Goal: Task Accomplishment & Management: Manage account settings

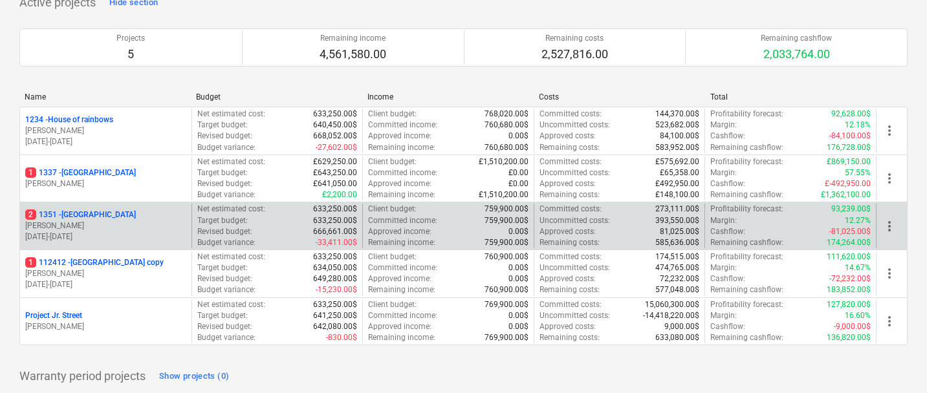
scroll to position [102, 0]
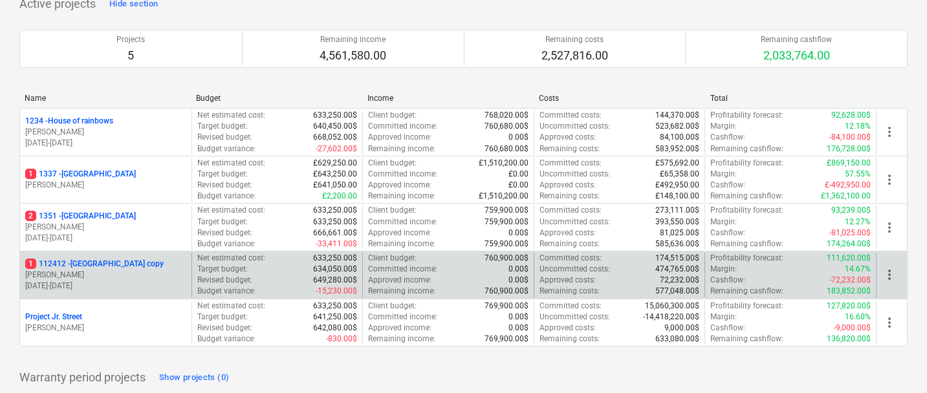
click at [87, 267] on p "1 112412 - [GEOGRAPHIC_DATA] copy" at bounding box center [94, 264] width 138 height 11
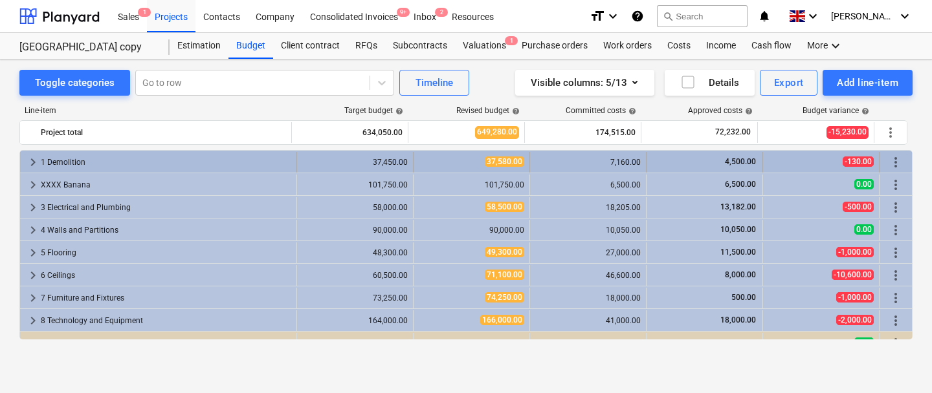
click at [28, 160] on span "keyboard_arrow_right" at bounding box center [33, 163] width 16 height 16
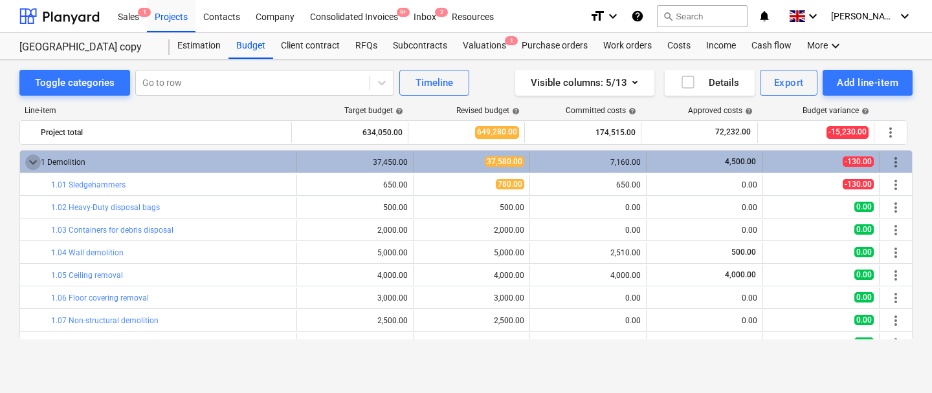
click at [29, 161] on span "keyboard_arrow_down" at bounding box center [33, 163] width 16 height 16
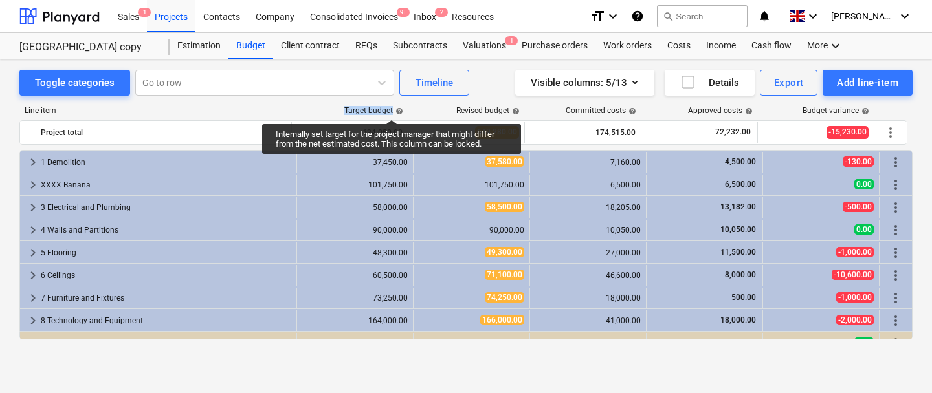
drag, startPoint x: 344, startPoint y: 109, endPoint x: 397, endPoint y: 107, distance: 53.1
click at [397, 107] on div "Target budget help" at bounding box center [350, 110] width 116 height 9
click at [397, 107] on span "help" at bounding box center [398, 111] width 10 height 8
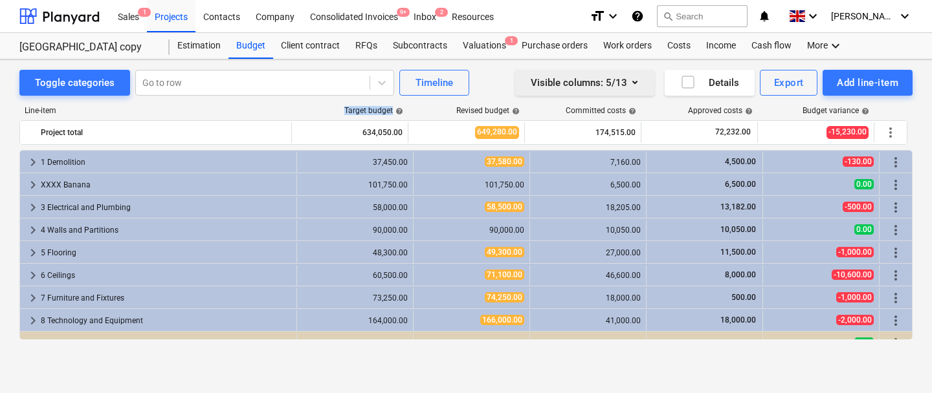
click at [592, 85] on div "Visible columns : 5/13" at bounding box center [584, 82] width 108 height 17
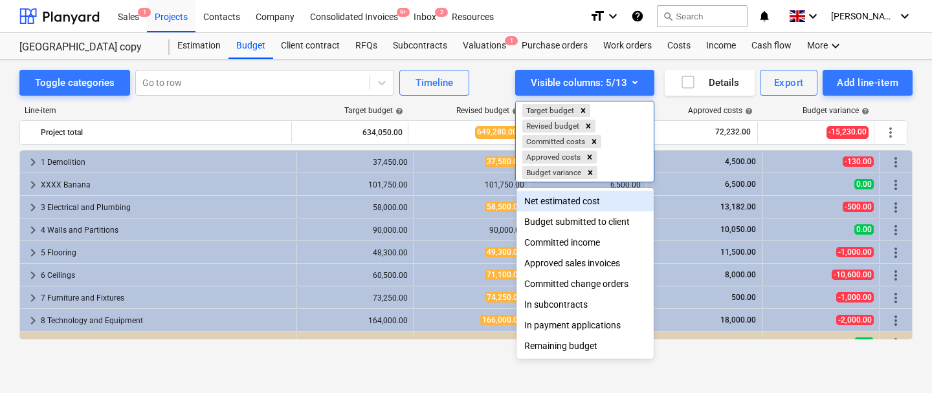
click at [488, 72] on div at bounding box center [466, 196] width 932 height 393
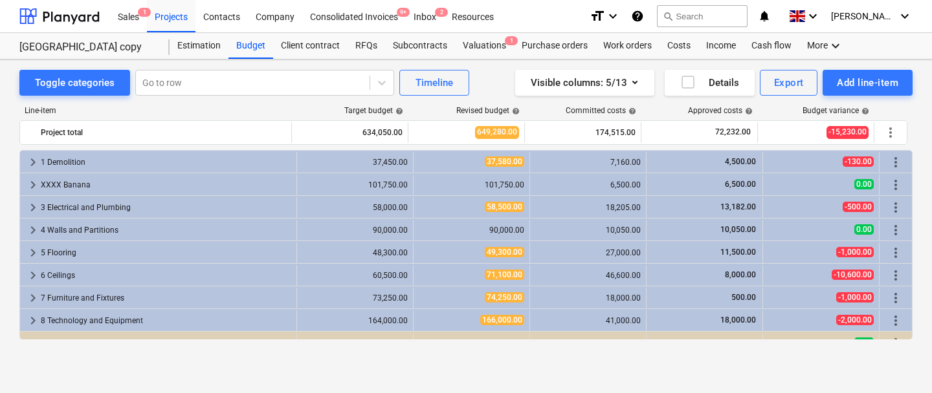
scroll to position [14, 0]
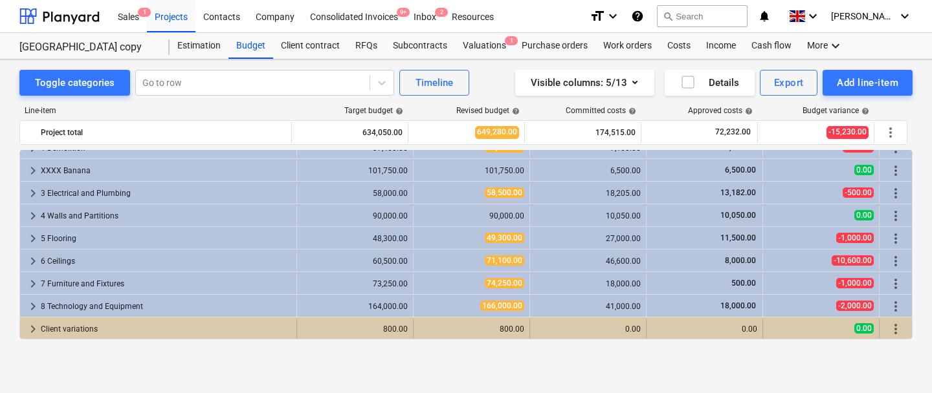
click at [42, 327] on div "Client variations" at bounding box center [166, 329] width 250 height 21
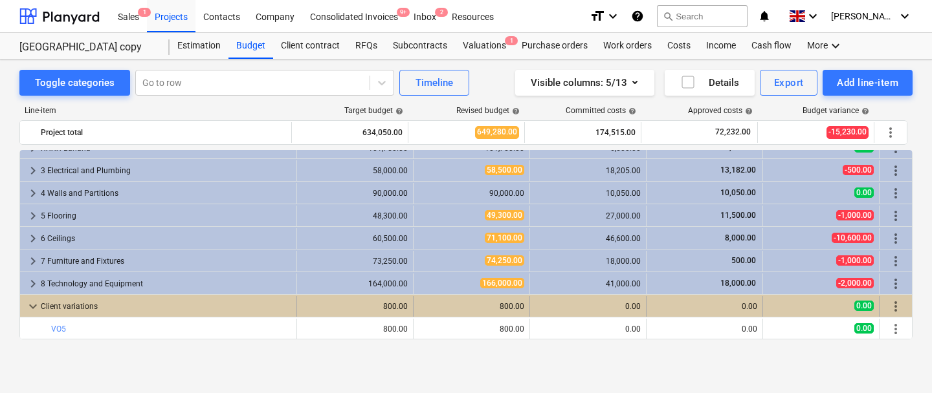
click at [36, 306] on span "keyboard_arrow_down" at bounding box center [33, 307] width 16 height 16
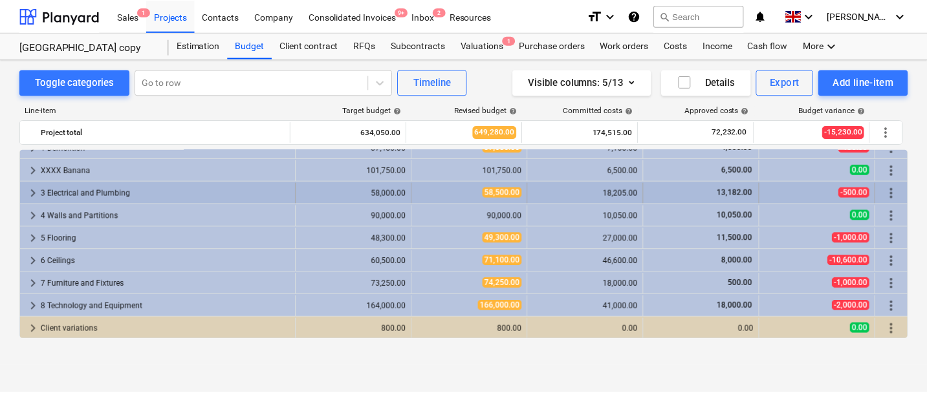
scroll to position [0, 0]
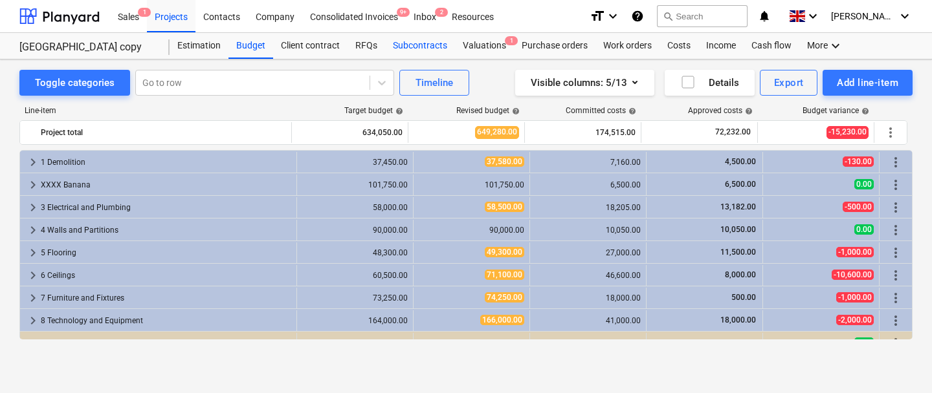
click at [418, 50] on div "Subcontracts" at bounding box center [420, 46] width 70 height 26
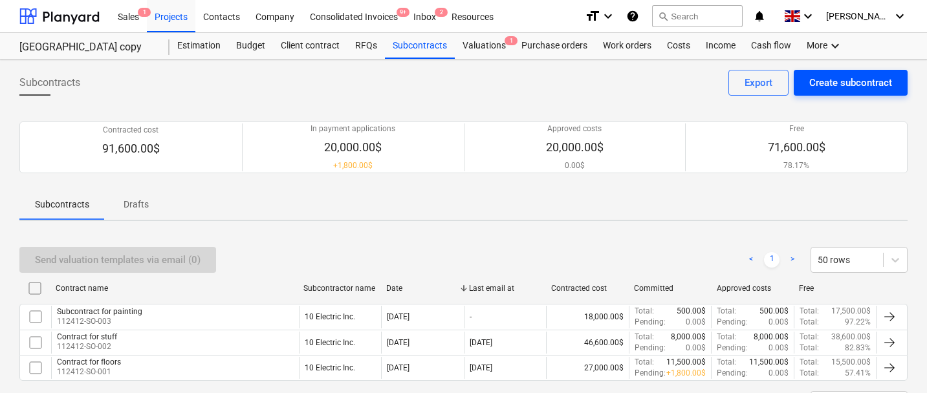
click at [835, 84] on div "Create subcontract" at bounding box center [850, 82] width 83 height 17
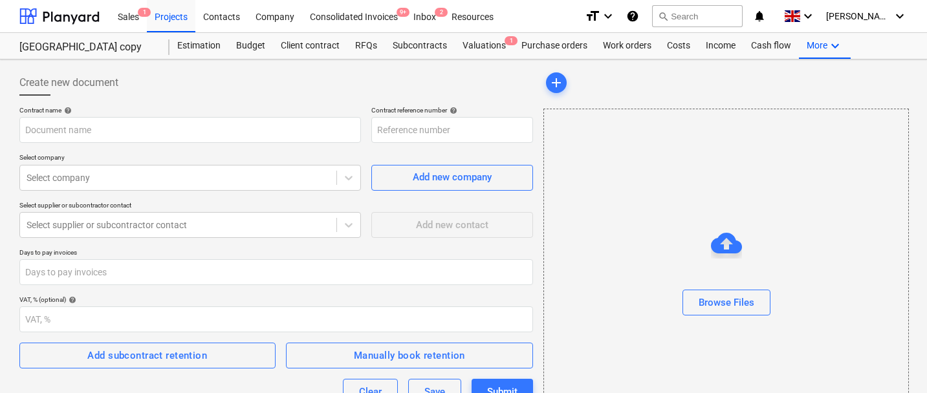
type input "112412-SO-004"
click at [189, 116] on p "Contract name help" at bounding box center [190, 111] width 342 height 11
click at [177, 125] on input "text" at bounding box center [190, 130] width 342 height 26
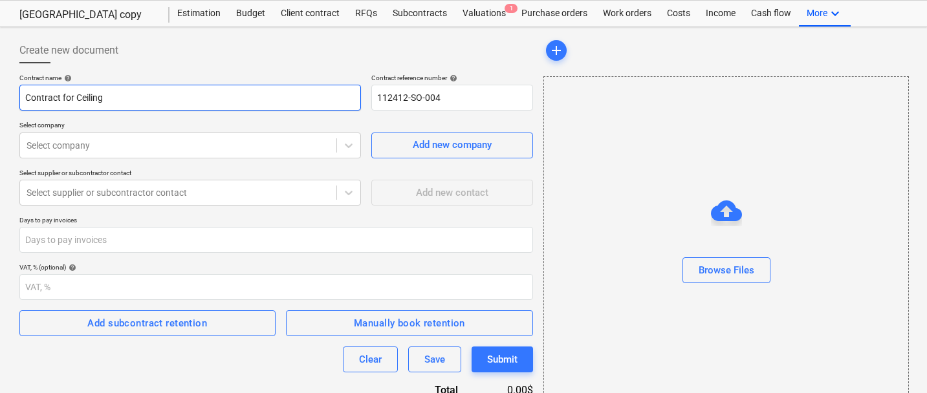
scroll to position [32, 0]
type input "Contract for Ceiling"
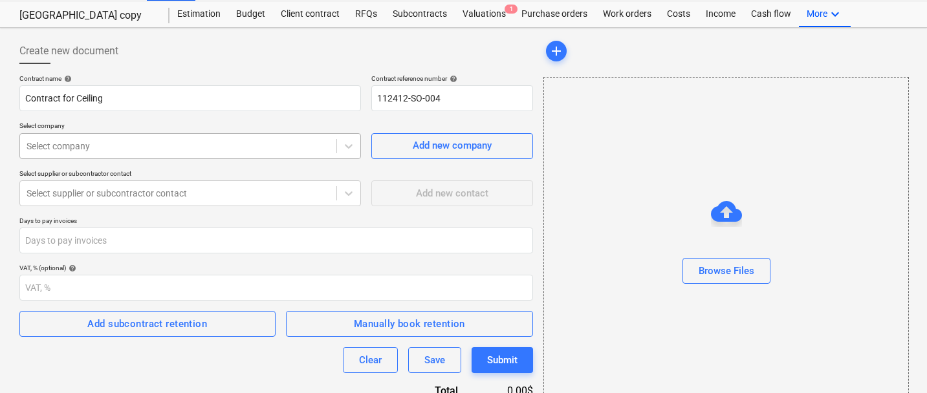
click at [116, 144] on div at bounding box center [178, 146] width 303 height 13
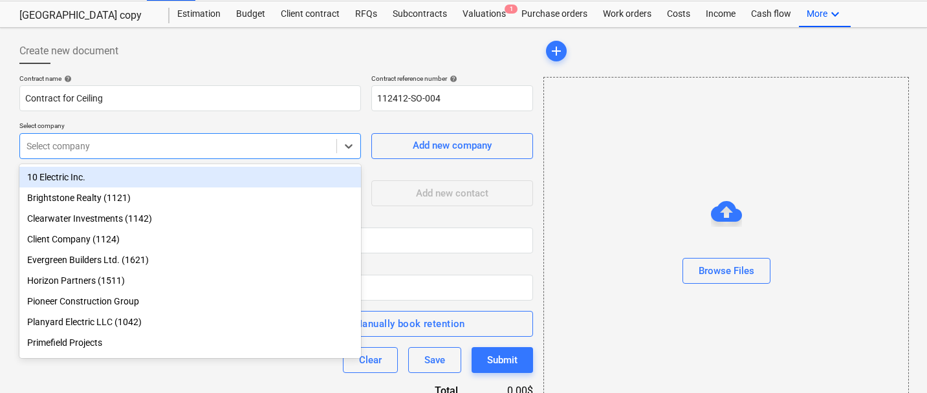
click at [105, 175] on div "10 Electric Inc." at bounding box center [190, 177] width 342 height 21
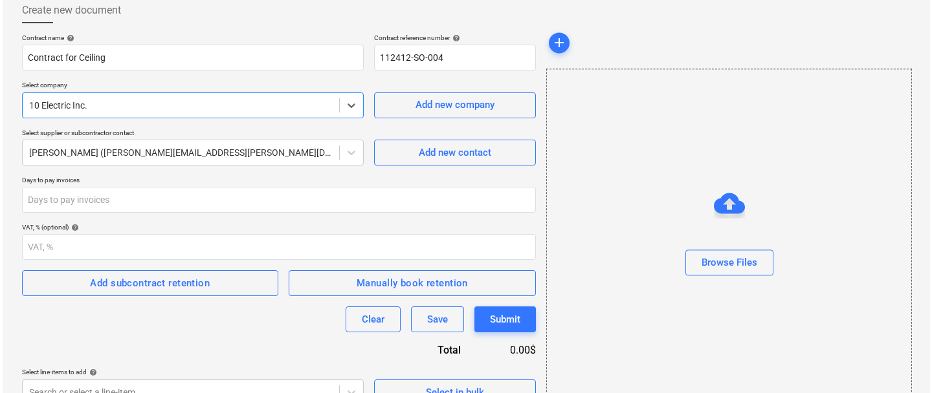
scroll to position [95, 0]
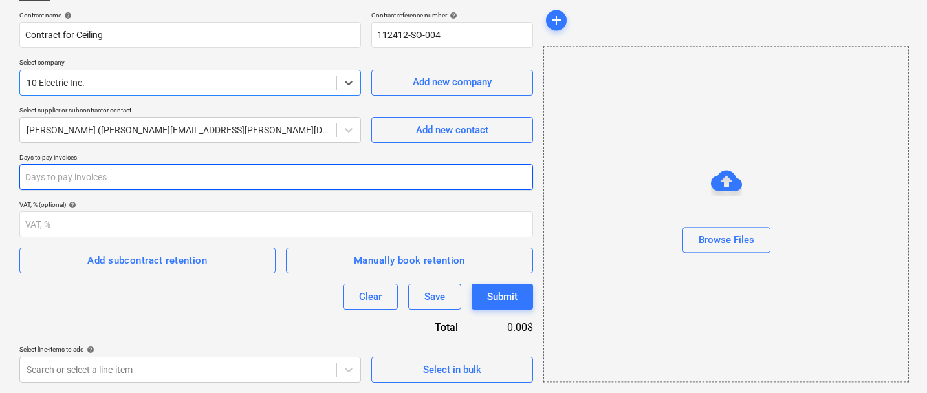
click at [153, 186] on input "number" at bounding box center [276, 177] width 514 height 26
type input "30"
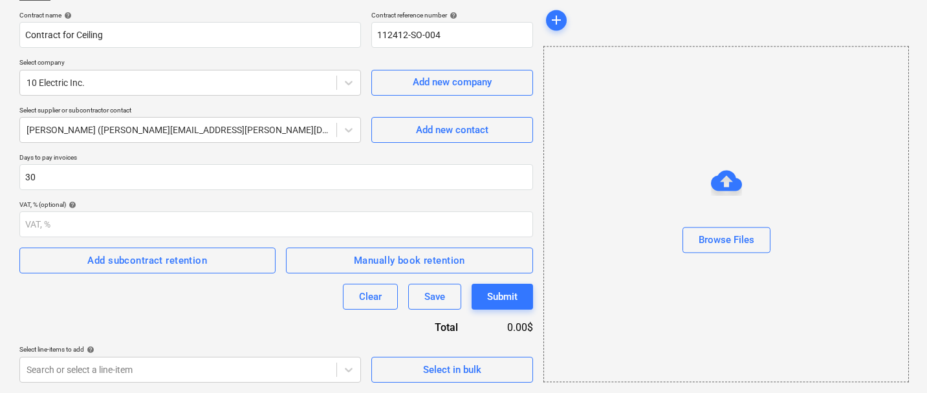
click at [222, 206] on div "VAT, % (optional) help" at bounding box center [276, 205] width 514 height 8
click at [129, 259] on div "Add subcontract retention" at bounding box center [147, 260] width 120 height 17
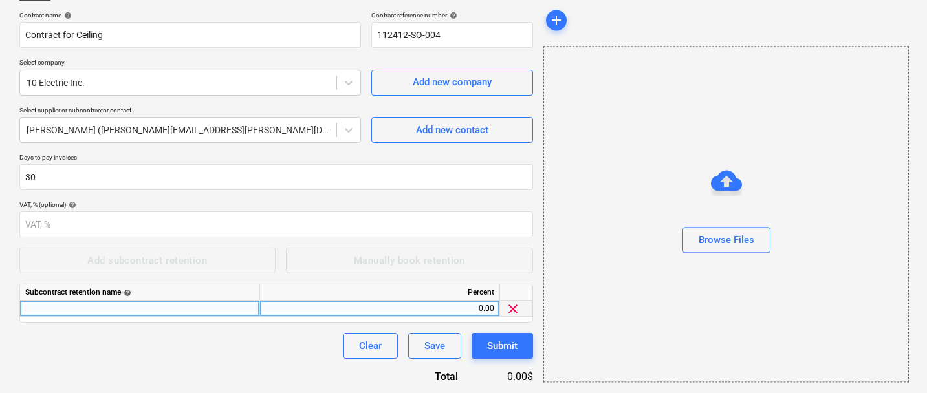
click at [507, 303] on span "clear" at bounding box center [513, 309] width 16 height 16
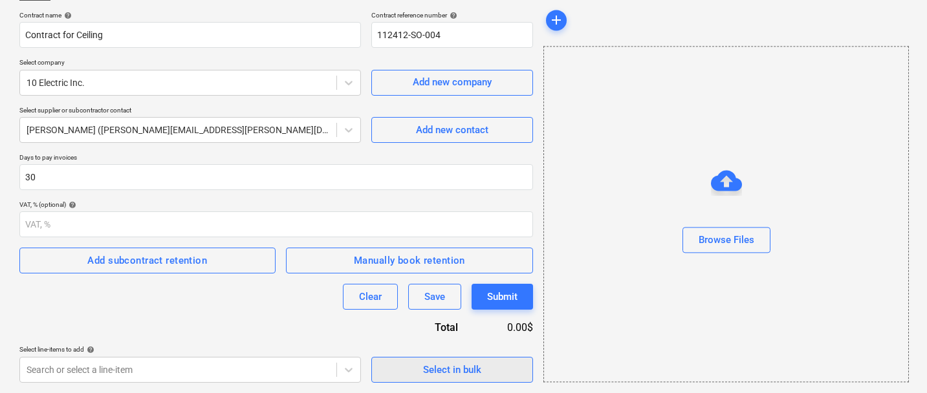
click at [413, 373] on span "Select in bulk" at bounding box center [452, 370] width 129 height 17
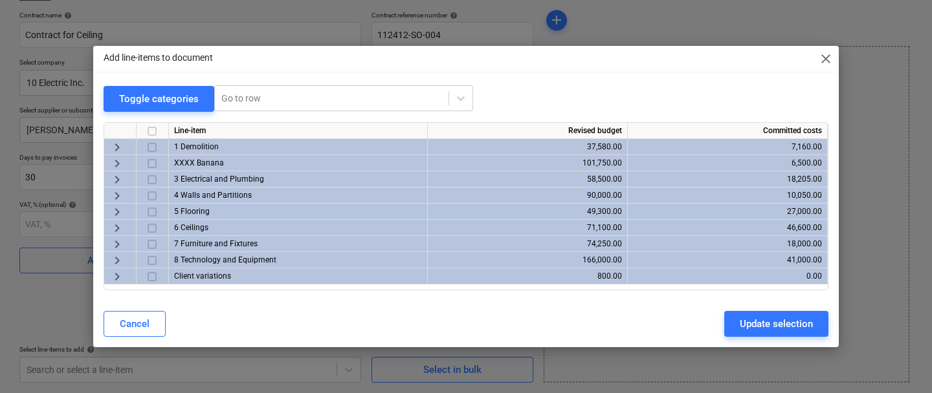
click at [113, 230] on span "keyboard_arrow_right" at bounding box center [117, 229] width 16 height 16
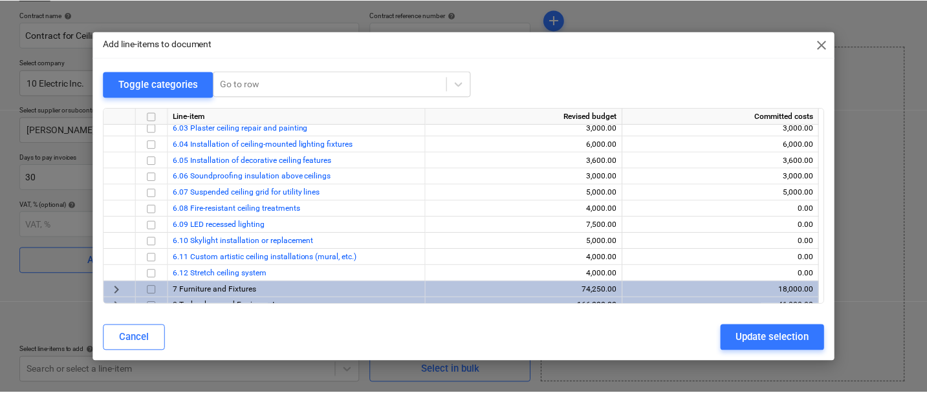
scroll to position [141, 0]
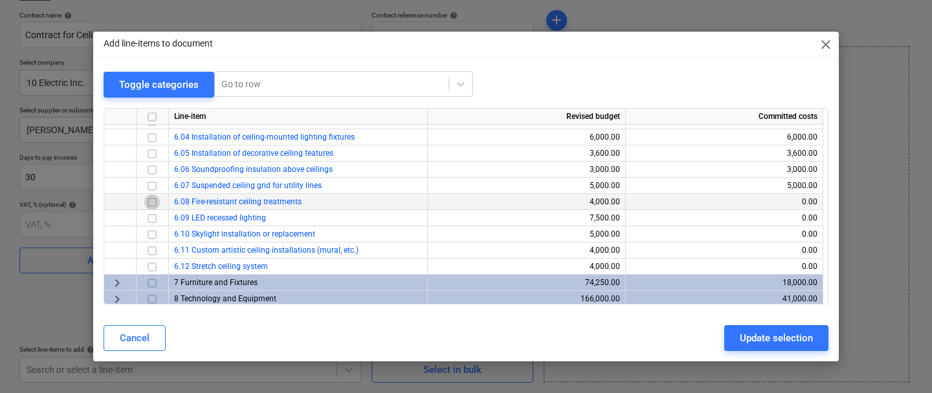
click at [153, 201] on input "checkbox" at bounding box center [152, 203] width 16 height 16
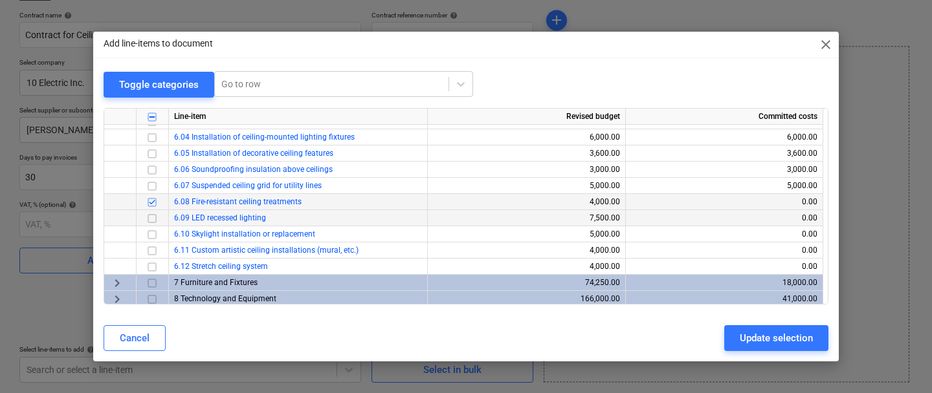
click at [149, 217] on input "checkbox" at bounding box center [152, 219] width 16 height 16
click at [151, 237] on input "checkbox" at bounding box center [152, 235] width 16 height 16
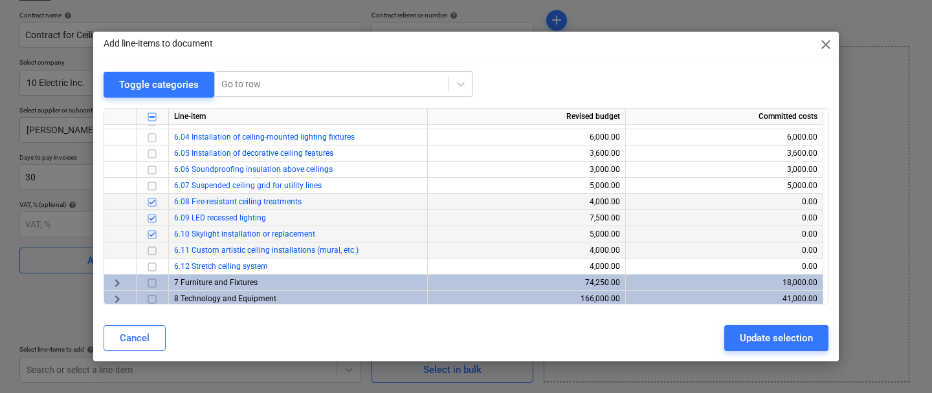
click at [150, 252] on input "checkbox" at bounding box center [152, 251] width 16 height 16
click at [149, 267] on input "checkbox" at bounding box center [152, 267] width 16 height 16
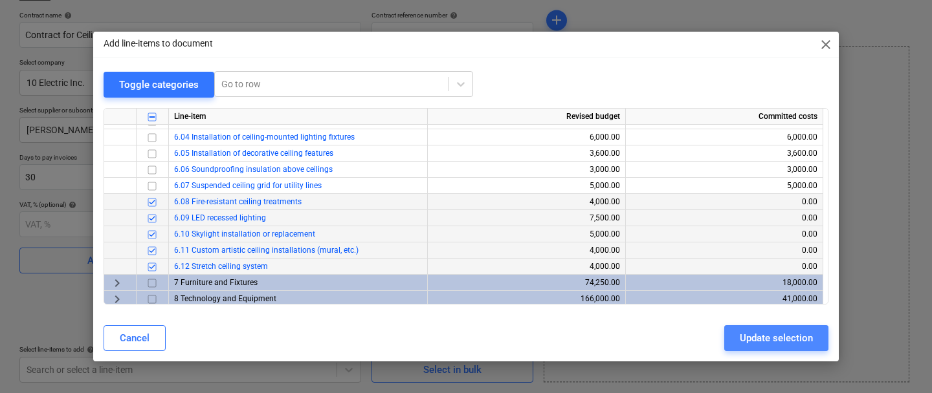
click at [747, 332] on div "Update selection" at bounding box center [775, 338] width 73 height 17
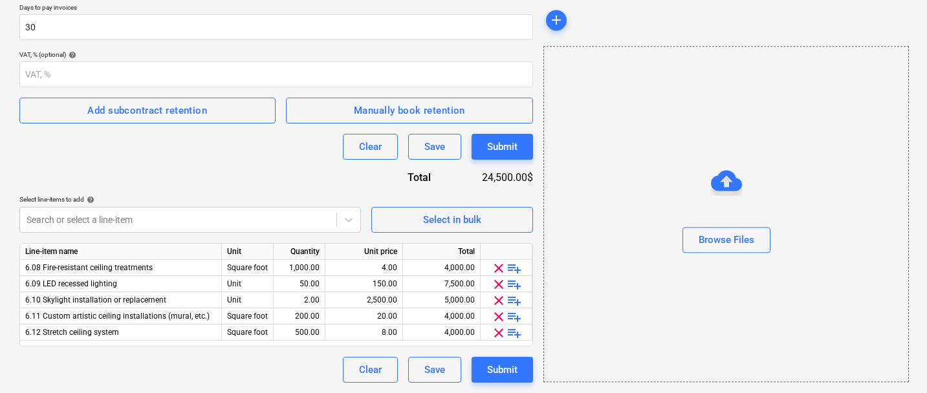
scroll to position [245, 0]
click at [516, 270] on span "playlist_add" at bounding box center [515, 269] width 16 height 16
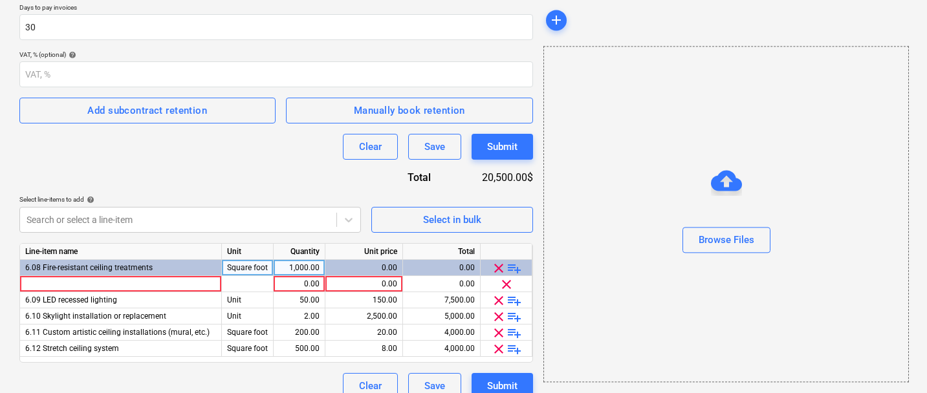
click at [516, 270] on span "playlist_add" at bounding box center [515, 269] width 16 height 16
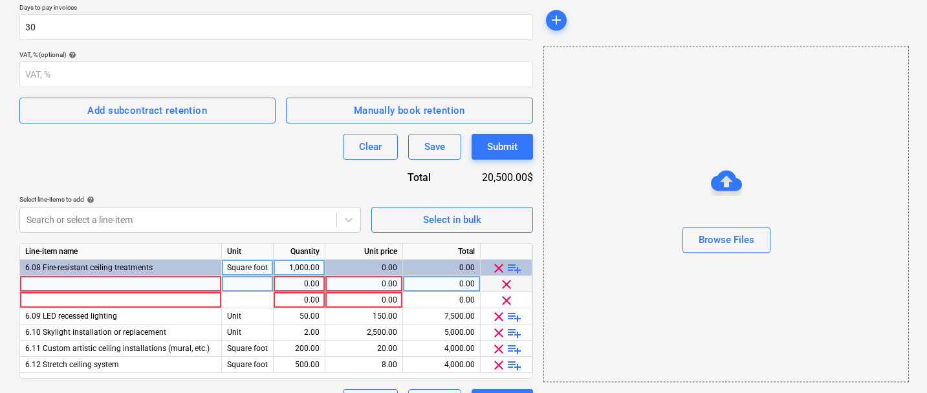
click at [159, 283] on div at bounding box center [121, 284] width 202 height 16
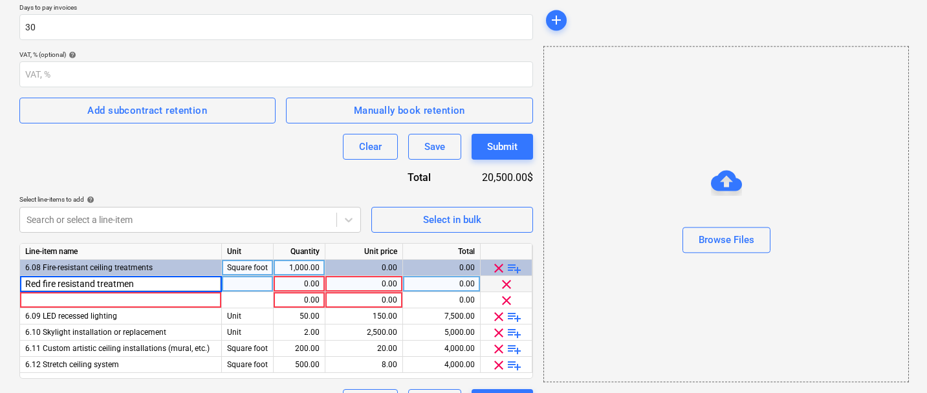
type input "Red fire resistand treatment"
click at [119, 285] on input "Red fire resistand treatment" at bounding box center [120, 284] width 201 height 16
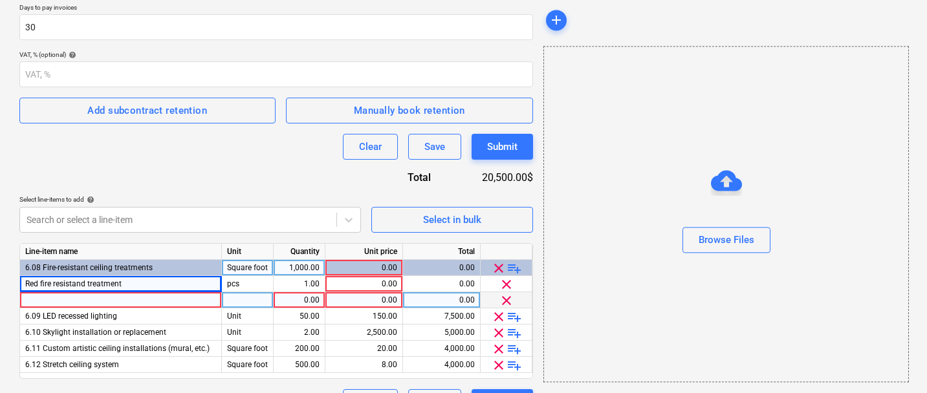
click at [111, 307] on div at bounding box center [121, 300] width 202 height 16
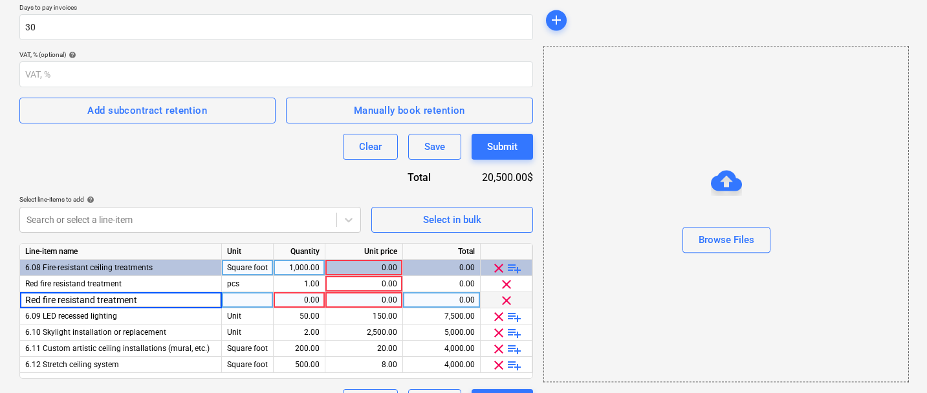
click at [43, 304] on input "Red fire resistand treatment" at bounding box center [120, 300] width 201 height 16
type input "Blue fire resistand treatment"
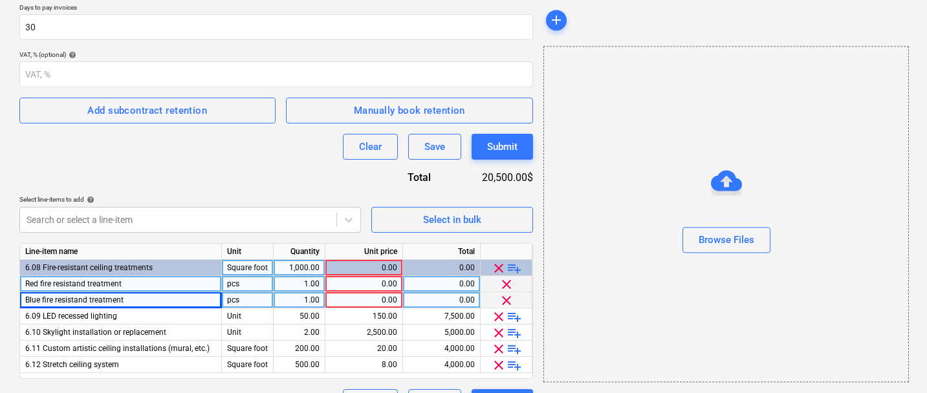
click at [507, 278] on span "clear" at bounding box center [507, 285] width 16 height 16
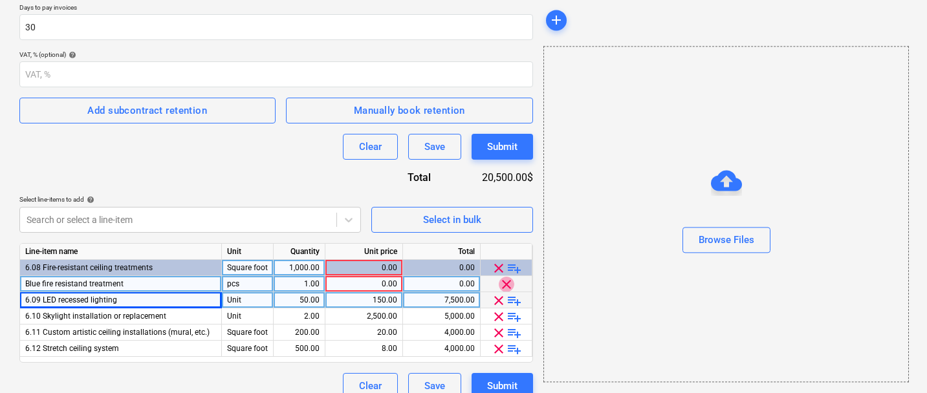
click at [507, 278] on span "clear" at bounding box center [507, 285] width 16 height 16
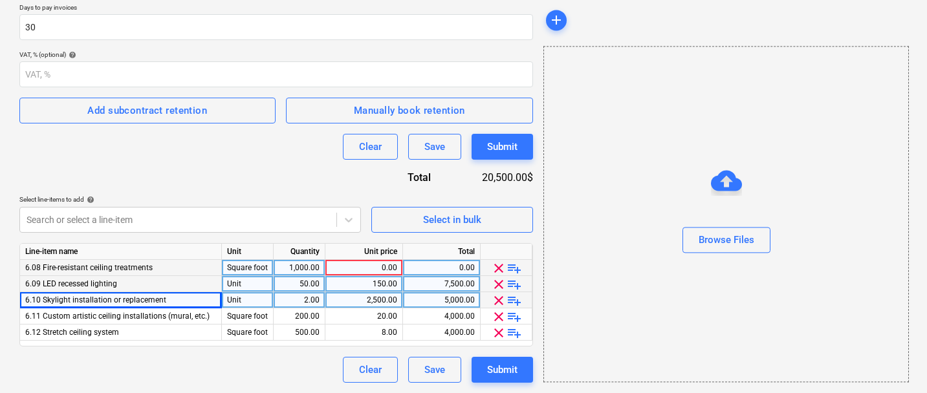
click at [492, 263] on span "clear" at bounding box center [499, 269] width 16 height 16
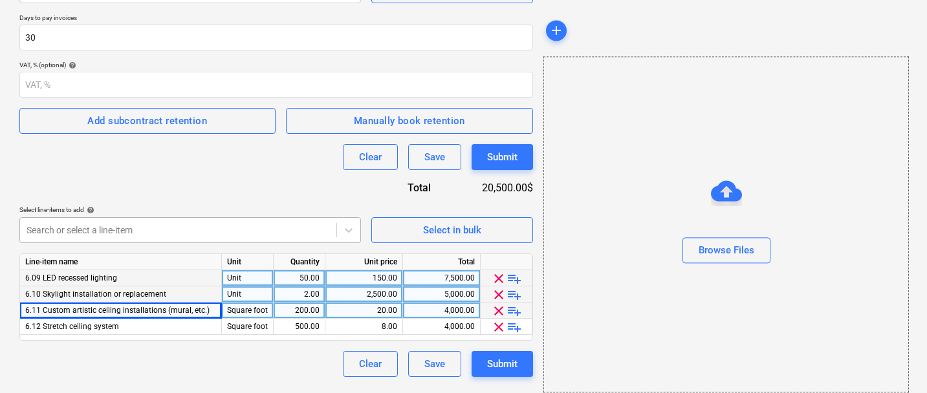
scroll to position [229, 0]
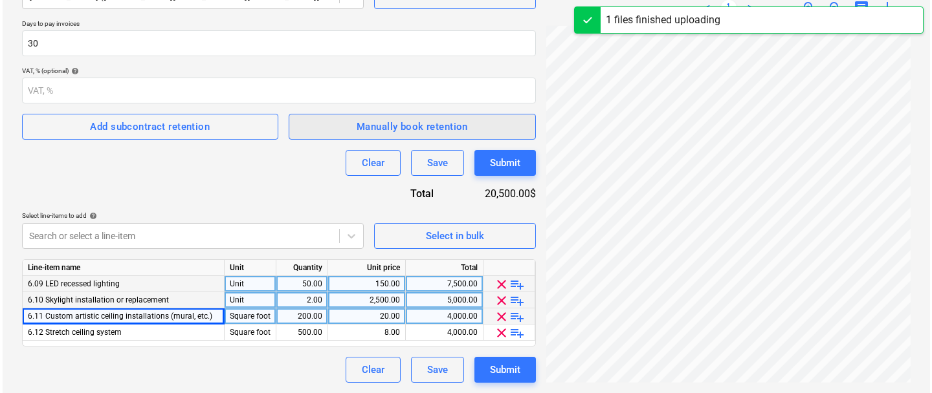
scroll to position [229, 0]
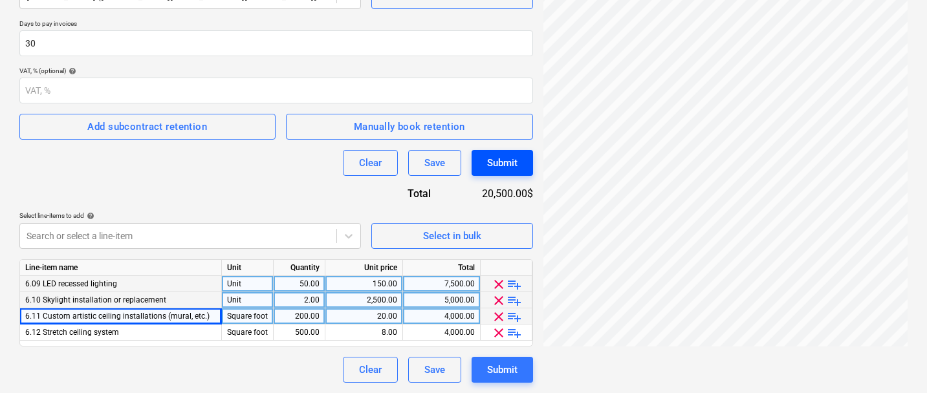
click at [501, 168] on div "Submit" at bounding box center [502, 163] width 30 height 17
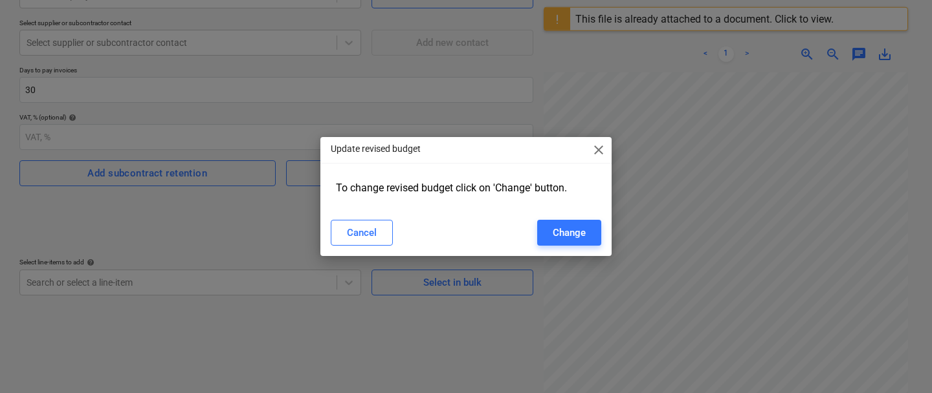
type input "112412-SO-004"
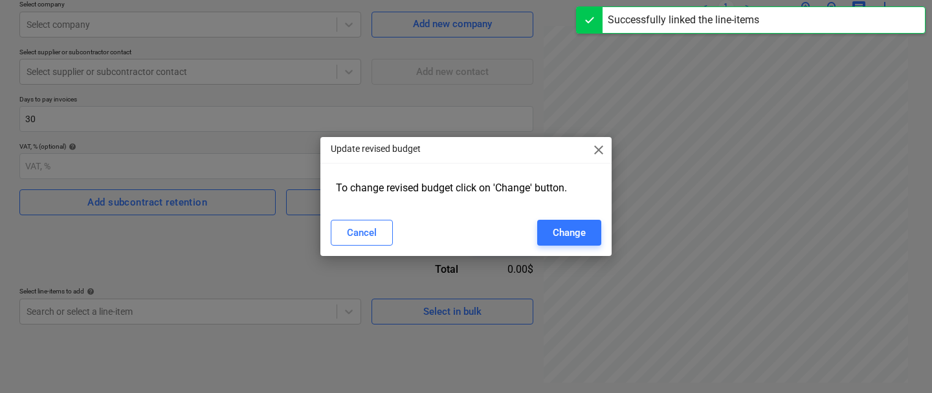
click at [601, 151] on span "close" at bounding box center [599, 150] width 16 height 16
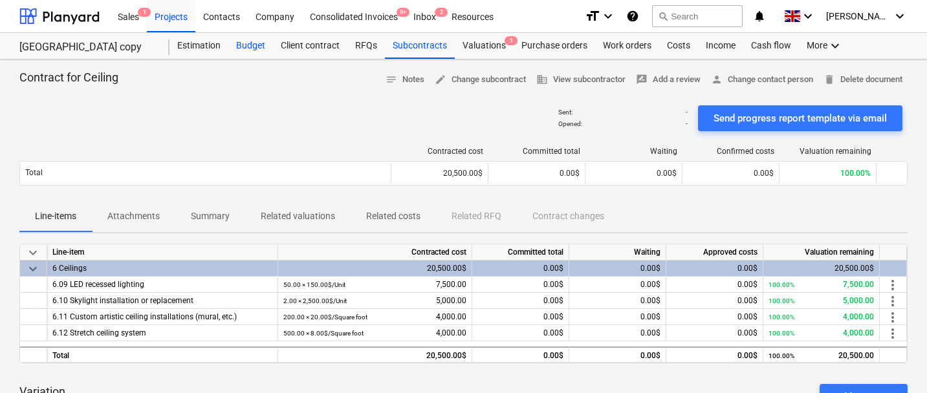
click at [250, 54] on div "Budget" at bounding box center [250, 46] width 45 height 26
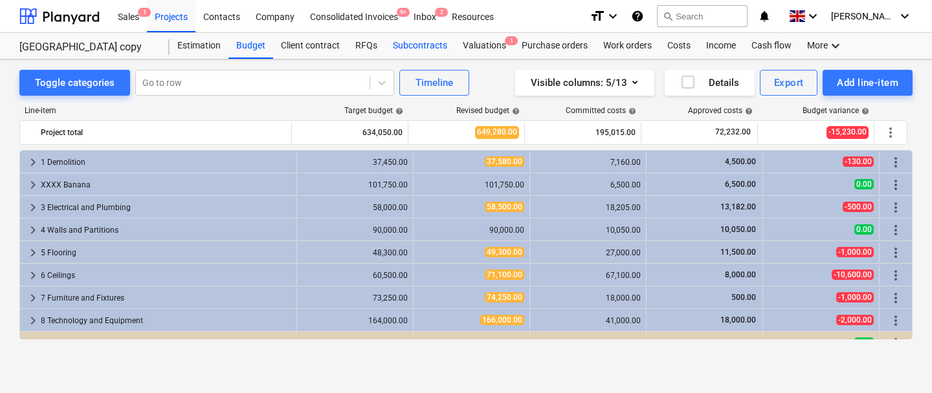
click at [411, 43] on div "Subcontracts" at bounding box center [420, 46] width 70 height 26
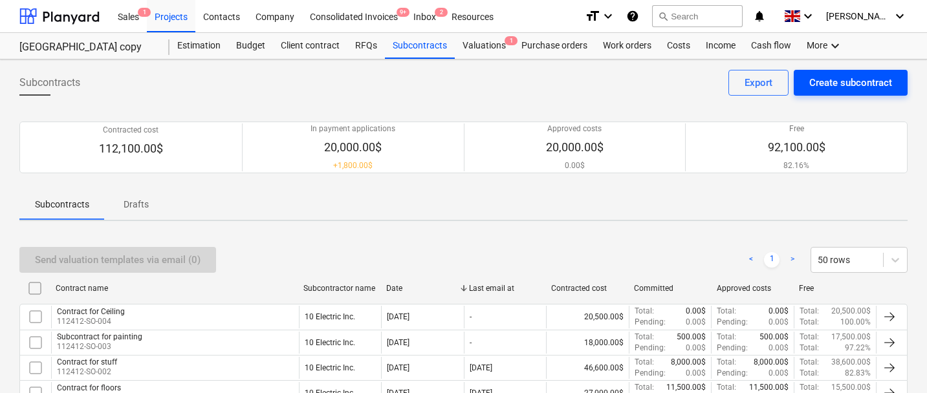
click at [851, 90] on div "Create subcontract" at bounding box center [850, 82] width 83 height 17
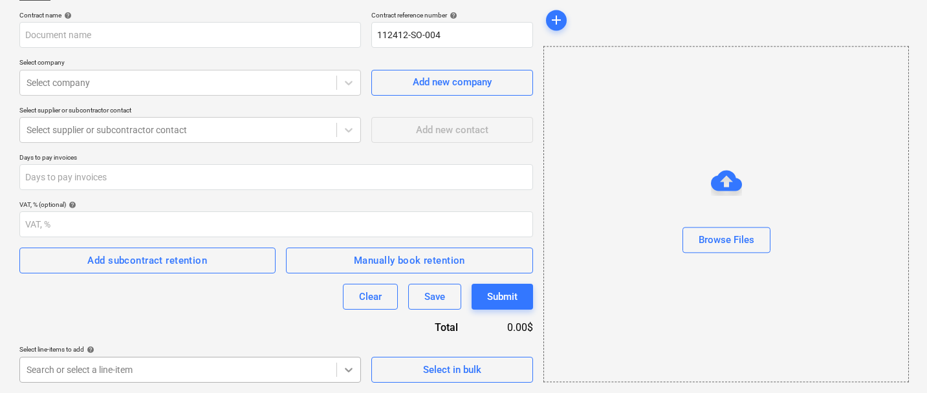
click at [341, 298] on body "Sales 1 Projects Contacts Company Consolidated Invoices 9+ Inbox 2 Resources fo…" at bounding box center [463, 101] width 927 height 393
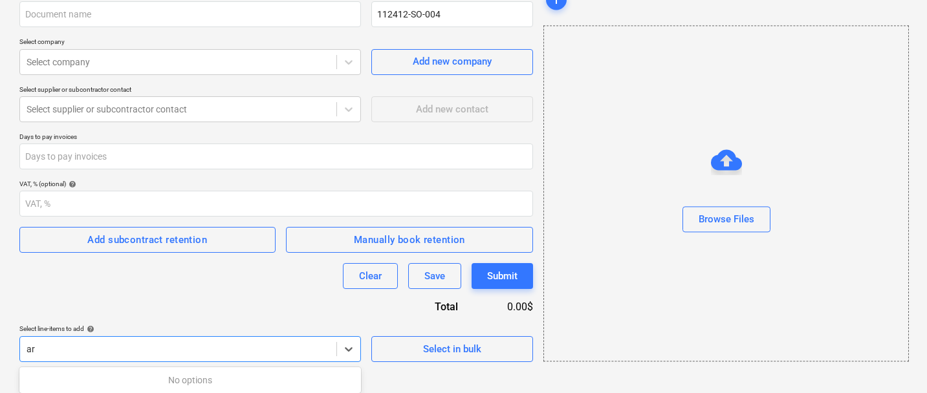
scroll to position [287, 0]
type input "a"
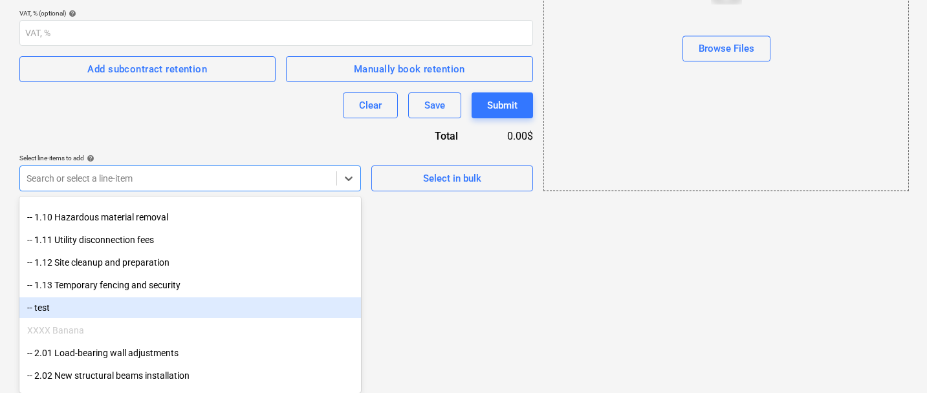
click at [184, 305] on div "-- test" at bounding box center [190, 308] width 342 height 21
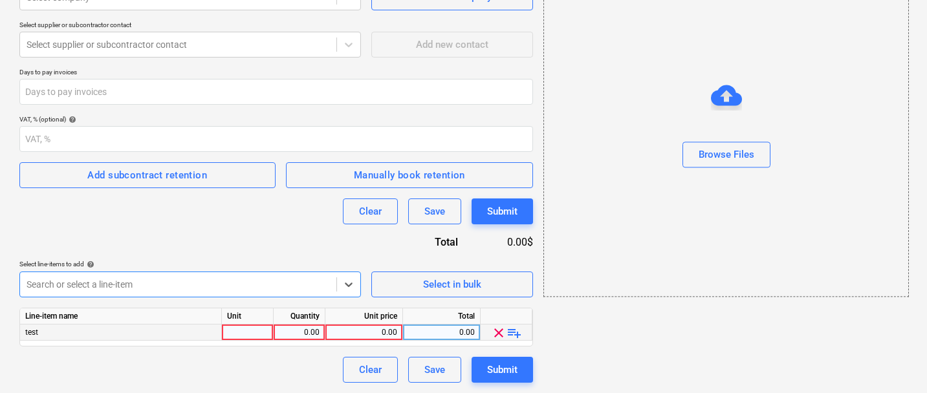
click at [257, 332] on div at bounding box center [248, 333] width 52 height 16
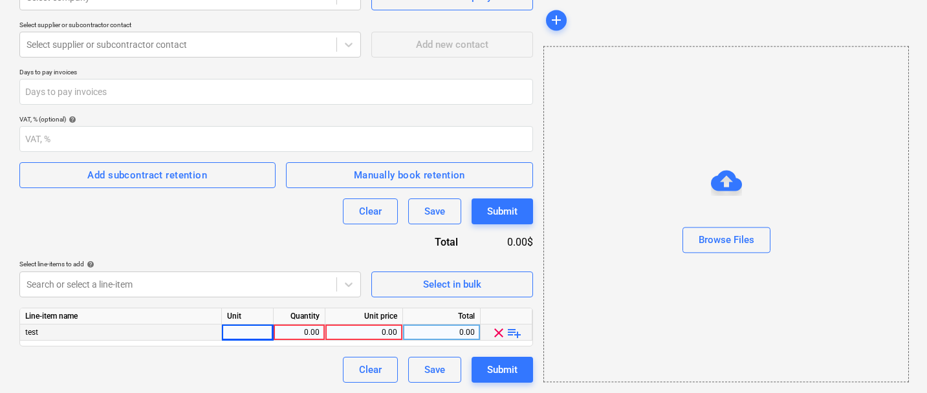
click at [510, 331] on span "playlist_add" at bounding box center [515, 333] width 16 height 16
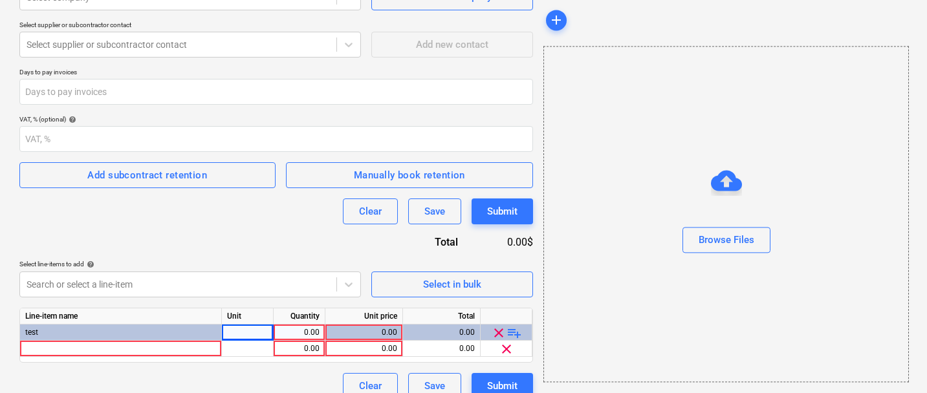
click at [510, 331] on span "playlist_add" at bounding box center [515, 333] width 16 height 16
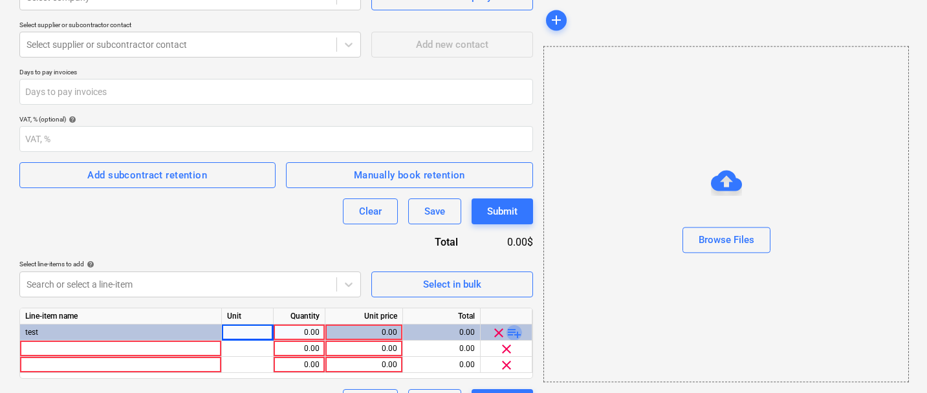
click at [510, 331] on span "playlist_add" at bounding box center [515, 333] width 16 height 16
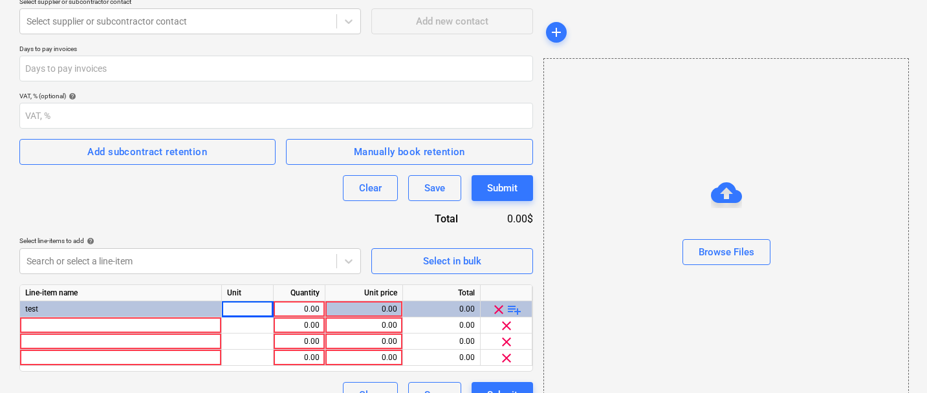
scroll to position [204, 0]
click at [195, 316] on div "Line-item name Unit Quantity Unit price Total test 0.00 0.00 0.00 clear playlis…" at bounding box center [276, 327] width 514 height 87
click at [187, 327] on div at bounding box center [121, 325] width 202 height 16
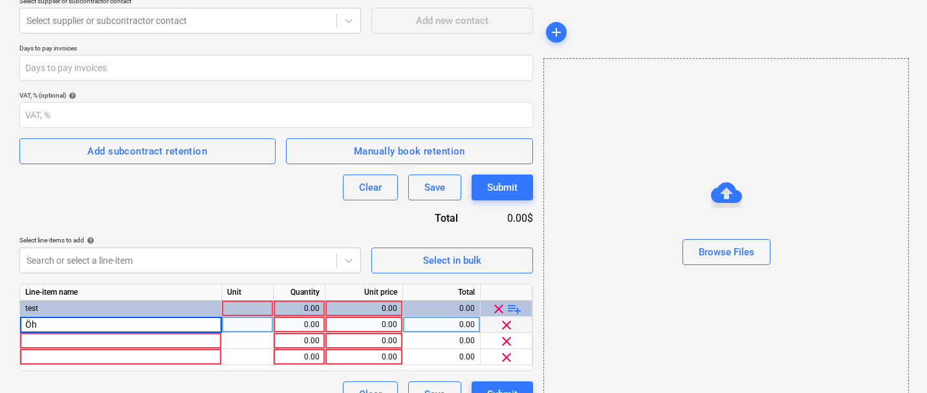
type input "Ö"
type input "Phase"
click at [146, 329] on div "Phase" at bounding box center [121, 325] width 202 height 16
click at [146, 329] on input "Phase" at bounding box center [120, 325] width 201 height 16
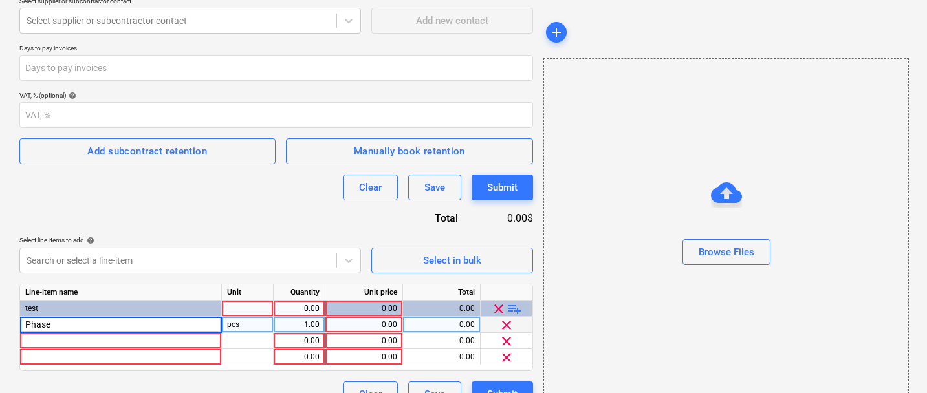
click at [122, 312] on div "test" at bounding box center [121, 309] width 202 height 16
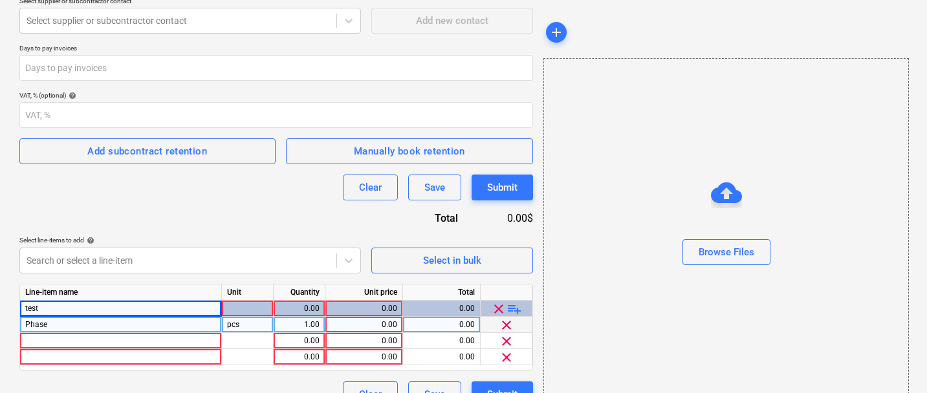
click at [118, 320] on div "Phase" at bounding box center [121, 325] width 202 height 16
click at [118, 320] on input "Phase" at bounding box center [120, 325] width 201 height 16
click at [113, 321] on input "Phase" at bounding box center [120, 325] width 201 height 16
type input "Phase 1"
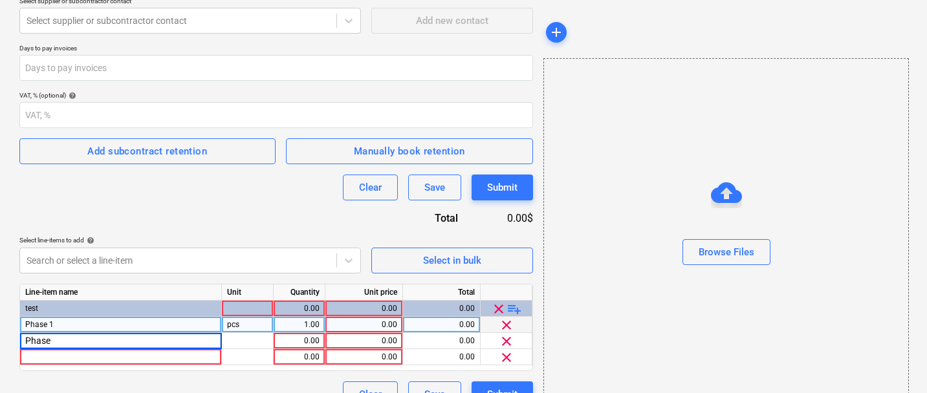
type input "Phase 2"
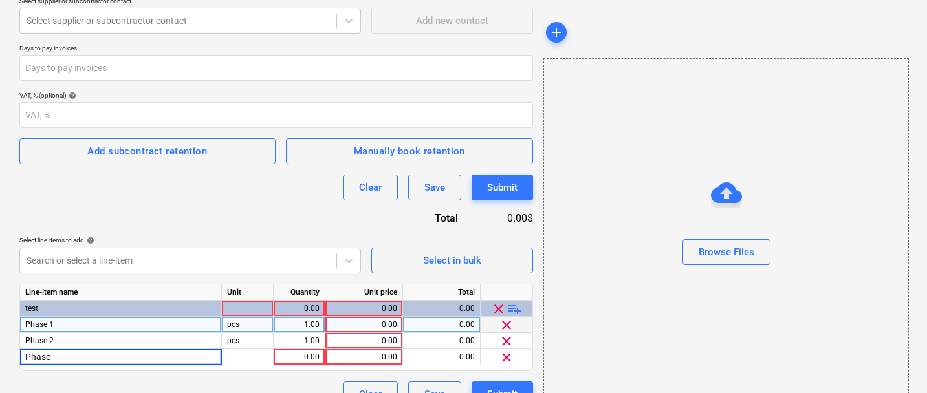
type input "Phase 3"
click at [127, 212] on div "Contract name help Contract reference number help 112412-SO-004 Select company …" at bounding box center [276, 155] width 514 height 506
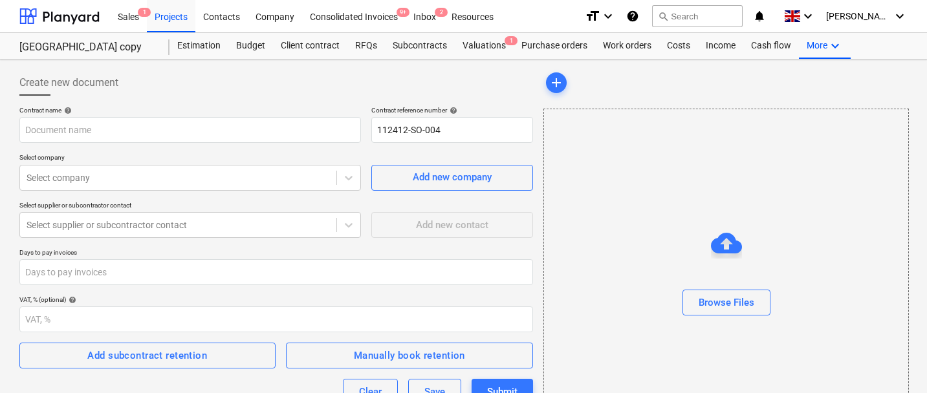
click at [246, 63] on div "Create new document Contract name help Contract reference number help 112412-SO…" at bounding box center [463, 341] width 927 height 563
click at [247, 59] on div "South Street copy Estimation Budget Client contract RFQs Subcontracts Valuation…" at bounding box center [463, 46] width 927 height 27
click at [247, 56] on div "Budget" at bounding box center [250, 46] width 45 height 26
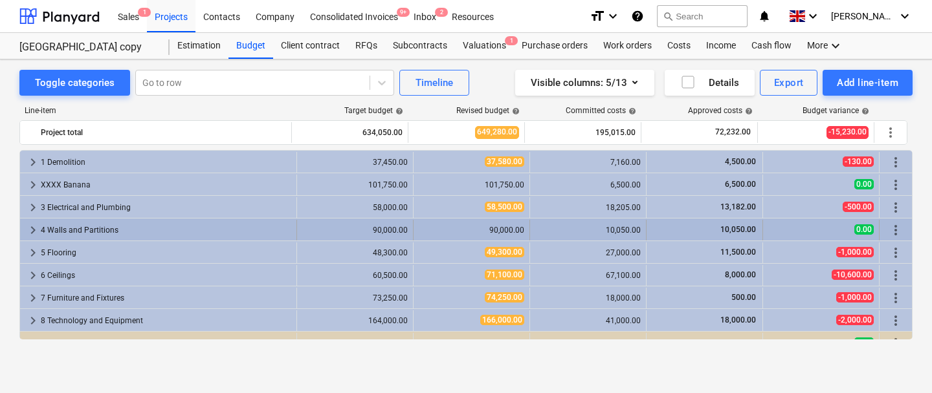
scroll to position [14, 0]
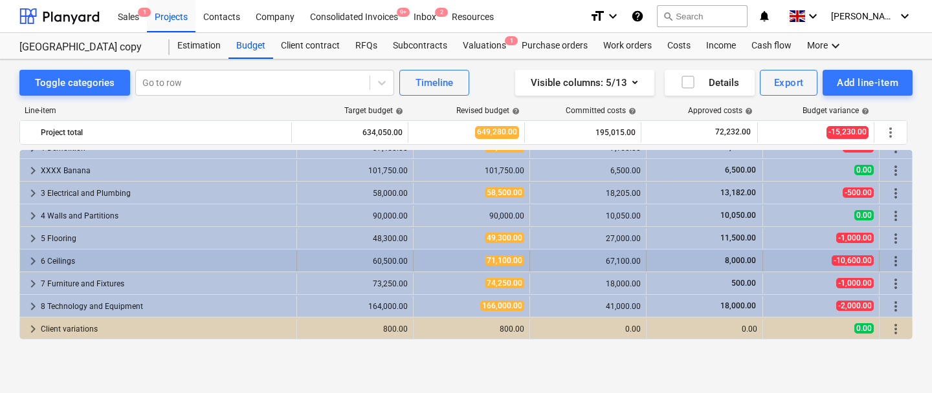
click at [26, 260] on span "keyboard_arrow_right" at bounding box center [33, 262] width 16 height 16
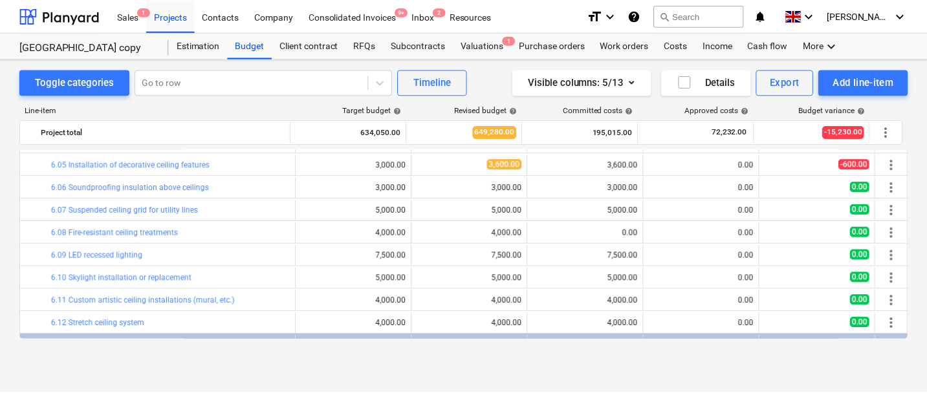
scroll to position [254, 0]
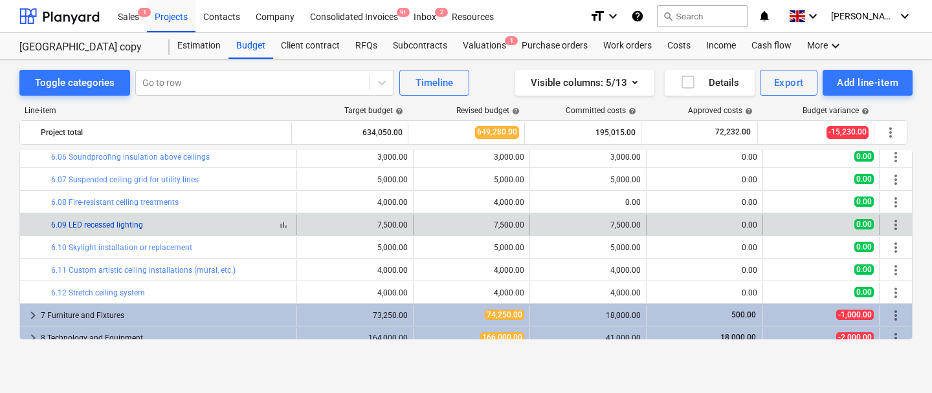
click at [107, 228] on link "6.09 LED recessed lighting" at bounding box center [97, 225] width 92 height 9
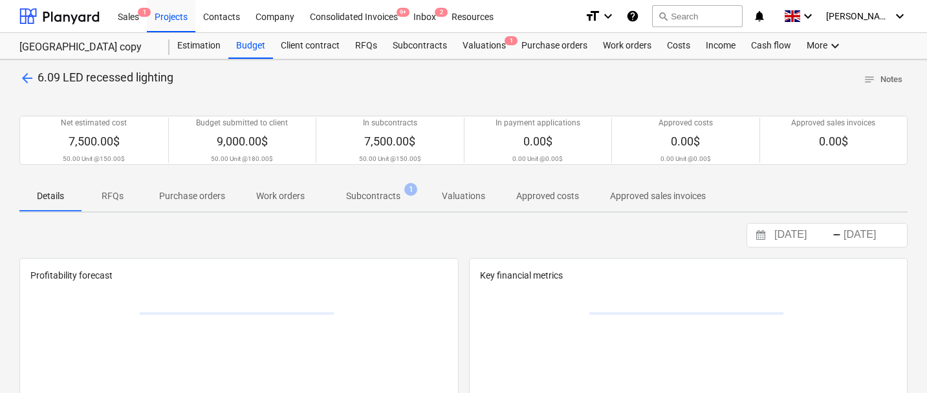
click at [366, 203] on p "Subcontracts" at bounding box center [373, 197] width 54 height 14
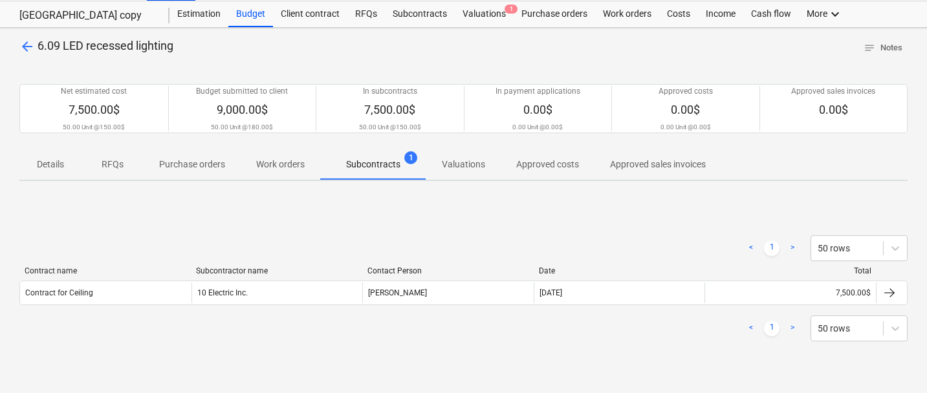
scroll to position [34, 0]
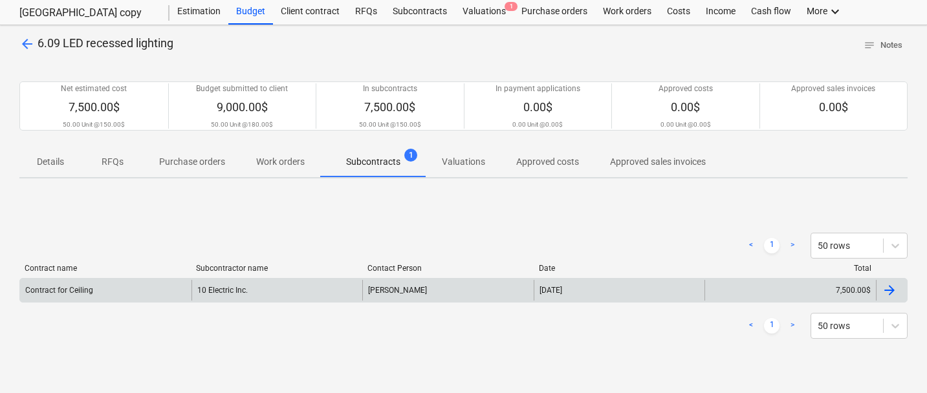
click at [157, 299] on div "Contract for Ceiling" at bounding box center [105, 290] width 171 height 21
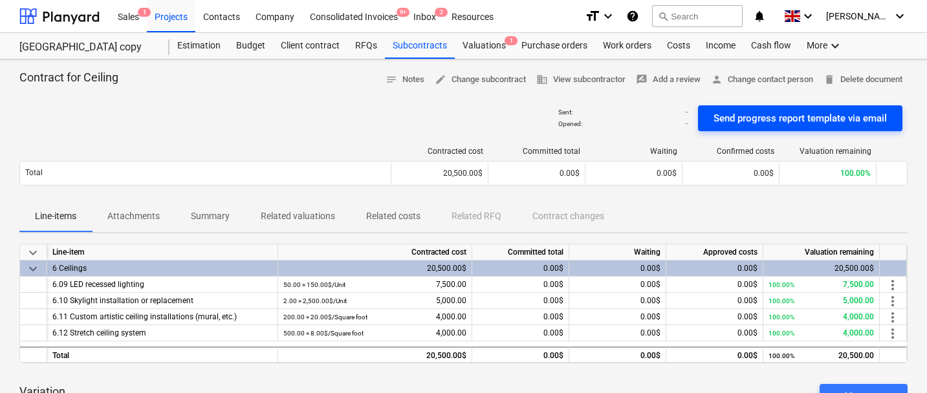
click at [844, 122] on div "Send progress report template via email" at bounding box center [800, 118] width 173 height 17
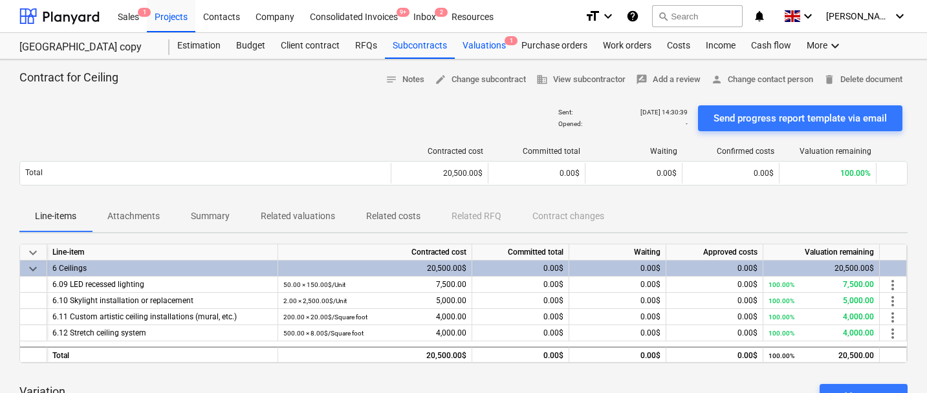
click at [470, 47] on div "Valuations 1" at bounding box center [484, 46] width 59 height 26
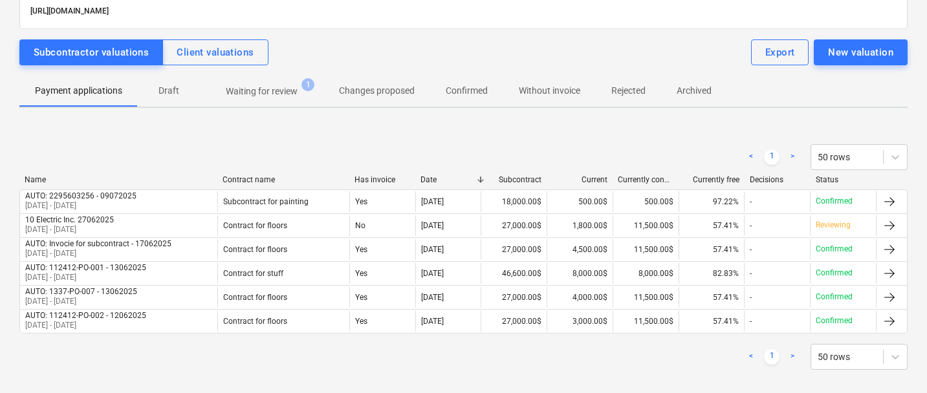
scroll to position [89, 0]
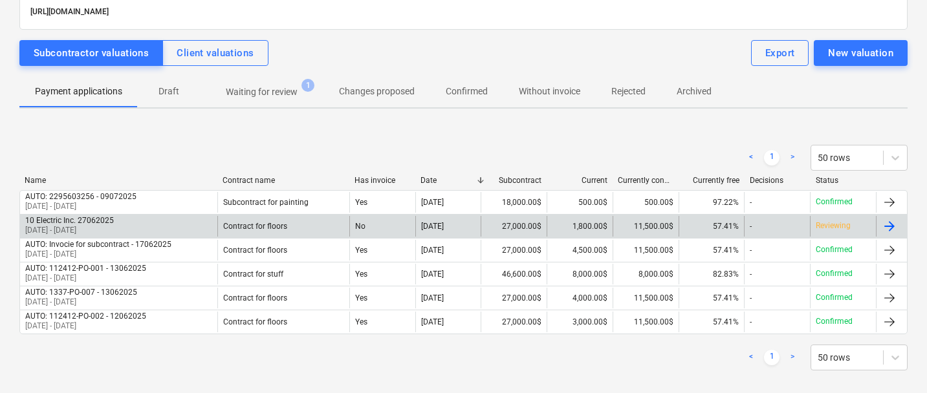
click at [184, 222] on div "10 Electric Inc. 27062025 [DATE] - [DATE]" at bounding box center [118, 226] width 197 height 21
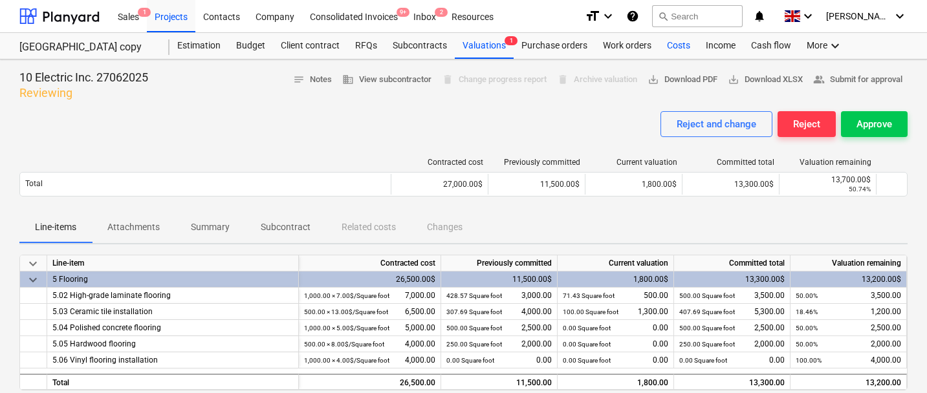
click at [672, 50] on div "Costs" at bounding box center [678, 46] width 39 height 26
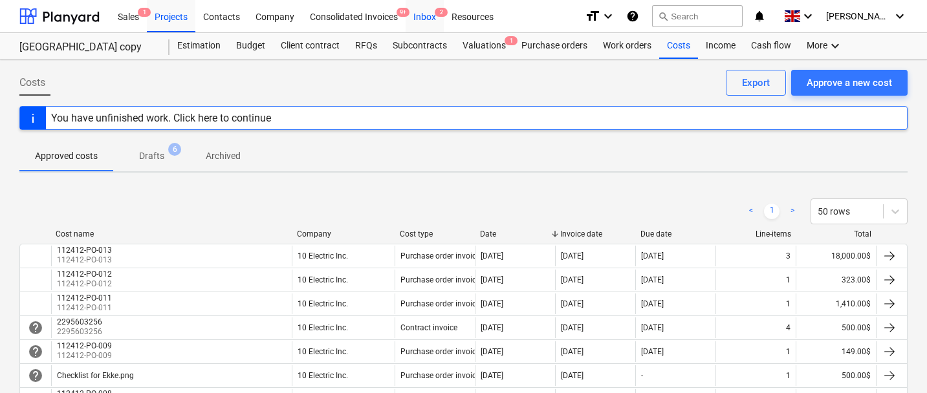
click at [429, 22] on div "Inbox 2" at bounding box center [425, 15] width 38 height 33
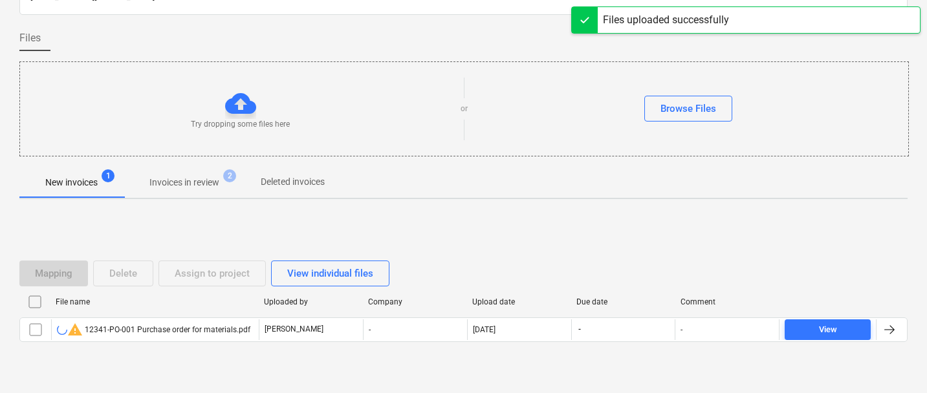
scroll to position [77, 0]
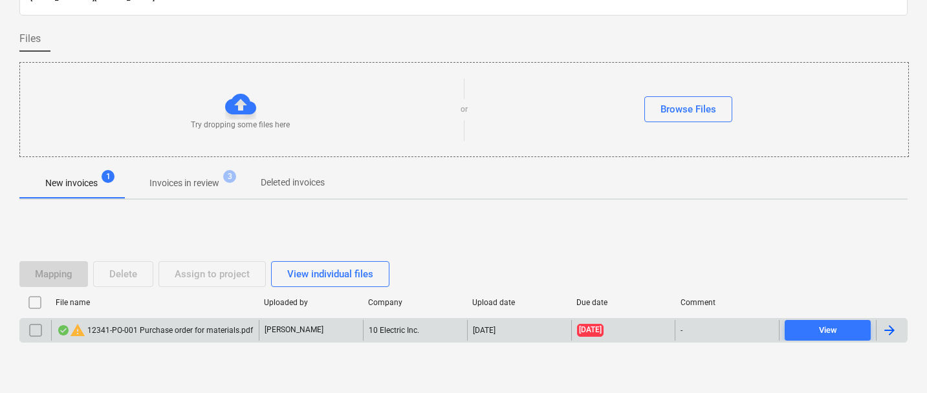
click at [132, 334] on div "warning 12341-PO-001 Purchase order for materials.pdf" at bounding box center [155, 331] width 196 height 16
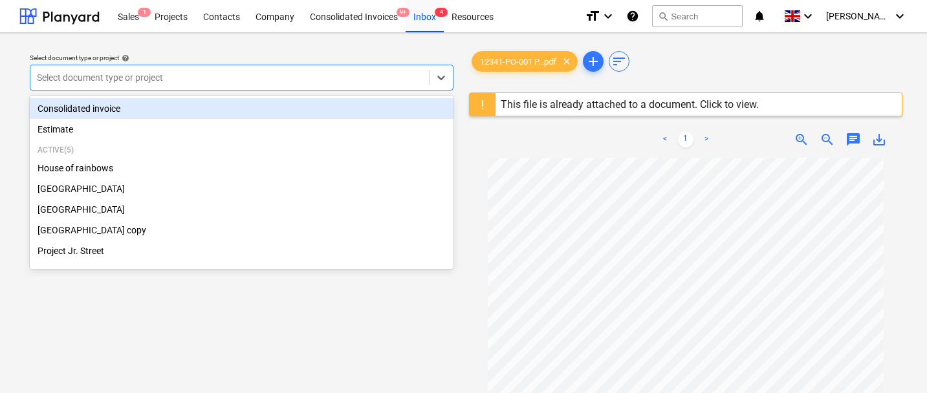
click at [270, 83] on div at bounding box center [230, 77] width 386 height 13
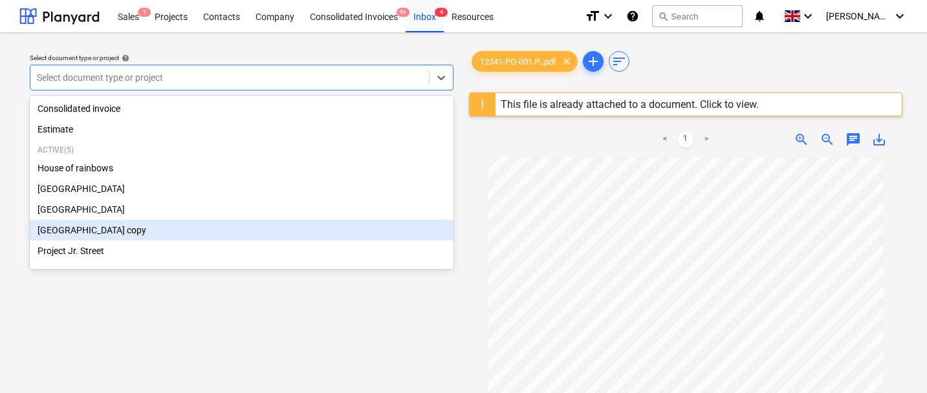
click at [124, 228] on div "[GEOGRAPHIC_DATA] copy" at bounding box center [242, 230] width 424 height 21
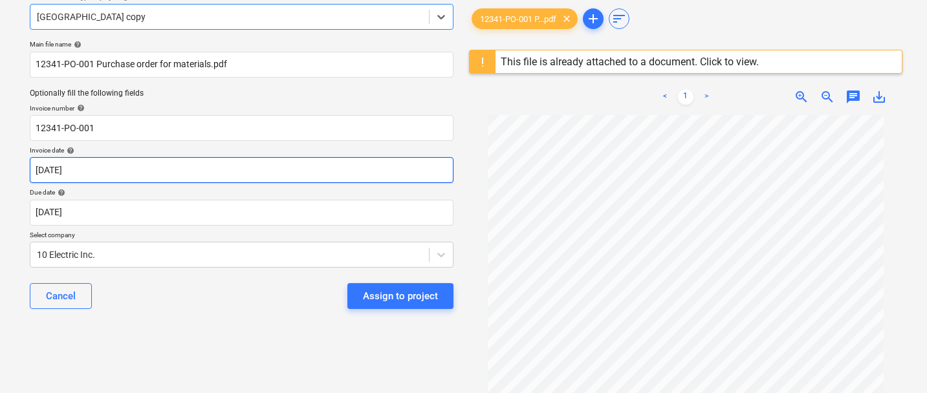
scroll to position [60, 0]
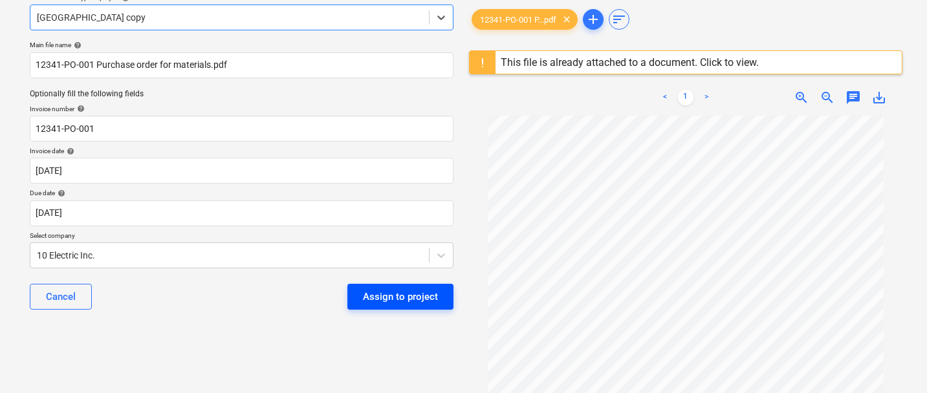
click at [386, 292] on div "Assign to project" at bounding box center [400, 297] width 75 height 17
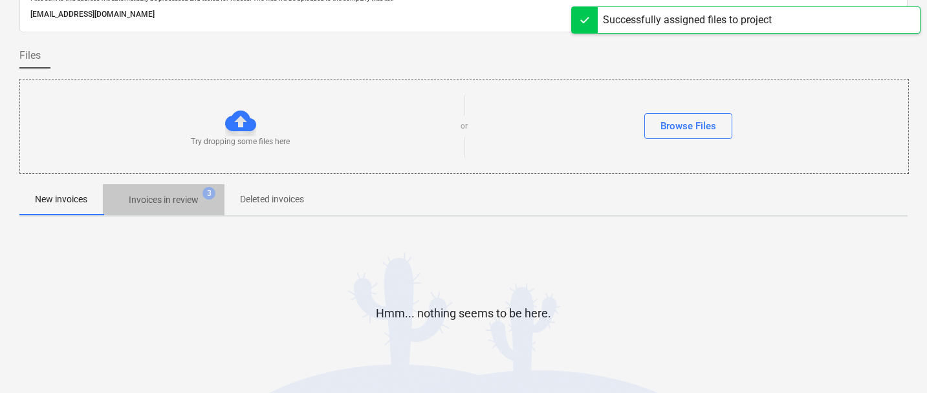
click at [196, 205] on p "Invoices in review" at bounding box center [164, 200] width 70 height 14
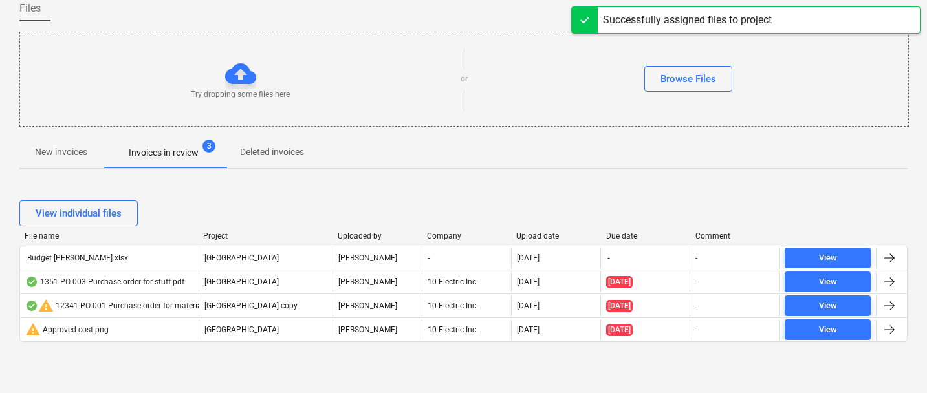
scroll to position [107, 0]
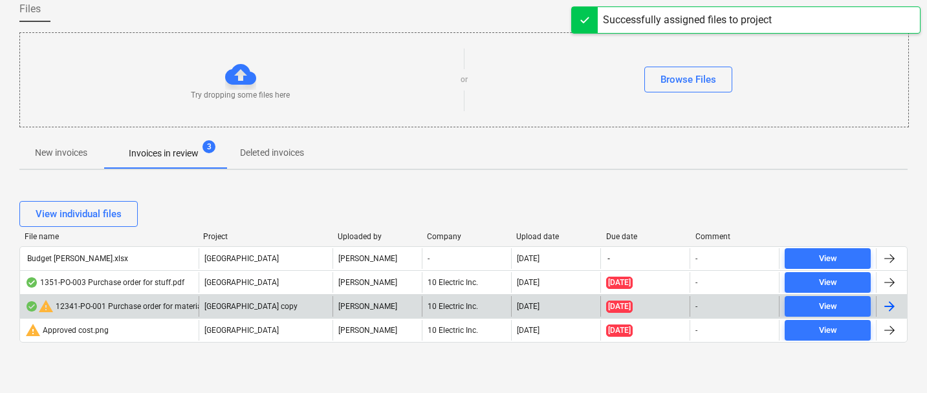
click at [131, 305] on div "warning 12341-PO-001 Purchase order for materials.pdf" at bounding box center [123, 307] width 196 height 16
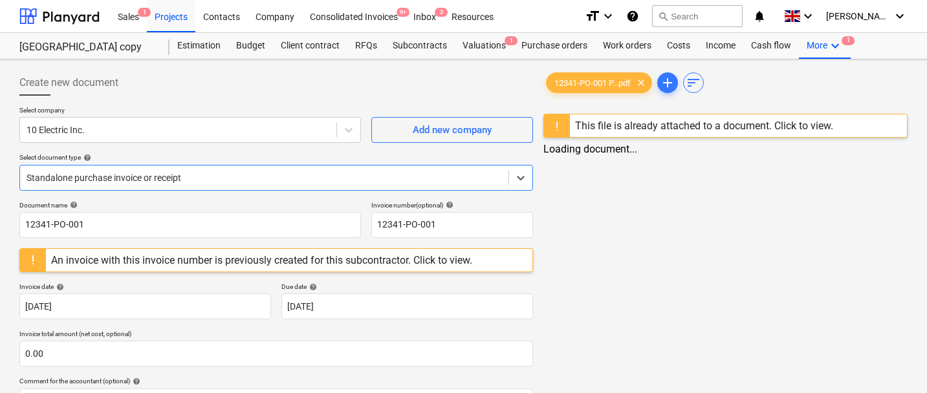
click at [191, 180] on body "Sales 1 Projects Contacts Company Consolidated Invoices 9+ Inbox 3 Resources fo…" at bounding box center [463, 196] width 927 height 393
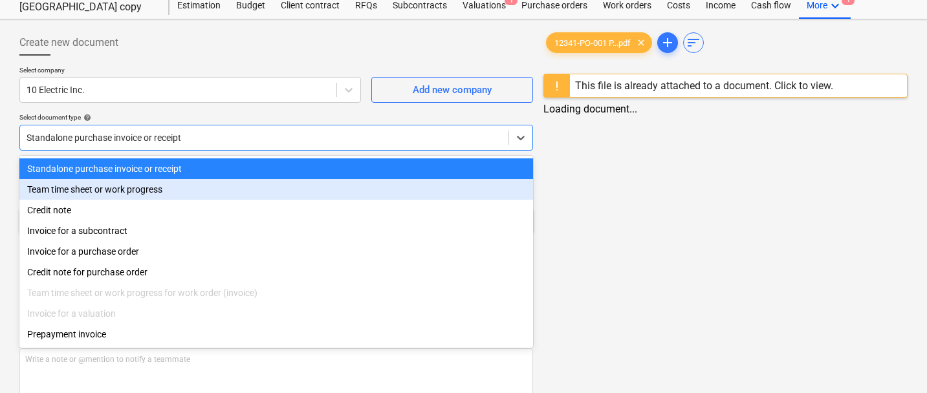
scroll to position [44, 0]
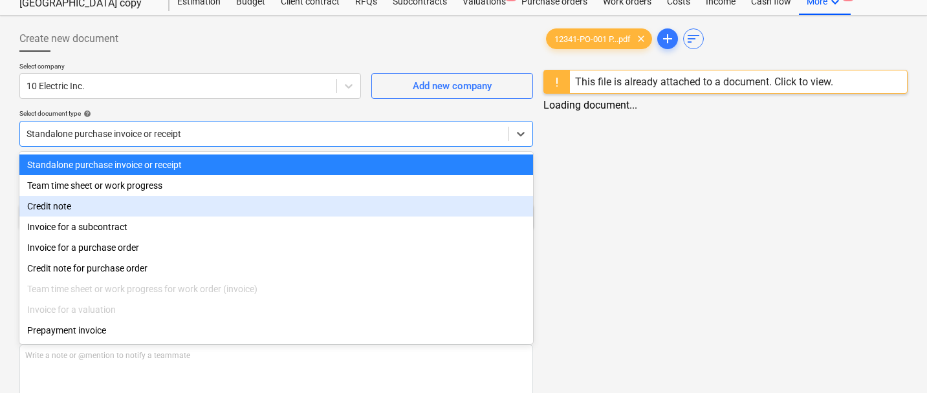
click at [213, 54] on div at bounding box center [276, 57] width 514 height 10
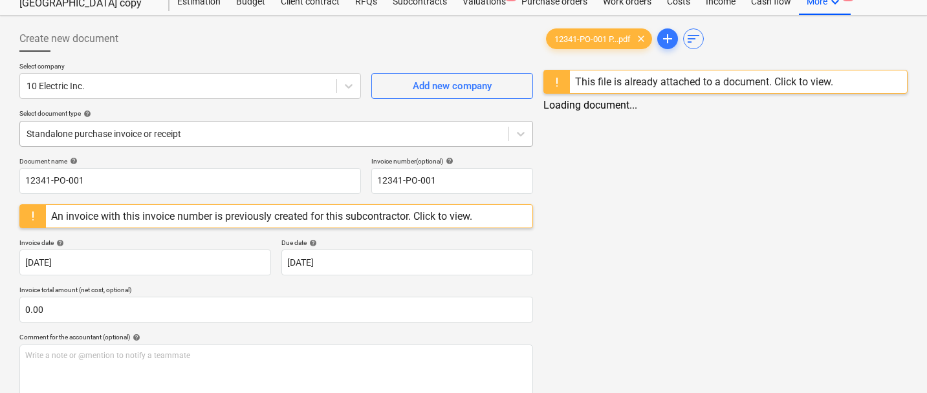
click at [103, 127] on div at bounding box center [264, 133] width 475 height 13
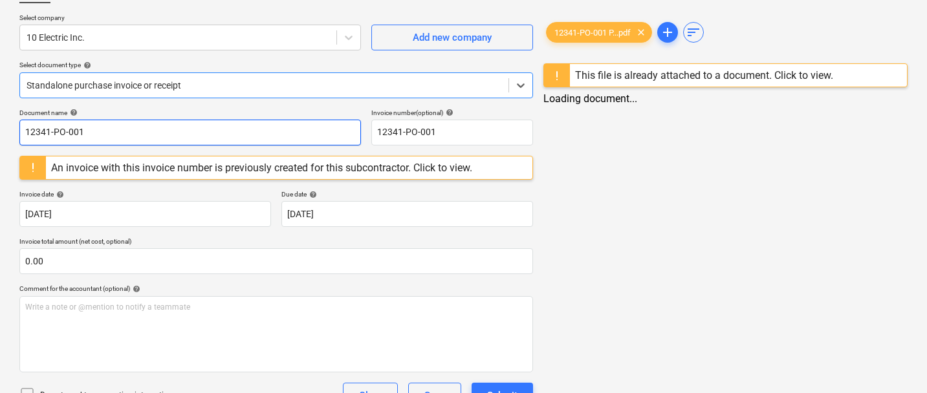
scroll to position [91, 0]
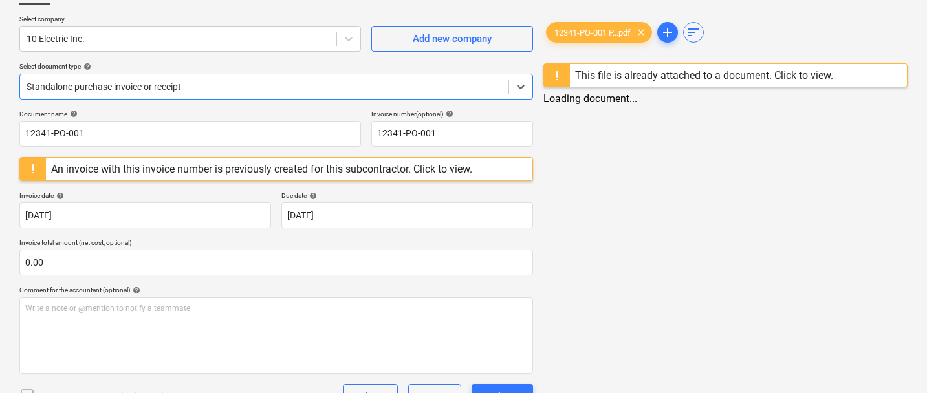
click at [175, 85] on div at bounding box center [264, 86] width 475 height 13
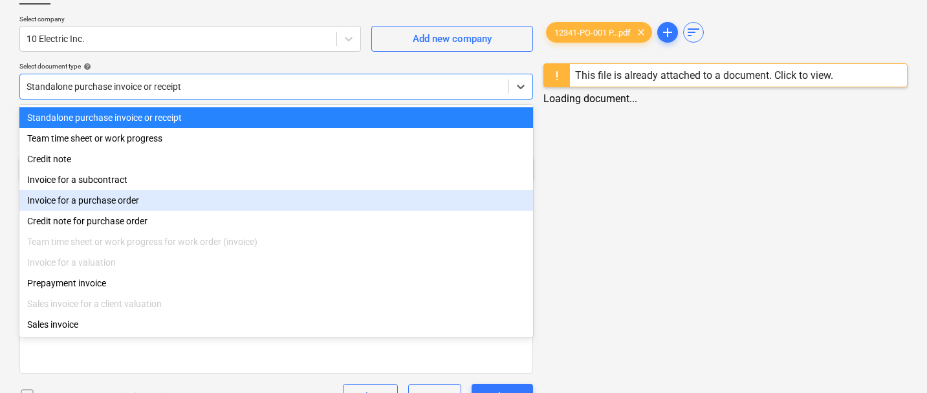
click at [132, 206] on div "Invoice for a purchase order" at bounding box center [276, 200] width 514 height 21
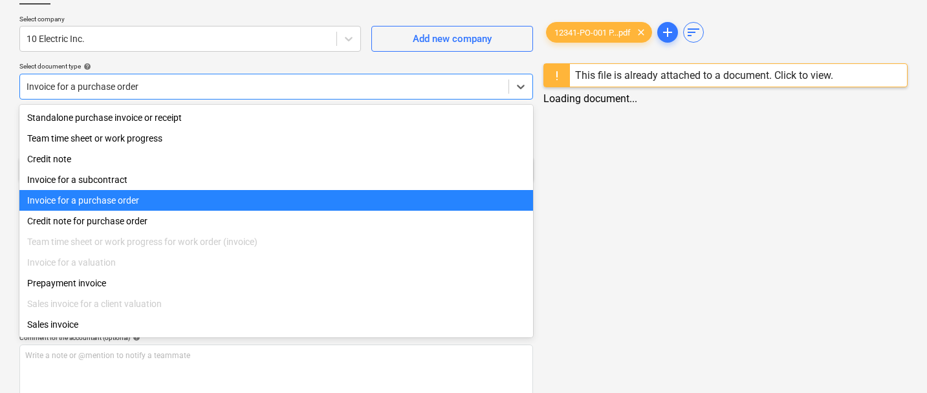
click at [180, 89] on div at bounding box center [264, 86] width 475 height 13
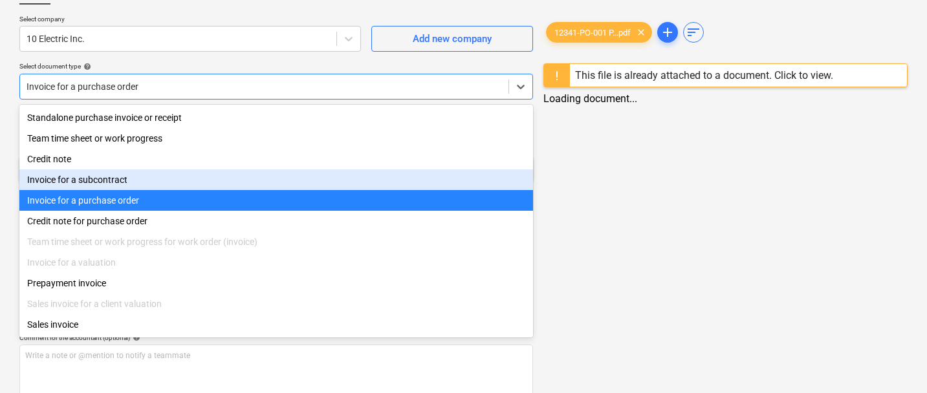
click at [112, 182] on div "Invoice for a subcontract" at bounding box center [276, 179] width 514 height 21
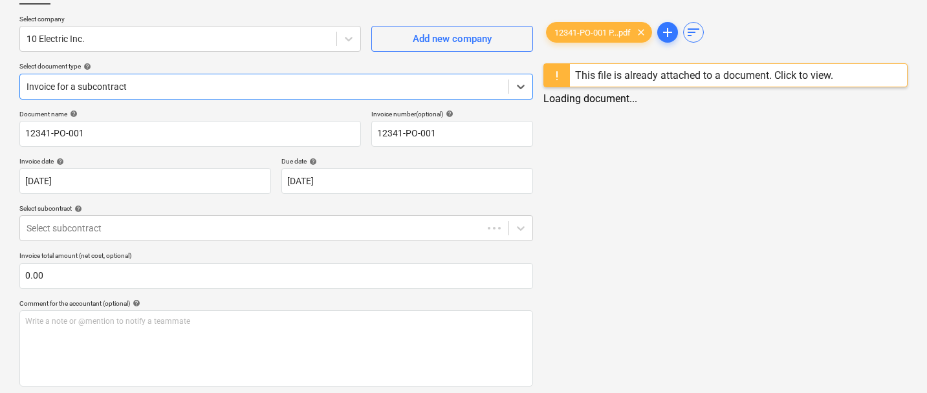
scroll to position [109, 0]
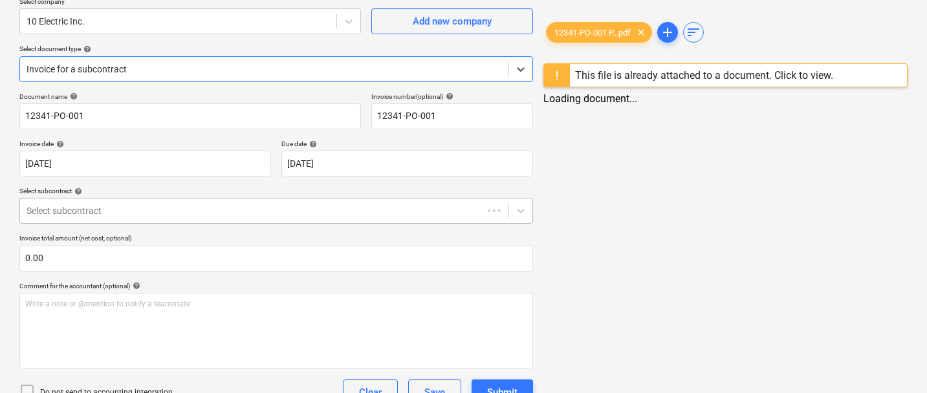
click at [153, 212] on div "Document name help 12341-PO-001 Invoice number (optional) help 12341-PO-001 Inv…" at bounding box center [276, 262] width 514 height 338
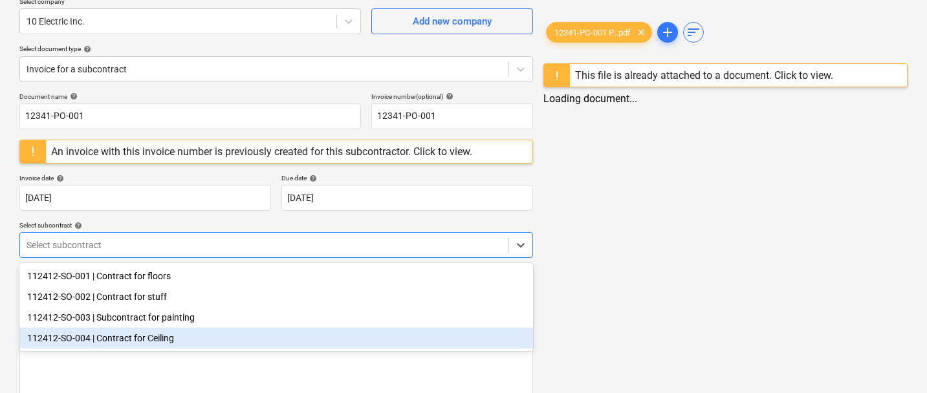
click at [141, 337] on div "112412-SO-004 | Contract for Ceiling" at bounding box center [276, 338] width 514 height 21
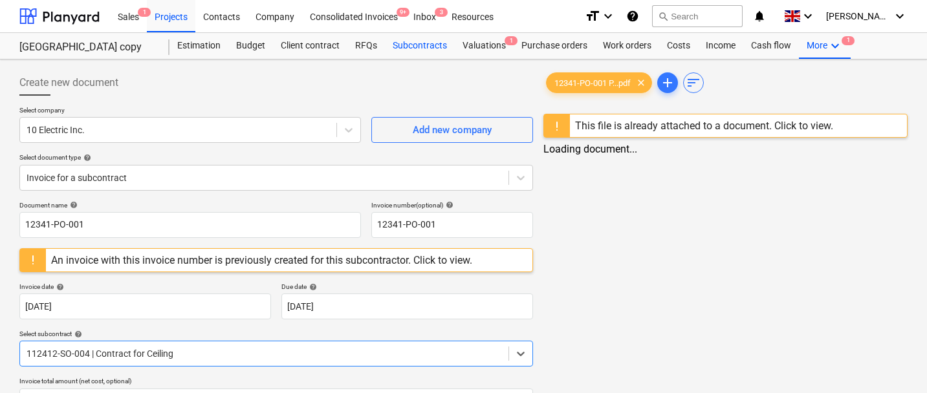
click at [417, 52] on div "Subcontracts" at bounding box center [420, 46] width 70 height 26
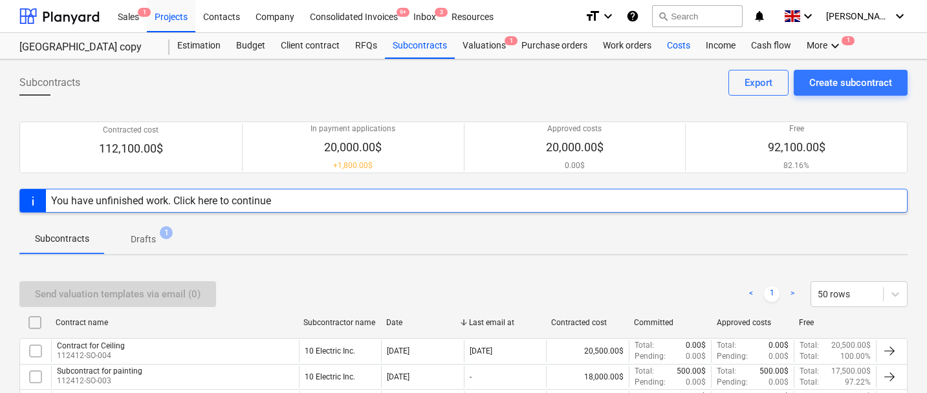
click at [683, 47] on div "Costs" at bounding box center [678, 46] width 39 height 26
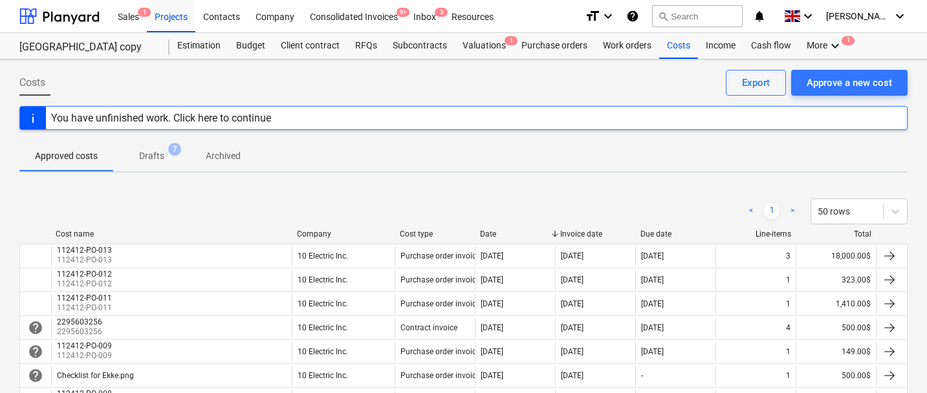
click at [141, 173] on div "Costs Approve a new cost Export You have unfinished work. Click here to continu…" at bounding box center [463, 392] width 927 height 664
click at [144, 161] on p "Drafts" at bounding box center [151, 156] width 25 height 14
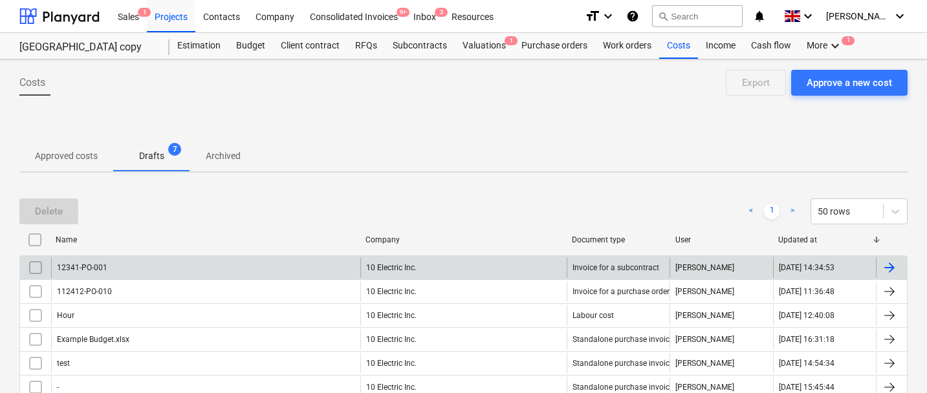
click at [131, 268] on div "12341-PO-001" at bounding box center [205, 267] width 309 height 21
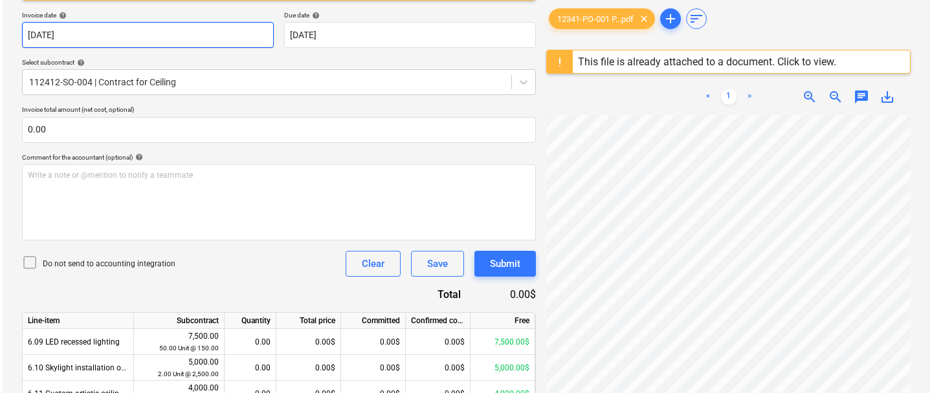
scroll to position [364, 0]
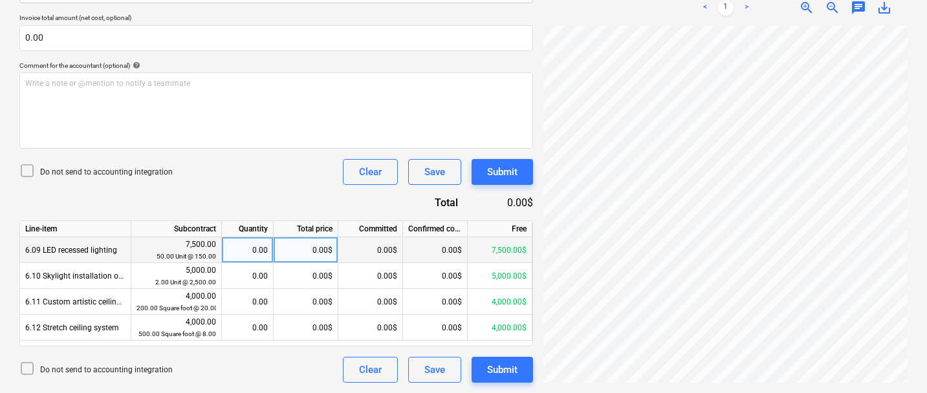
click at [318, 251] on div "0.00$" at bounding box center [306, 250] width 65 height 26
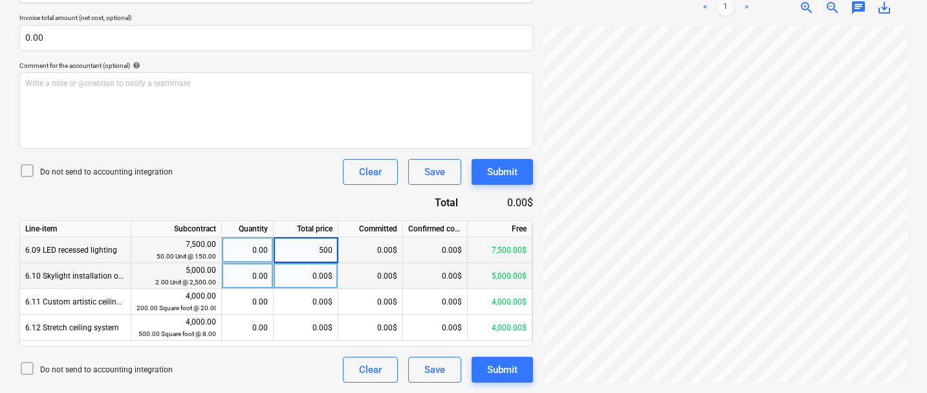
type input "5000"
type input "3000"
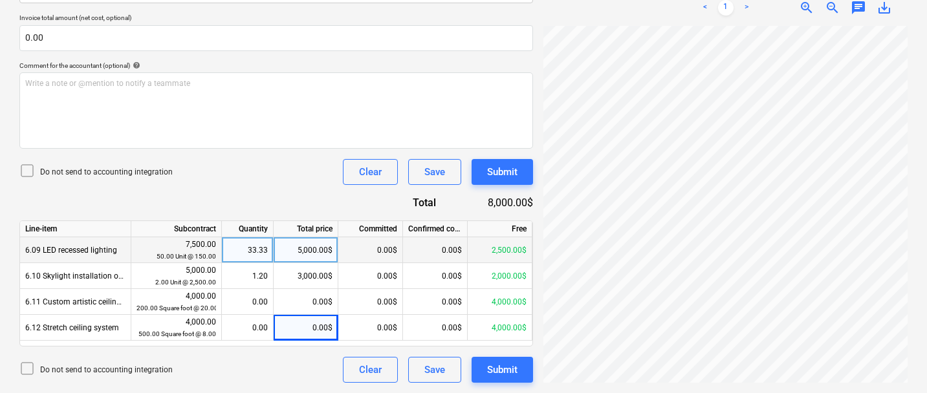
click at [261, 169] on div "Do not send to accounting integration Clear Save Submit" at bounding box center [276, 172] width 514 height 26
click at [514, 168] on div "Submit" at bounding box center [502, 172] width 30 height 17
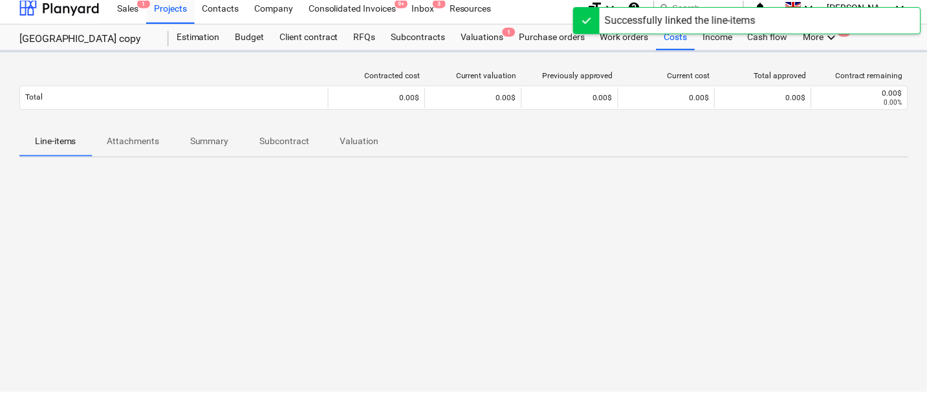
scroll to position [9, 0]
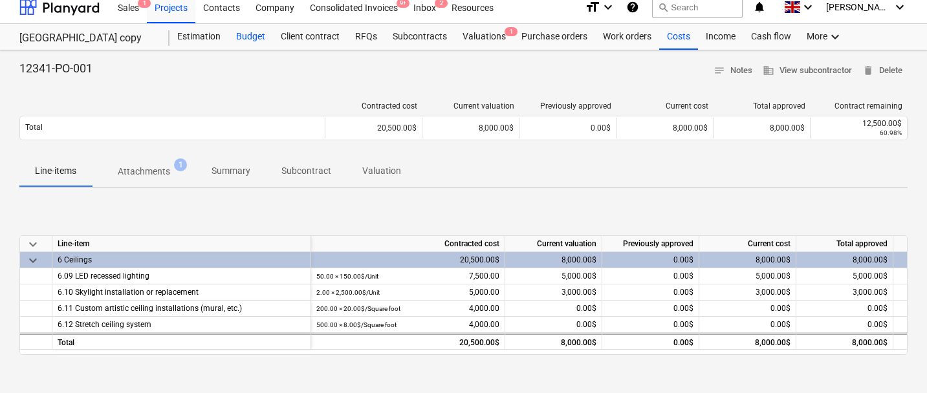
click at [248, 42] on div "Budget" at bounding box center [250, 37] width 45 height 26
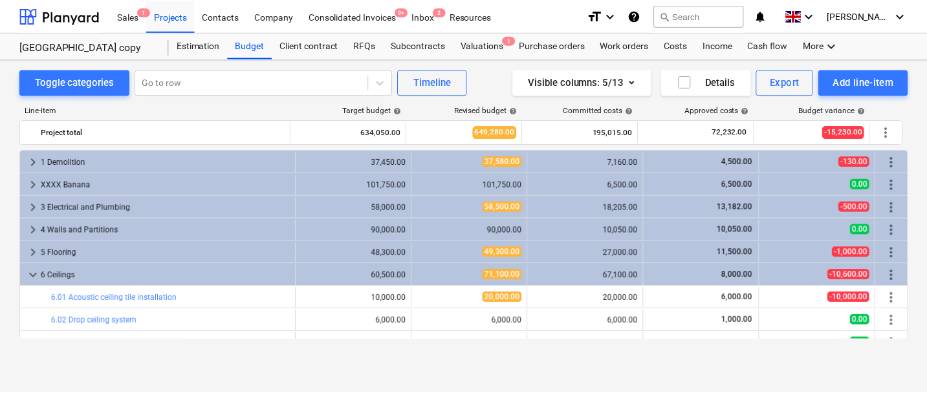
scroll to position [254, 0]
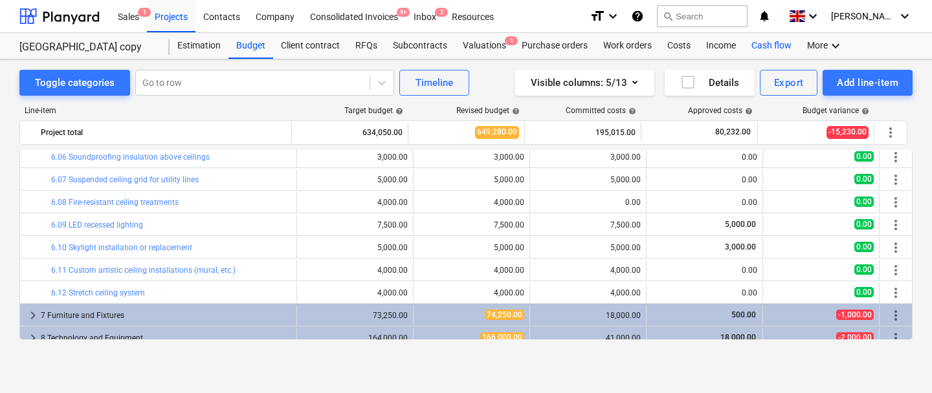
click at [785, 42] on div "Cash flow" at bounding box center [771, 46] width 56 height 26
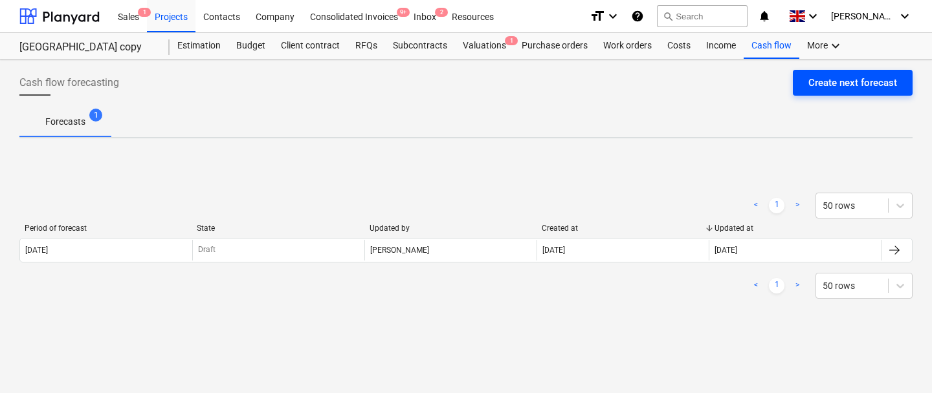
click at [824, 82] on div "Create next forecast" at bounding box center [852, 82] width 89 height 17
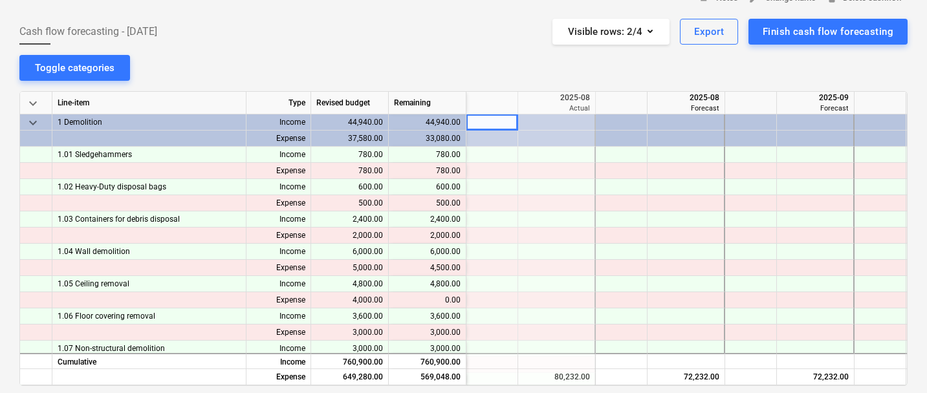
scroll to position [74, 0]
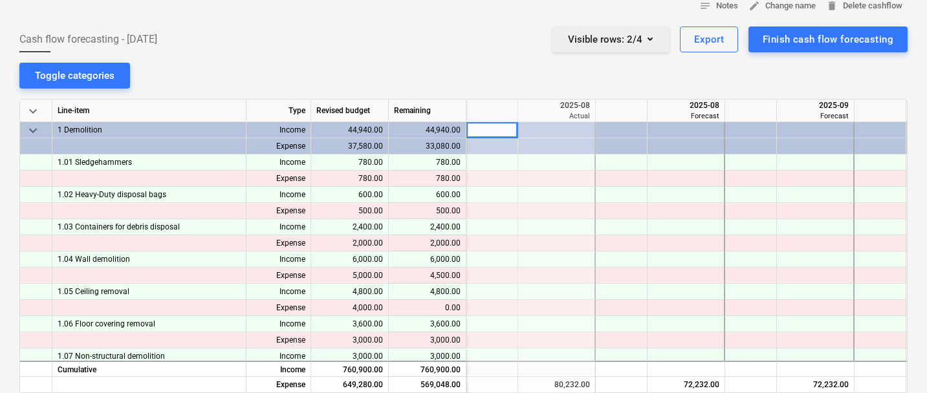
click at [644, 37] on icon "button" at bounding box center [650, 39] width 16 height 16
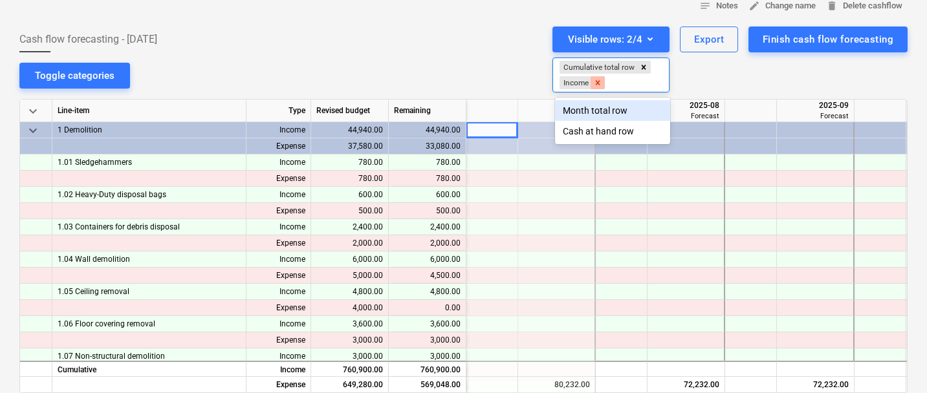
click at [601, 84] on icon "Remove Income" at bounding box center [597, 82] width 9 height 9
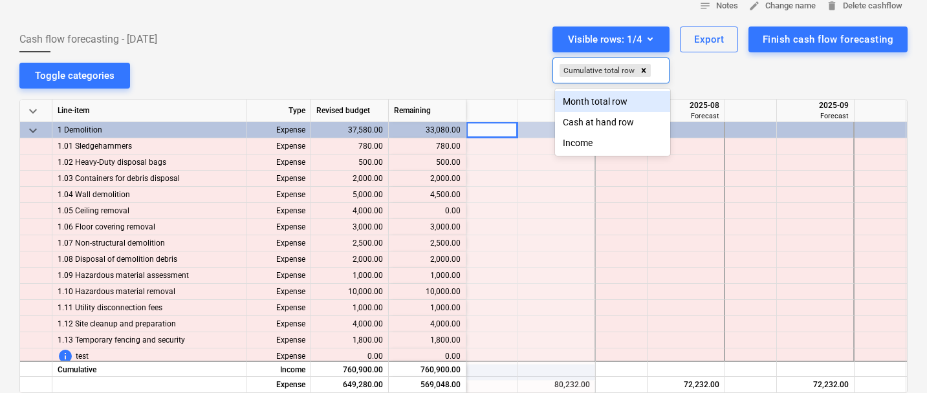
click at [443, 65] on div at bounding box center [463, 196] width 927 height 393
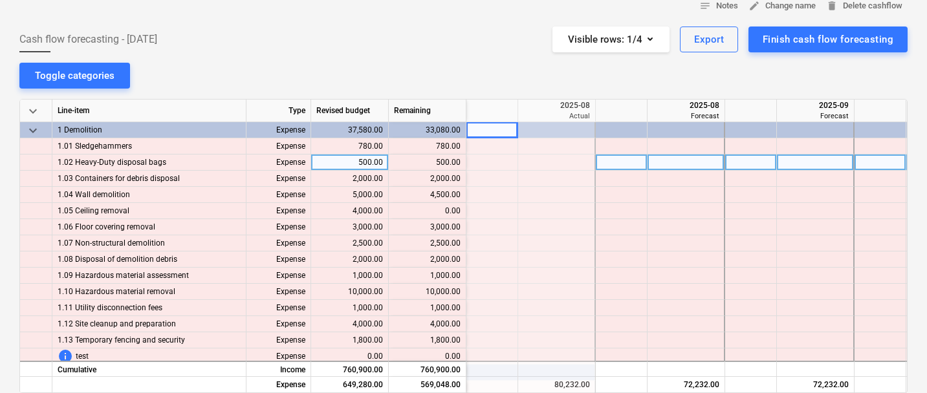
click at [491, 165] on div at bounding box center [492, 163] width 52 height 16
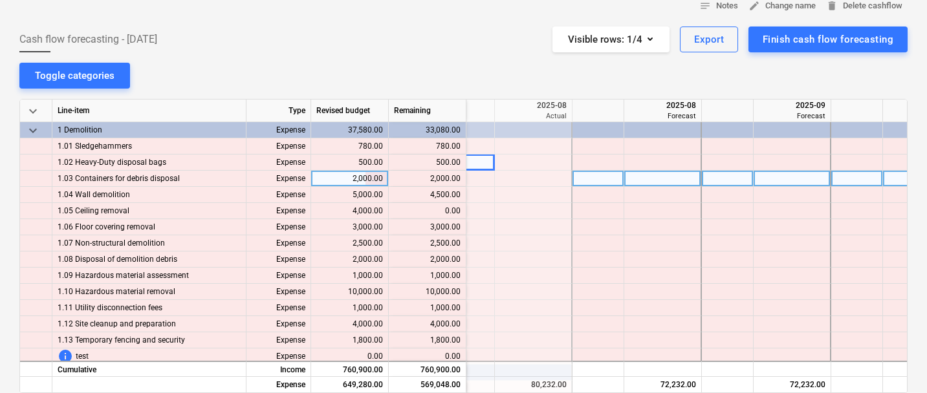
scroll to position [0, 415]
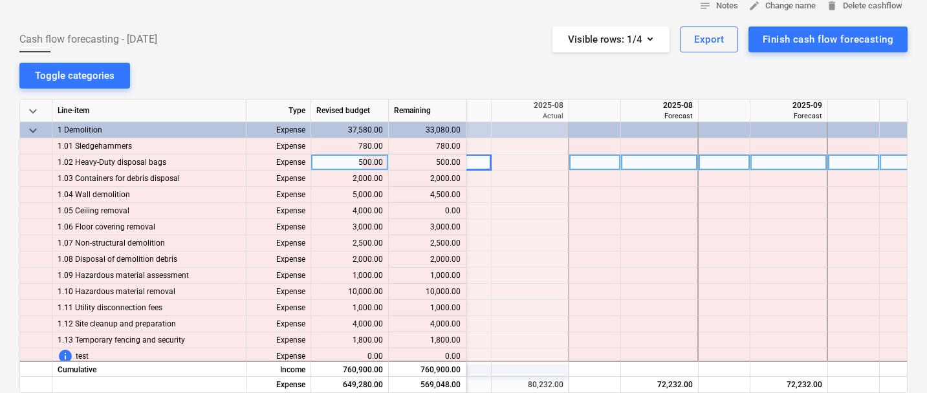
click at [726, 168] on div at bounding box center [725, 163] width 52 height 16
type input "50"
type input "2000"
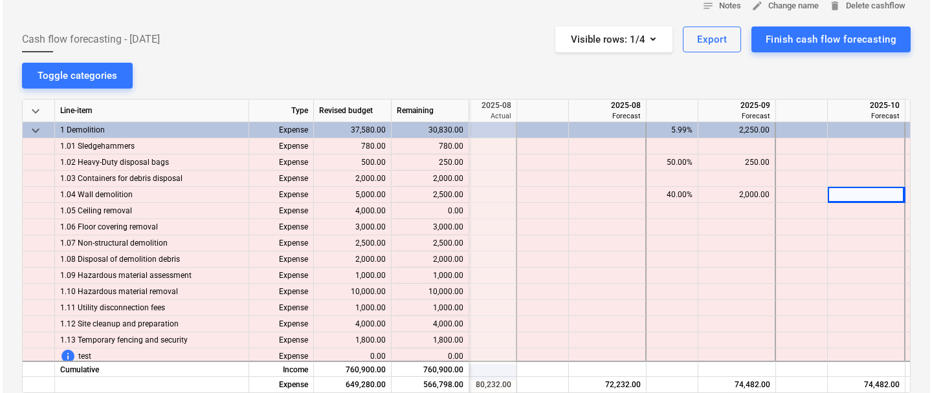
scroll to position [0, 0]
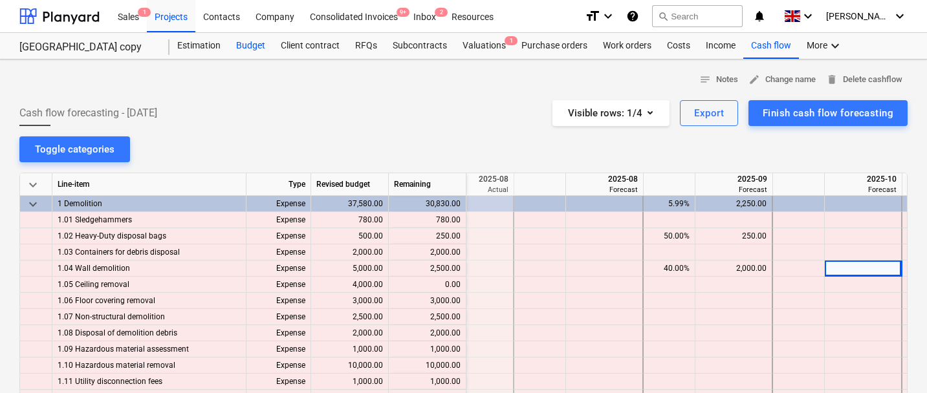
click at [253, 49] on div "Budget" at bounding box center [250, 46] width 45 height 26
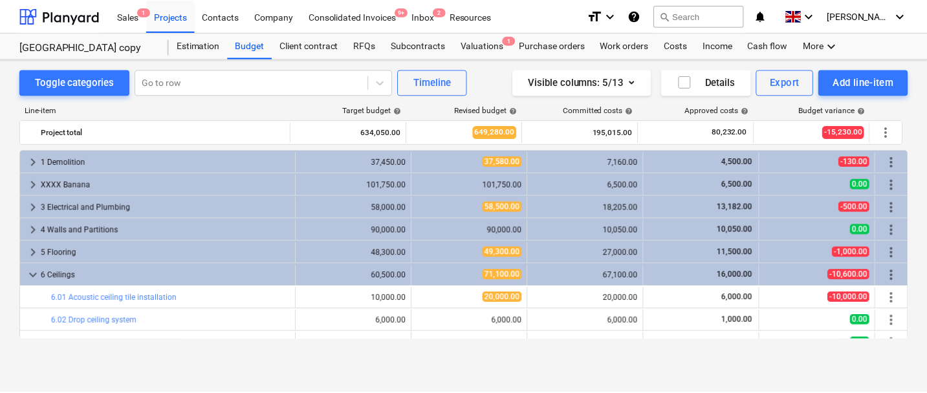
scroll to position [254, 0]
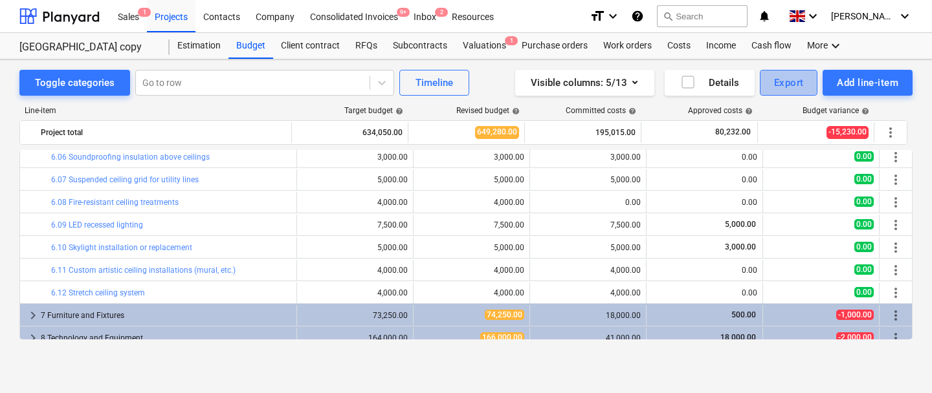
click at [790, 82] on div "Export" at bounding box center [789, 82] width 30 height 17
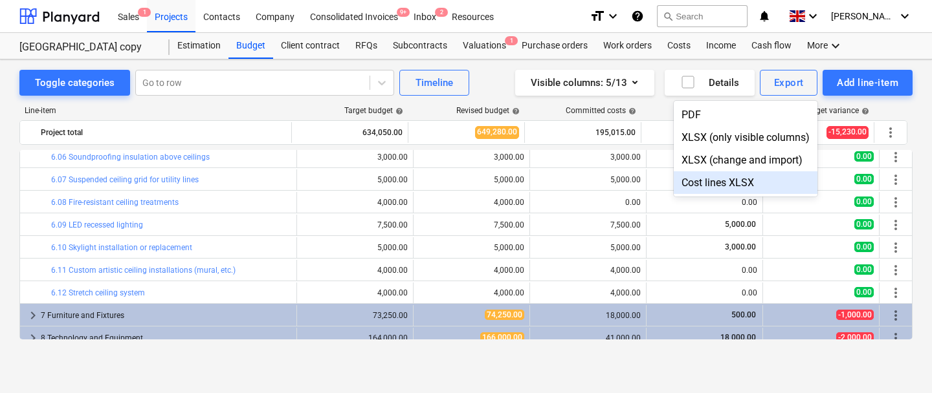
click at [670, 45] on div at bounding box center [466, 196] width 932 height 393
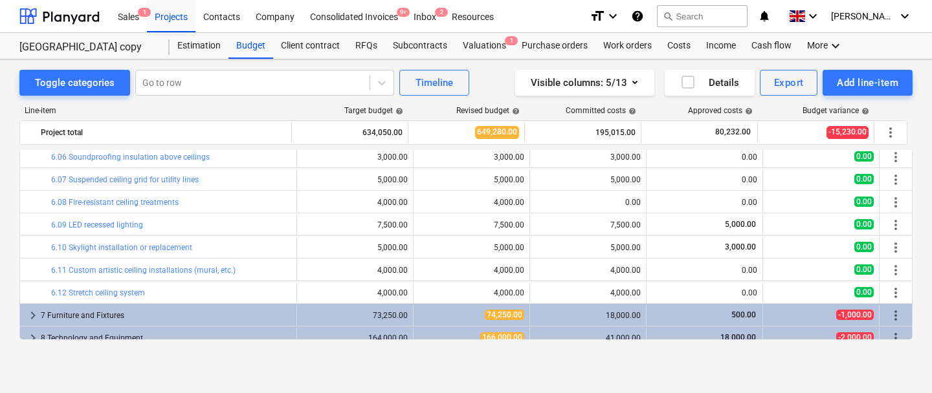
click at [670, 45] on div "Costs" at bounding box center [678, 46] width 39 height 26
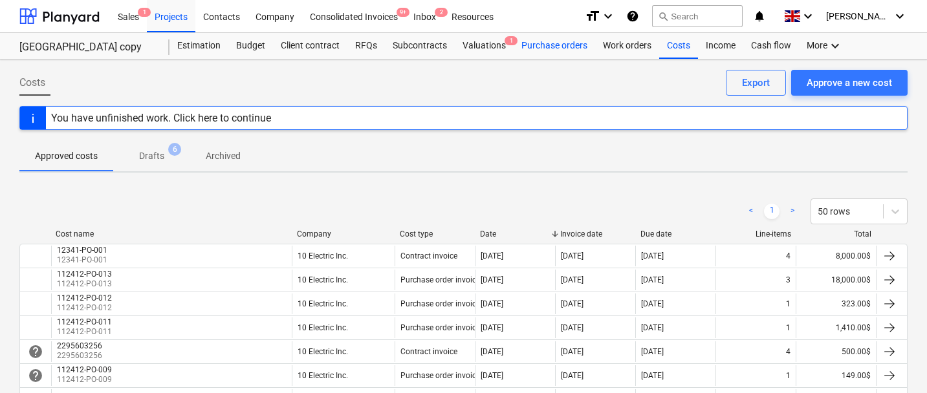
click at [576, 54] on div "Purchase orders" at bounding box center [555, 46] width 82 height 26
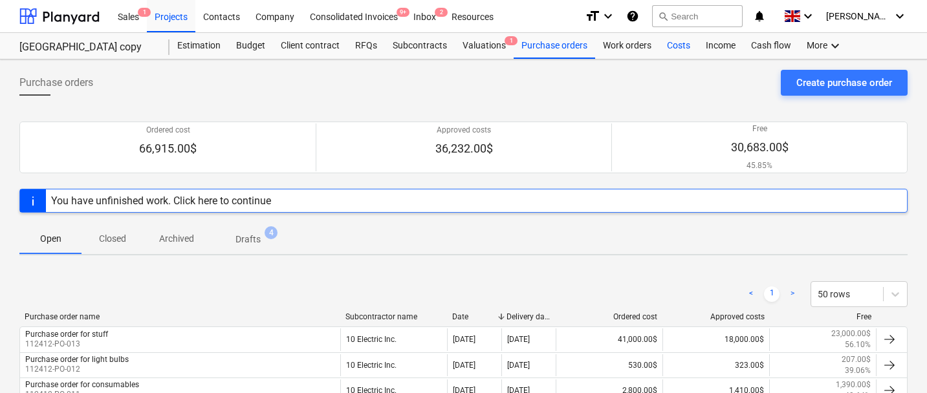
click at [668, 46] on div "Costs" at bounding box center [678, 46] width 39 height 26
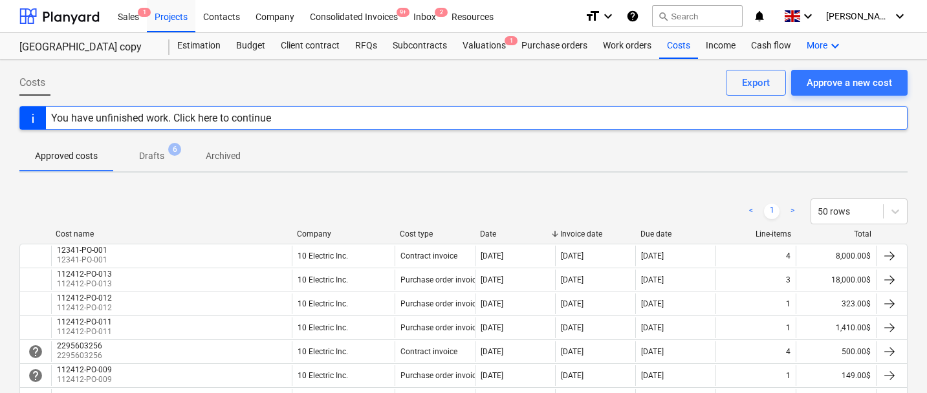
click at [827, 45] on icon "keyboard_arrow_down" at bounding box center [835, 46] width 16 height 16
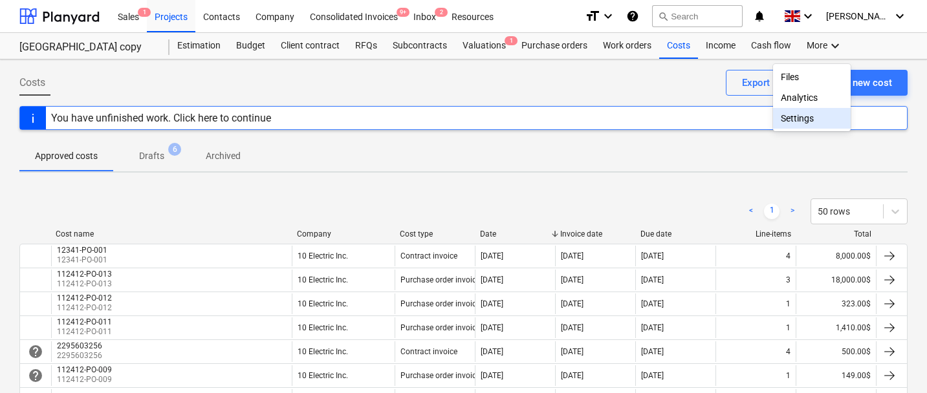
click at [796, 118] on div "Settings" at bounding box center [812, 118] width 62 height 10
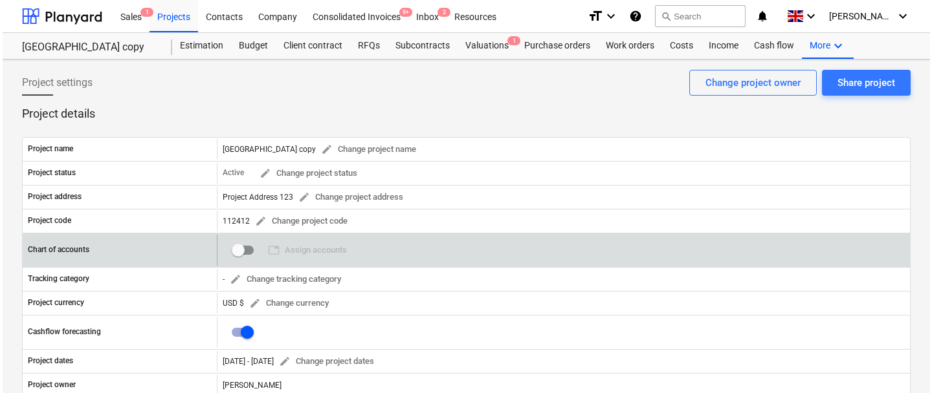
scroll to position [351, 0]
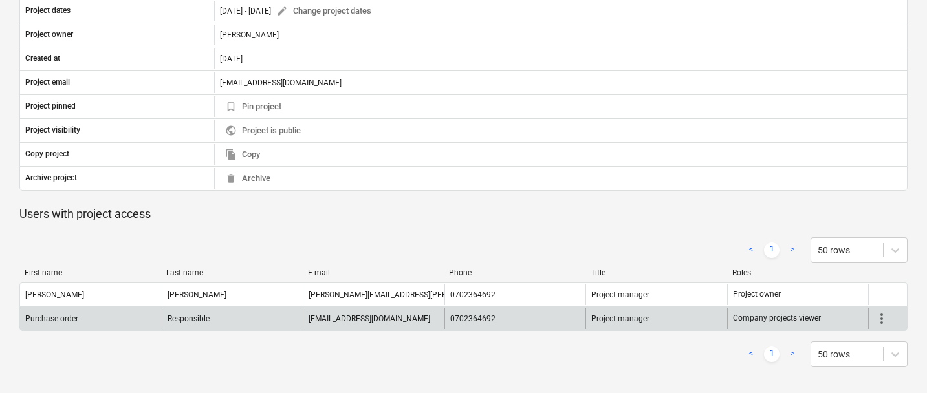
click at [879, 316] on span "more_vert" at bounding box center [882, 319] width 16 height 16
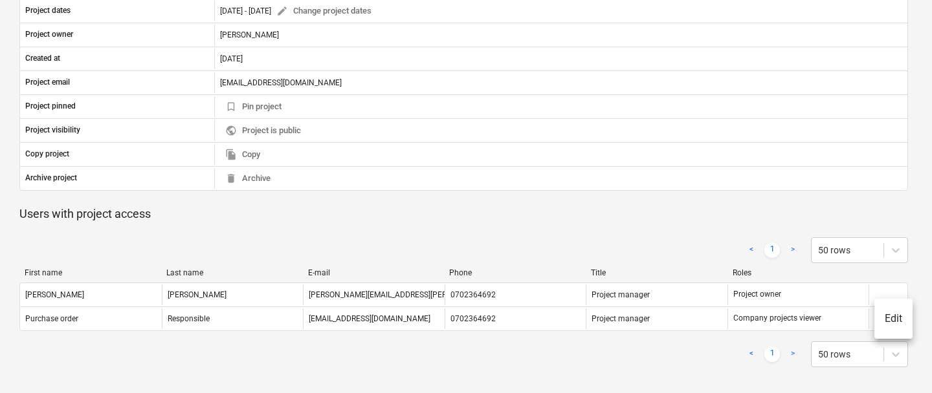
click at [894, 312] on li "Edit" at bounding box center [893, 319] width 38 height 30
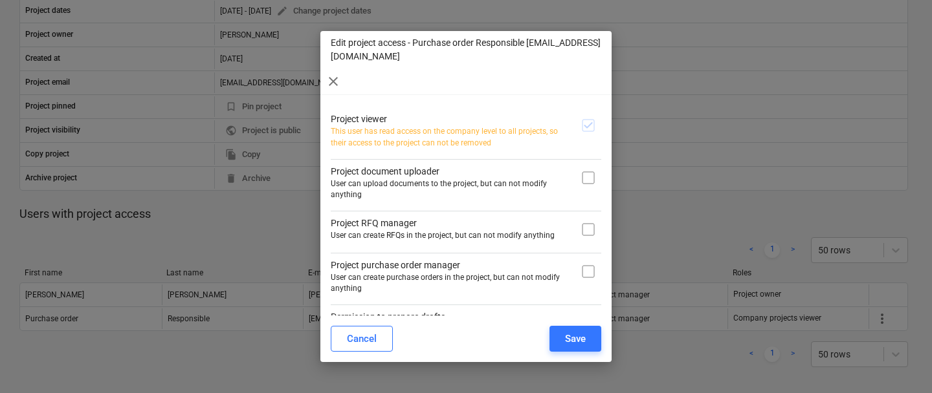
click at [588, 180] on div at bounding box center [588, 183] width 26 height 36
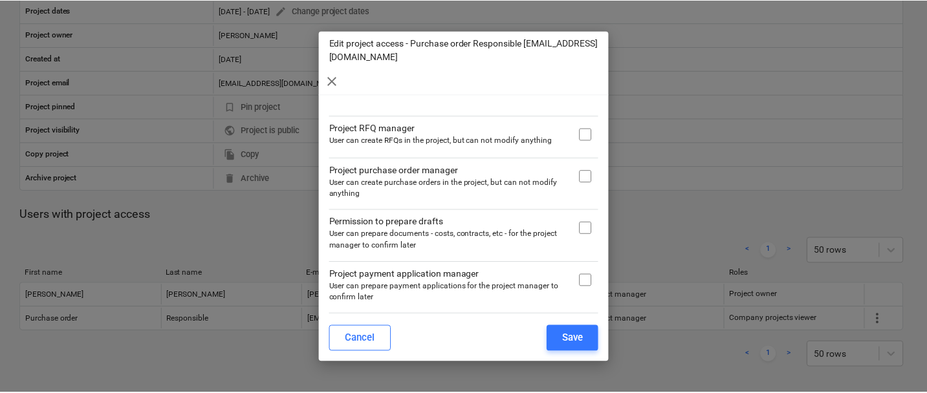
scroll to position [130, 0]
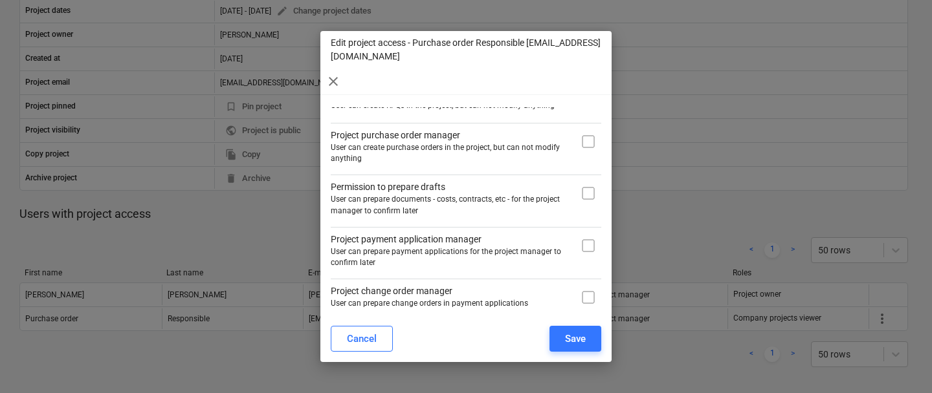
click at [324, 67] on div "Edit project access - Purchase order Responsible [EMAIL_ADDRESS][DOMAIN_NAME] c…" at bounding box center [465, 62] width 291 height 63
click at [334, 74] on span "close" at bounding box center [333, 82] width 16 height 16
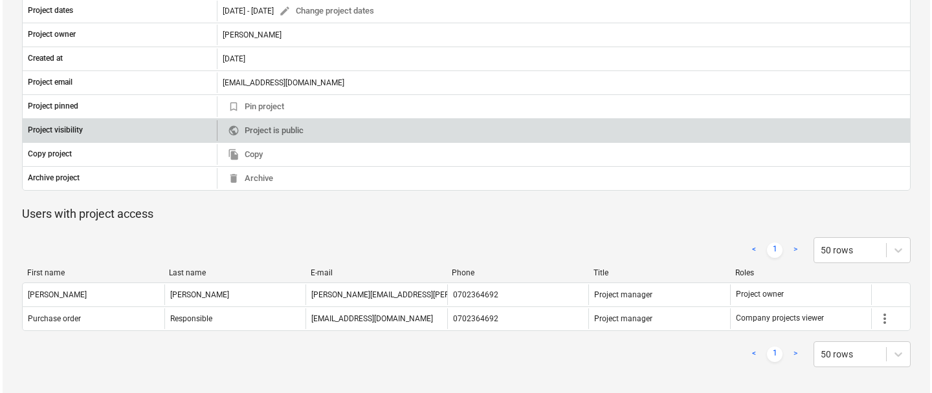
scroll to position [0, 0]
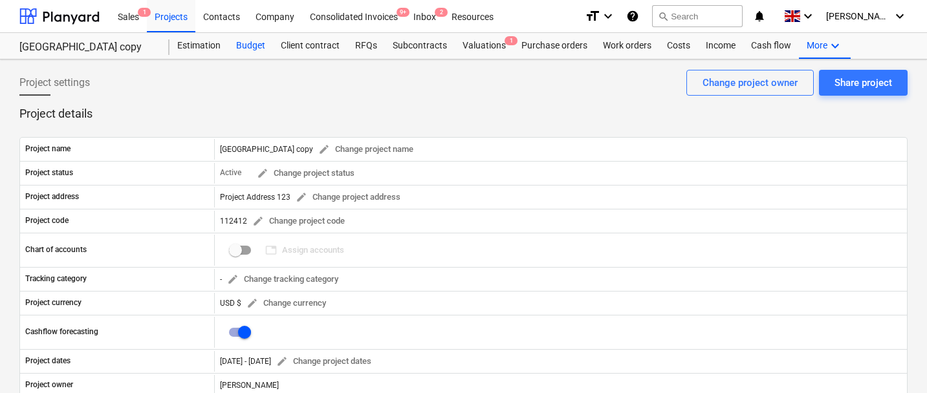
click at [247, 52] on div "Budget" at bounding box center [250, 46] width 45 height 26
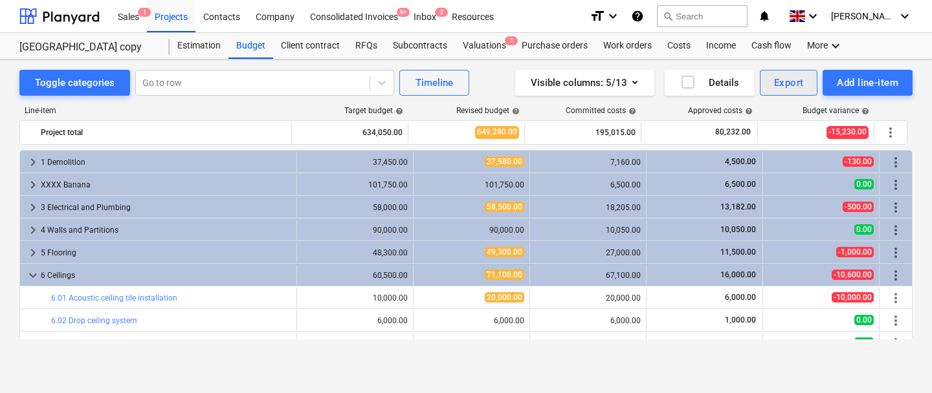
click at [791, 81] on div "Export" at bounding box center [789, 82] width 30 height 17
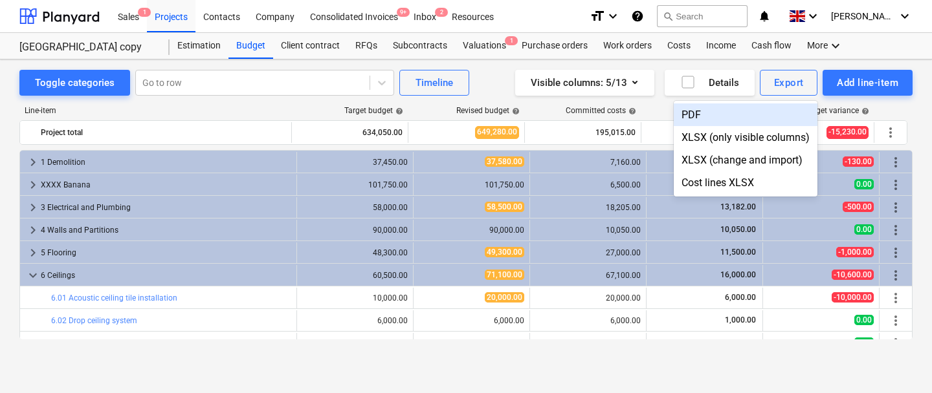
click at [721, 111] on div "PDF" at bounding box center [745, 115] width 144 height 23
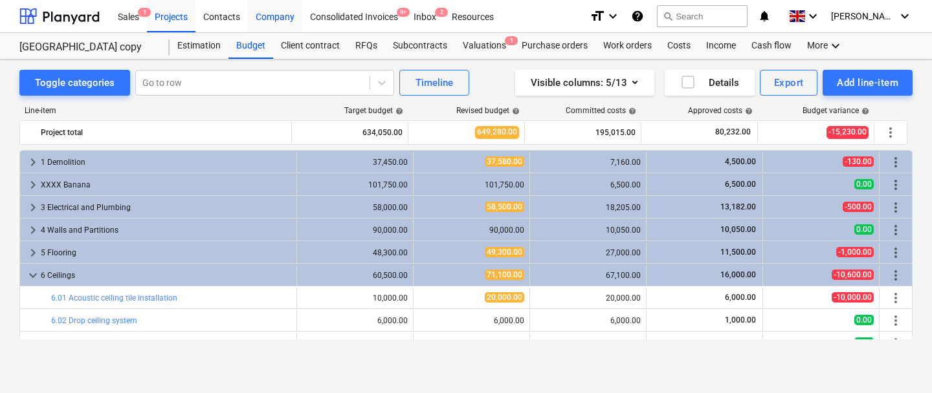
click at [275, 22] on div "Company" at bounding box center [275, 15] width 54 height 33
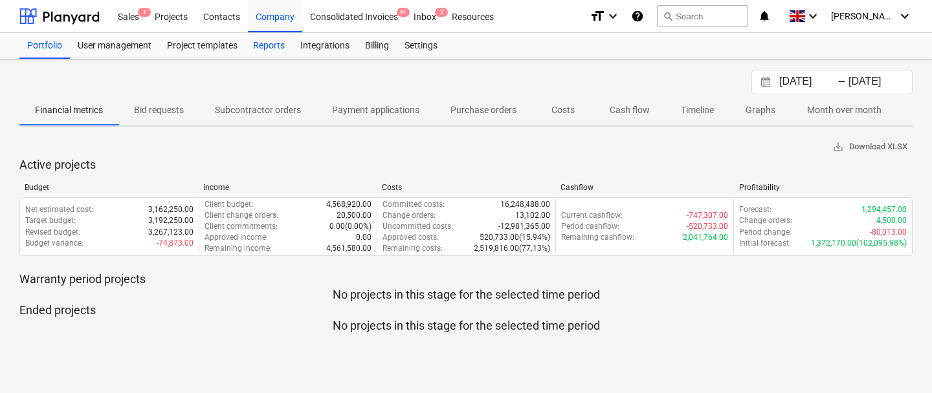
click at [251, 46] on div "Reports" at bounding box center [268, 46] width 47 height 26
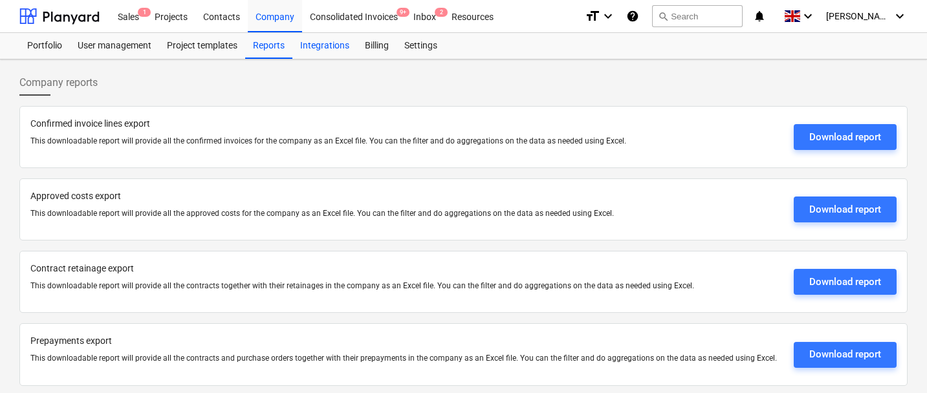
click at [331, 52] on div "Integrations" at bounding box center [324, 46] width 65 height 26
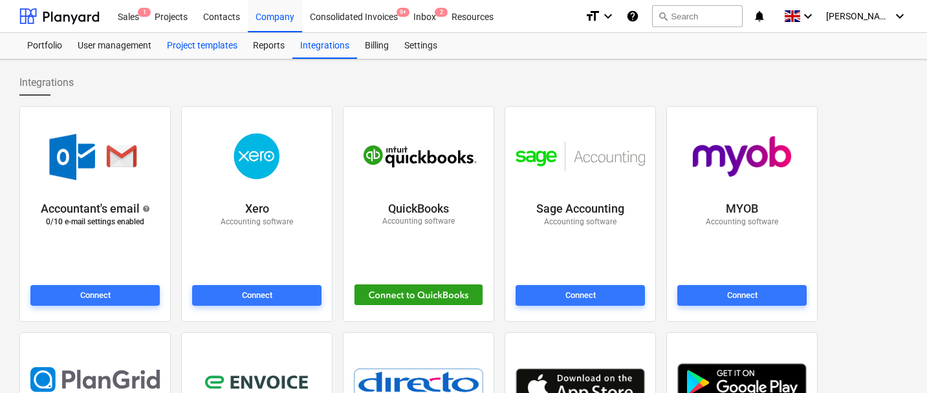
click at [206, 55] on div "Project templates" at bounding box center [202, 46] width 86 height 26
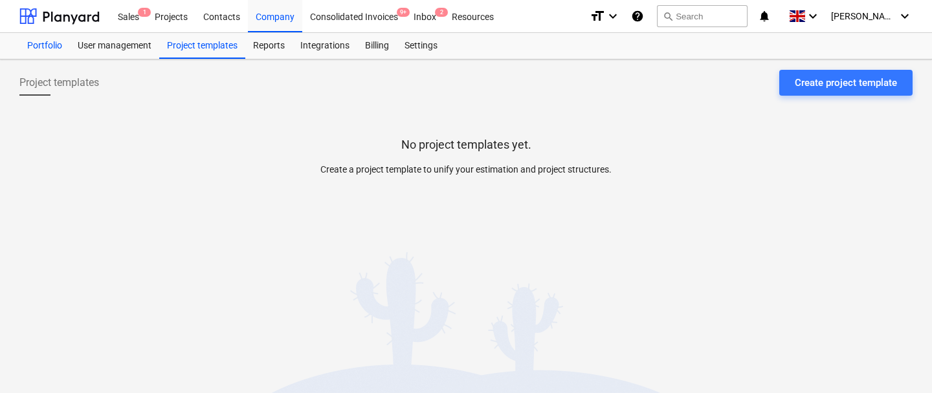
click at [36, 51] on div "Portfolio" at bounding box center [44, 46] width 50 height 26
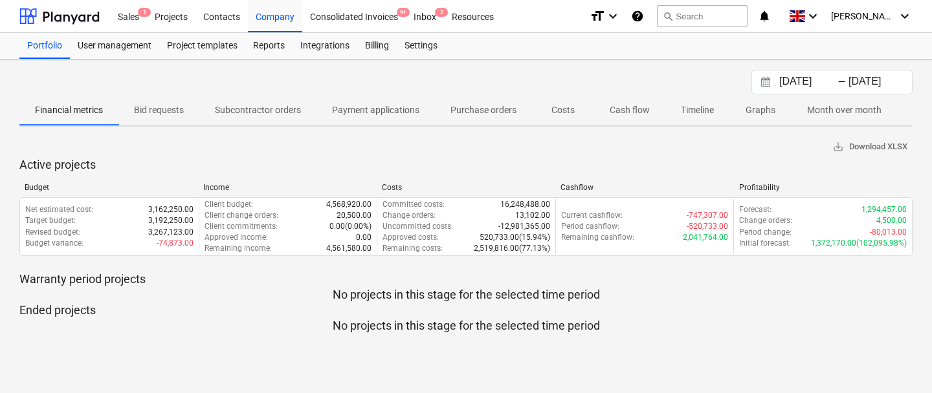
click at [344, 104] on p "Payment applications" at bounding box center [375, 111] width 87 height 14
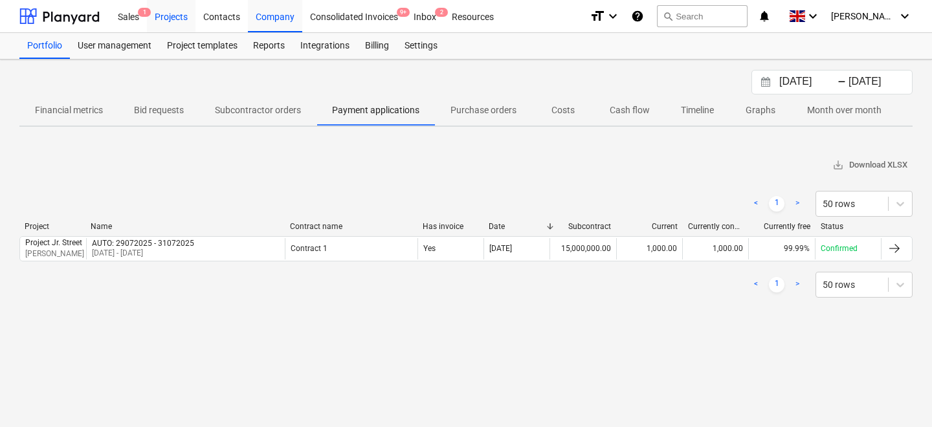
click at [176, 19] on div "Projects" at bounding box center [171, 15] width 49 height 33
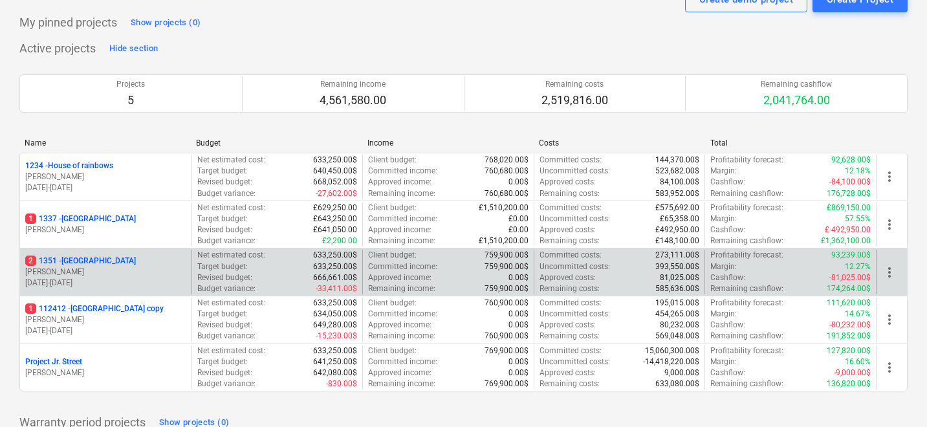
scroll to position [73, 0]
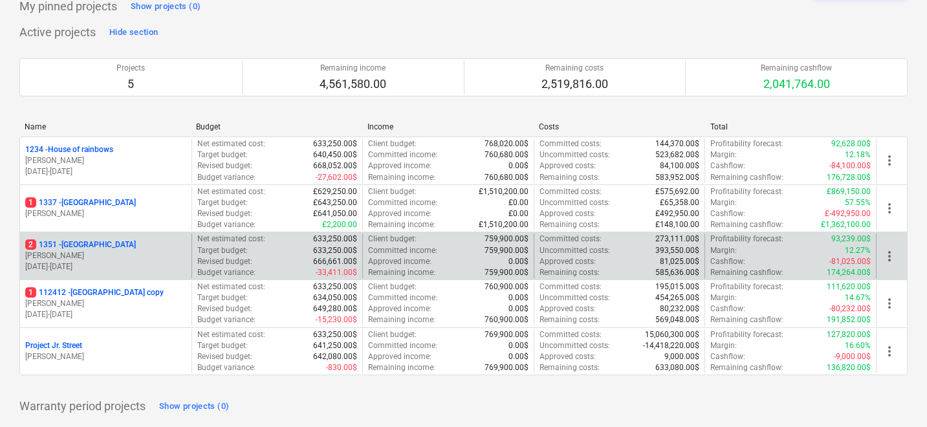
click at [138, 256] on p "[PERSON_NAME]" at bounding box center [105, 255] width 161 height 11
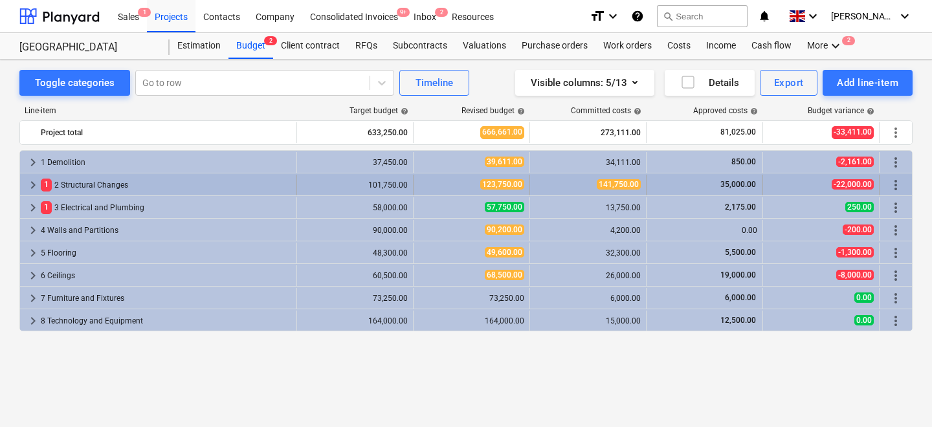
click at [22, 180] on div "keyboard_arrow_right 1 2 Structural Changes" at bounding box center [158, 185] width 277 height 21
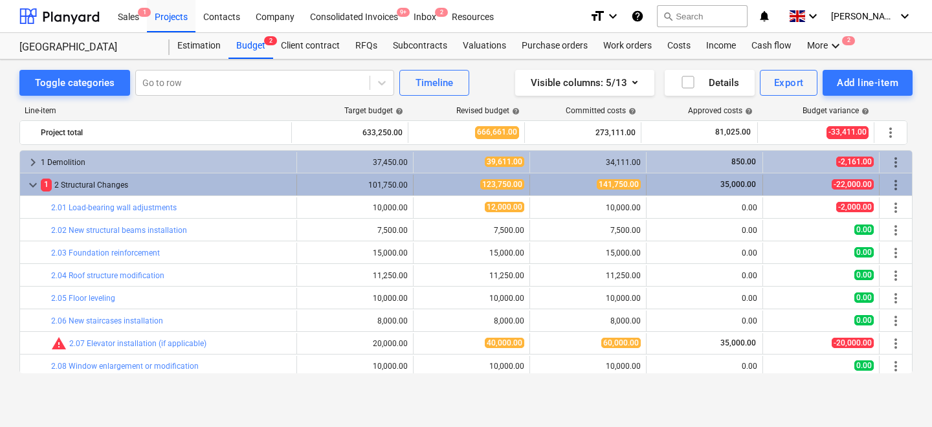
click at [29, 182] on span "keyboard_arrow_down" at bounding box center [33, 185] width 16 height 16
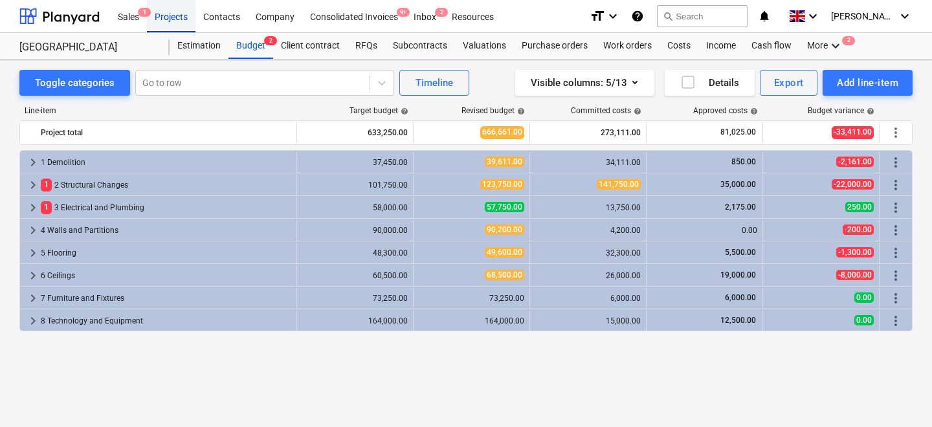
click at [170, 16] on div "Projects" at bounding box center [171, 15] width 49 height 33
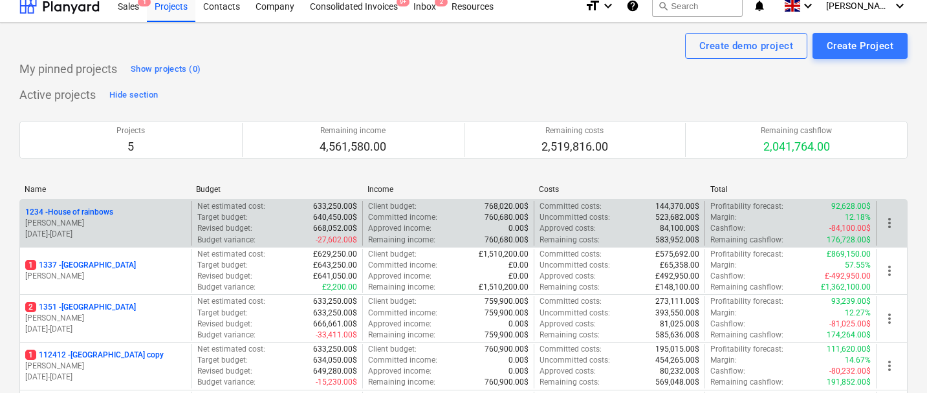
scroll to position [34, 0]
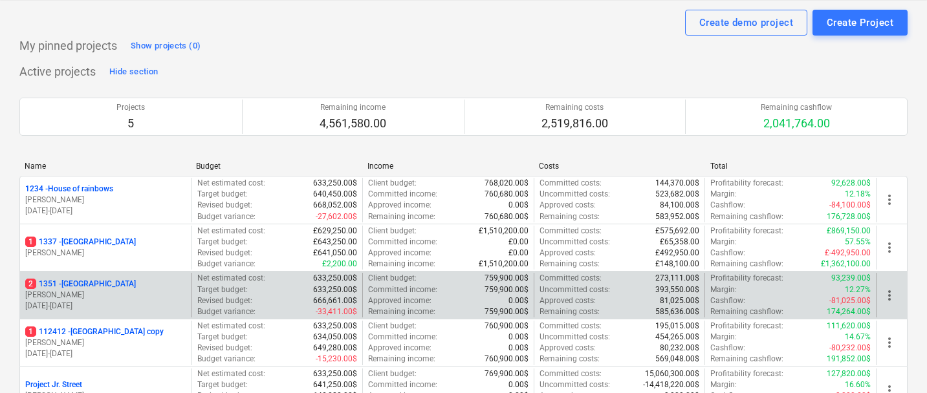
click at [74, 281] on p "2 [GEOGRAPHIC_DATA]" at bounding box center [80, 284] width 111 height 11
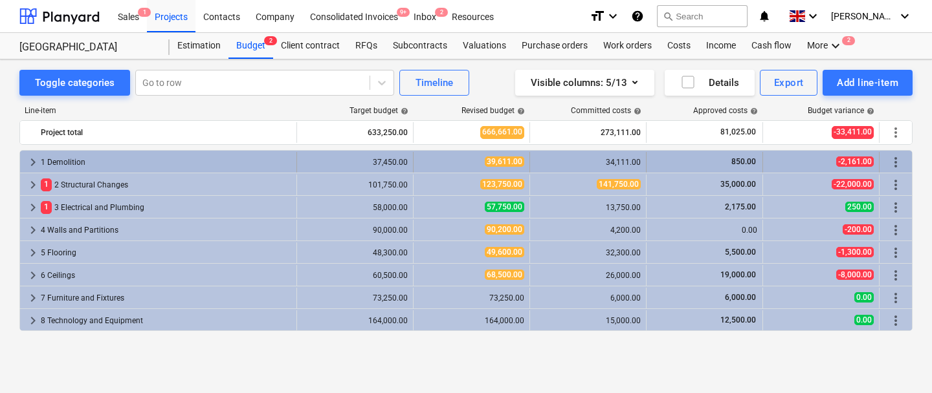
click at [30, 163] on span "keyboard_arrow_right" at bounding box center [33, 163] width 16 height 16
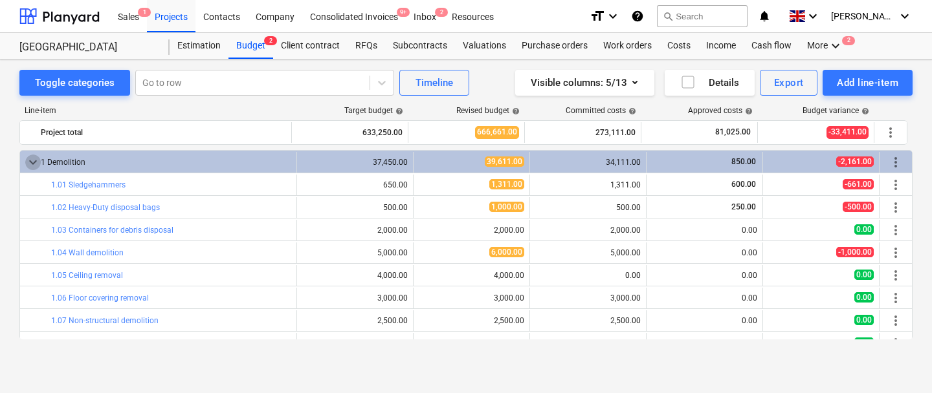
click at [30, 163] on span "keyboard_arrow_down" at bounding box center [33, 163] width 16 height 16
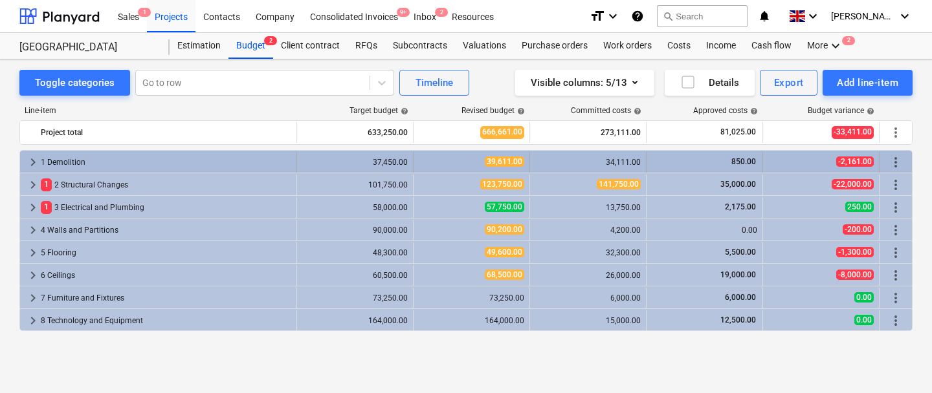
click at [36, 157] on span "keyboard_arrow_right" at bounding box center [33, 163] width 16 height 16
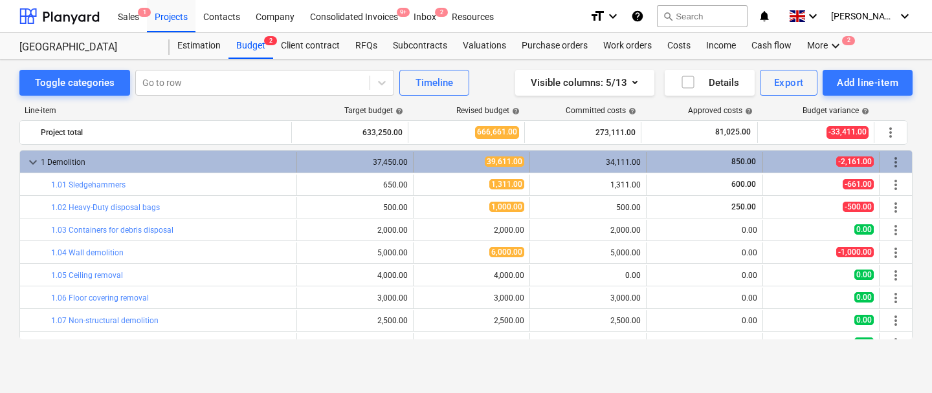
click at [27, 161] on span "keyboard_arrow_down" at bounding box center [33, 163] width 16 height 16
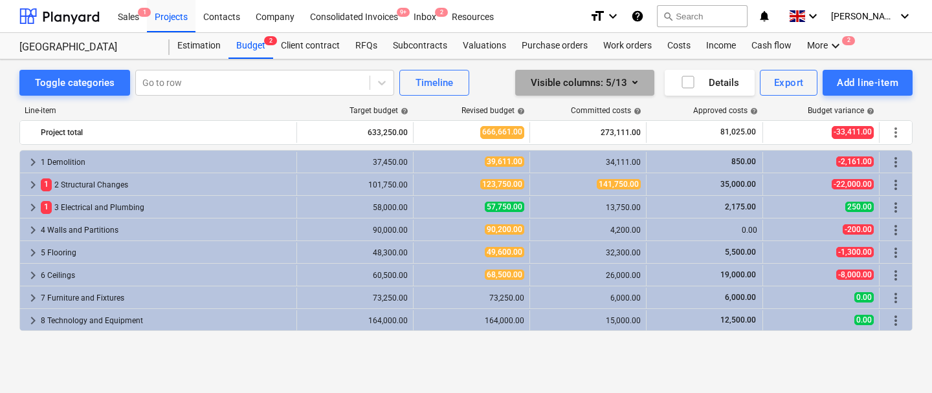
click at [585, 82] on div "Visible columns : 5/13" at bounding box center [584, 82] width 108 height 17
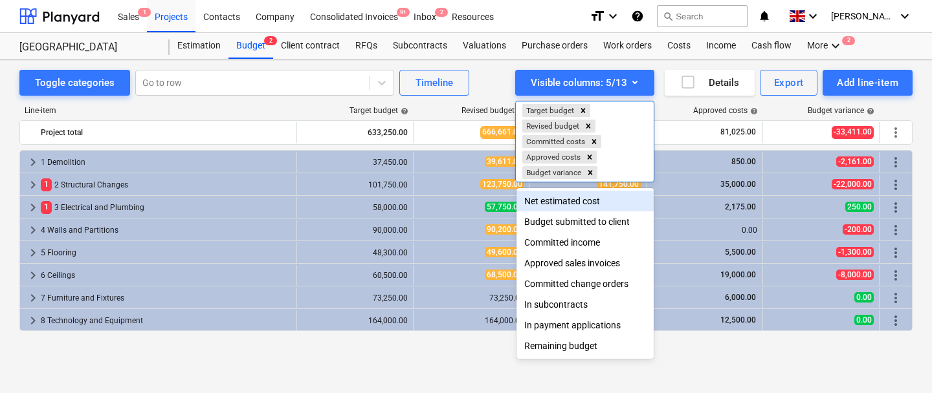
click at [457, 108] on div at bounding box center [466, 196] width 932 height 393
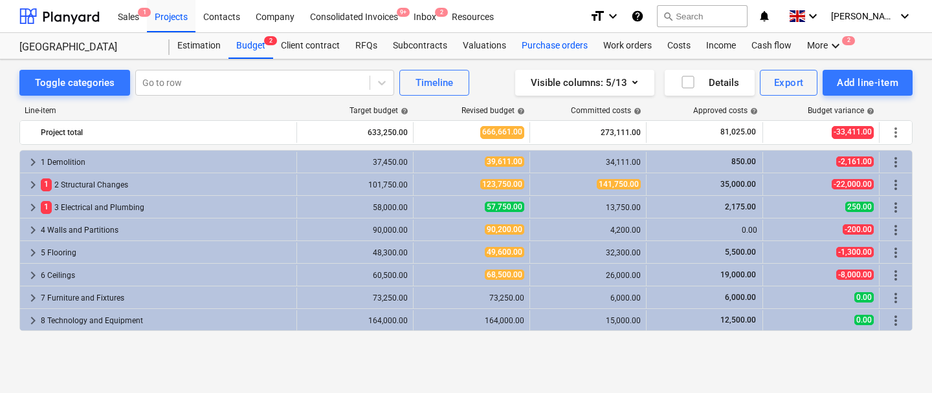
click at [545, 43] on div "Purchase orders" at bounding box center [555, 46] width 82 height 26
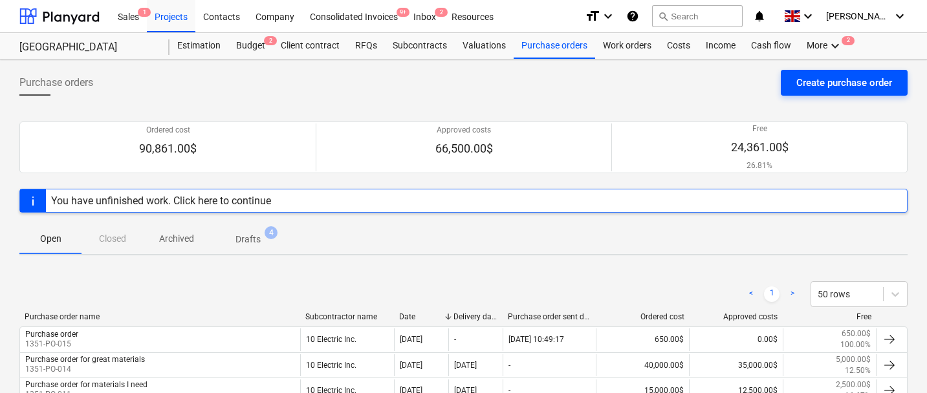
click at [844, 85] on div "Create purchase order" at bounding box center [844, 82] width 96 height 17
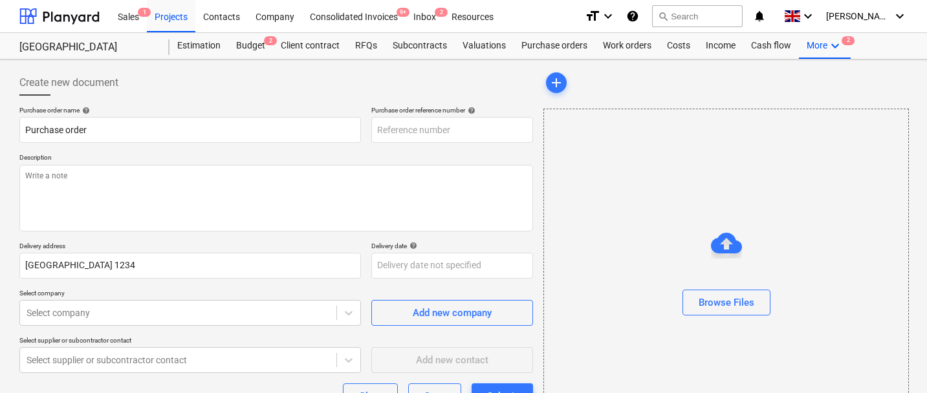
type textarea "x"
type input "1351-PO-016"
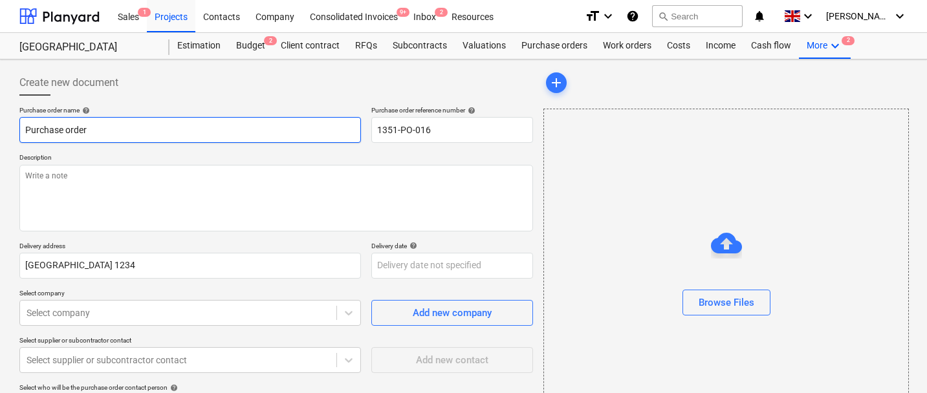
click at [244, 129] on input "Purchase order" at bounding box center [190, 130] width 342 height 26
type textarea "x"
type input "Purchase order"
type textarea "x"
type input "Purchase order f"
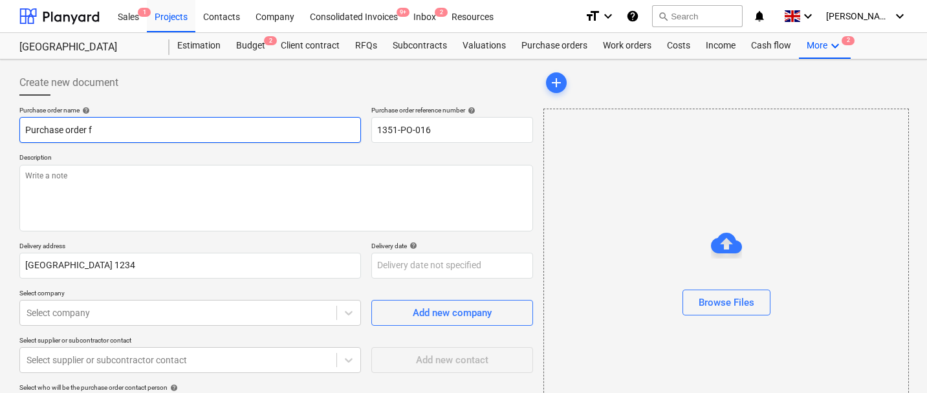
type textarea "x"
type input "Purchase order fo"
type textarea "x"
type input "Purchase order for"
type textarea "x"
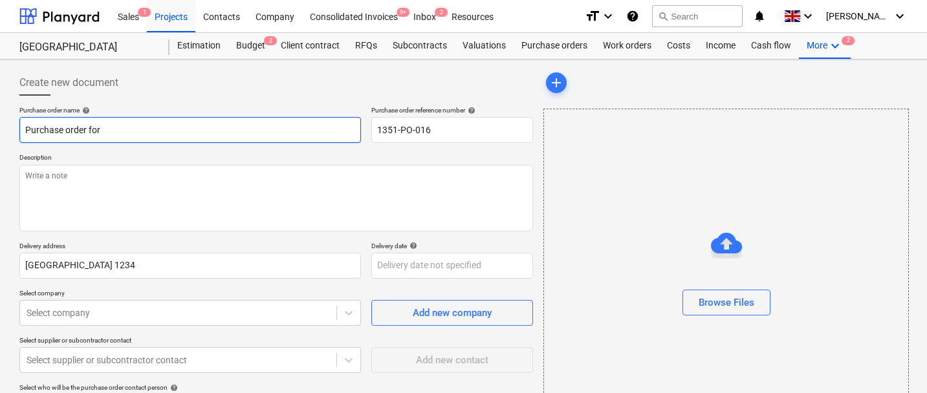
type input "Purchase order for"
type textarea "x"
type input "Purchase order for s"
type textarea "x"
type input "Purchase order for so"
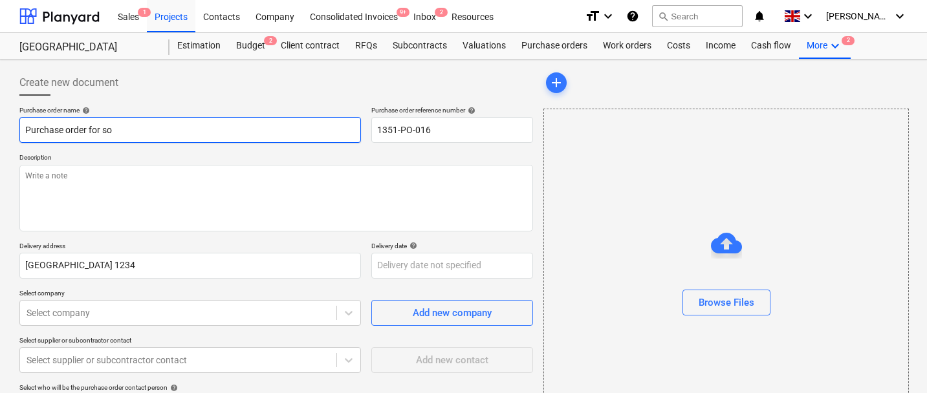
type textarea "x"
type input "Purchase order for some"
type textarea "x"
type input "Purchase order for somet"
type textarea "x"
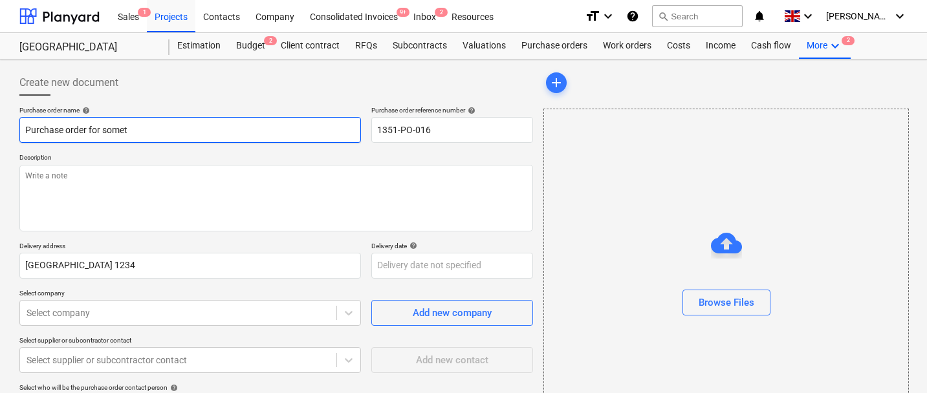
type input "Purchase order for someth"
type textarea "x"
type input "Purchase order for somethi"
type textarea "x"
type input "Purchase order for something"
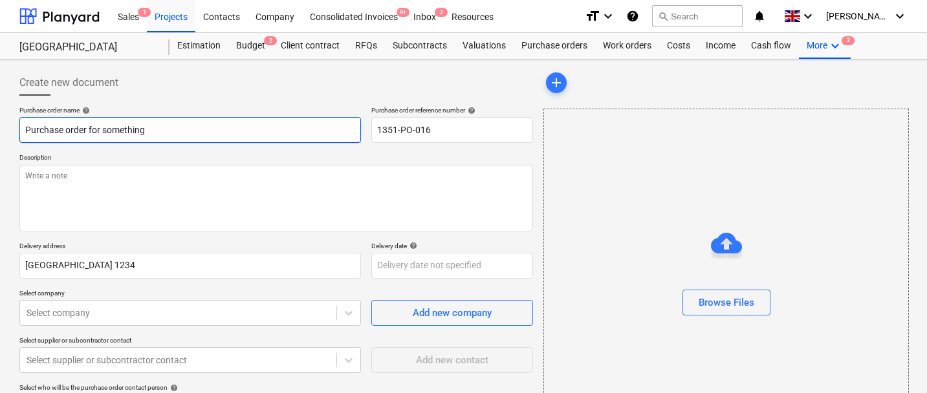
type textarea "x"
type input "Purchase order for something"
type textarea "x"
type input "Purchase order for something"
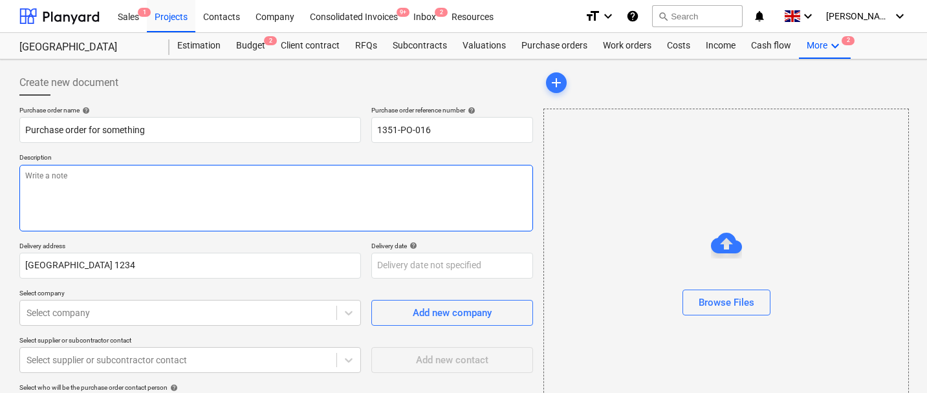
click at [65, 178] on textarea at bounding box center [276, 198] width 514 height 67
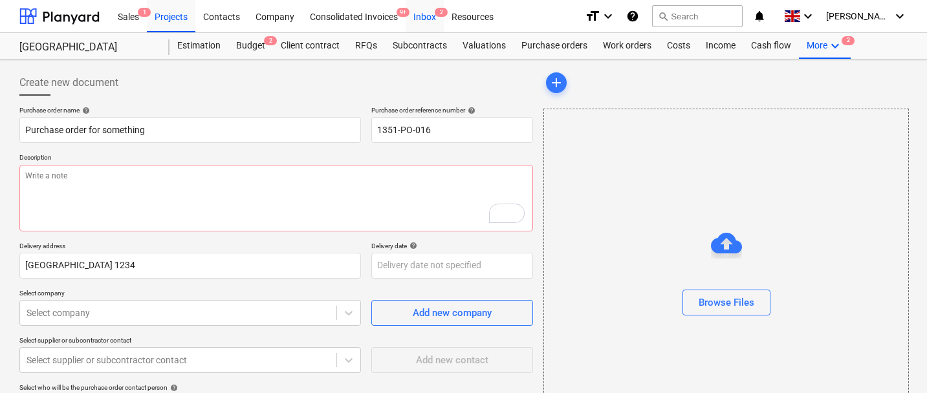
click at [433, 14] on div "Inbox 2" at bounding box center [425, 15] width 38 height 33
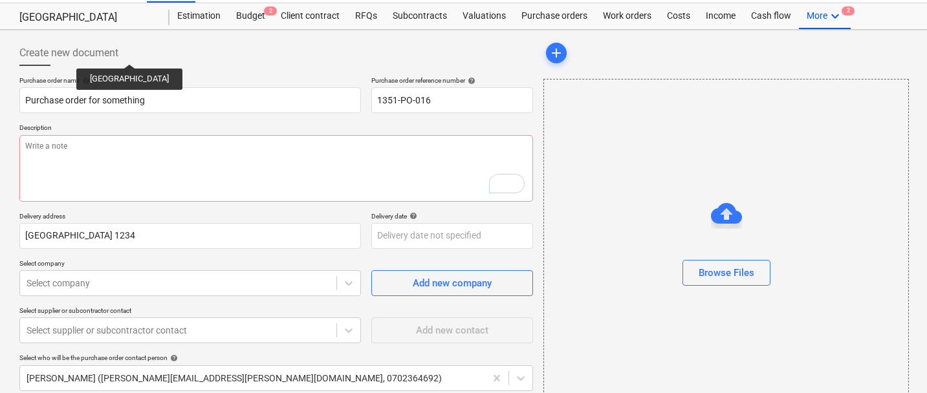
scroll to position [29, 0]
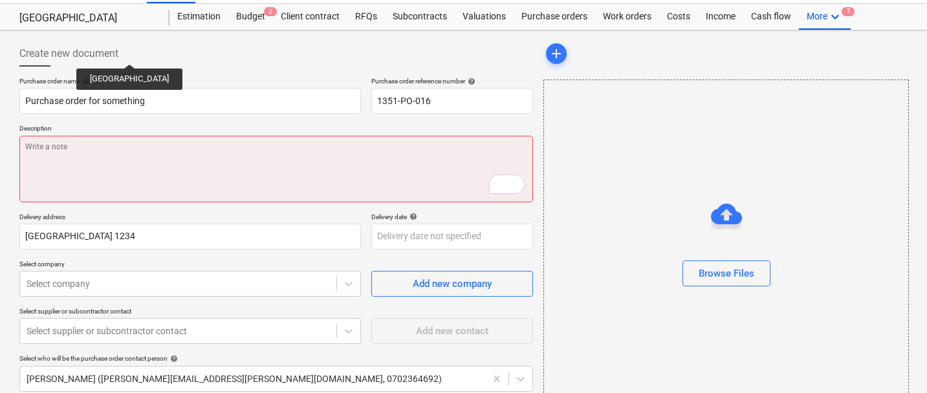
click at [193, 160] on textarea "To enrich screen reader interactions, please activate Accessibility in Grammarl…" at bounding box center [276, 169] width 514 height 67
type textarea "x"
type textarea "F"
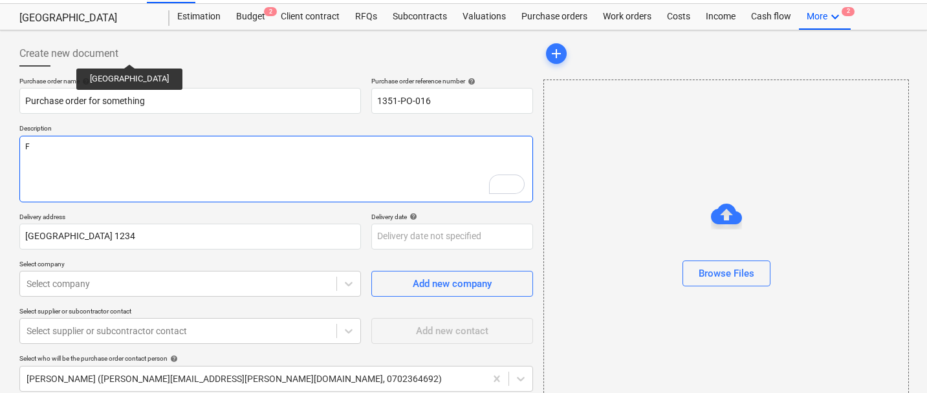
type textarea "x"
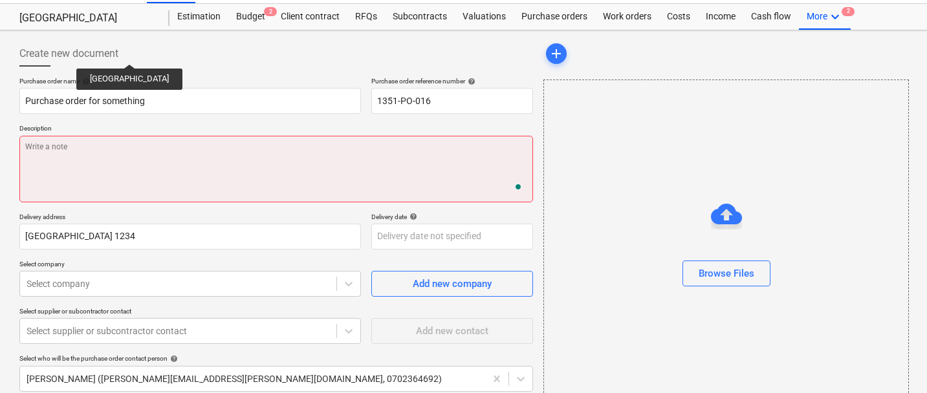
type textarea "x"
type textarea "W"
type textarea "x"
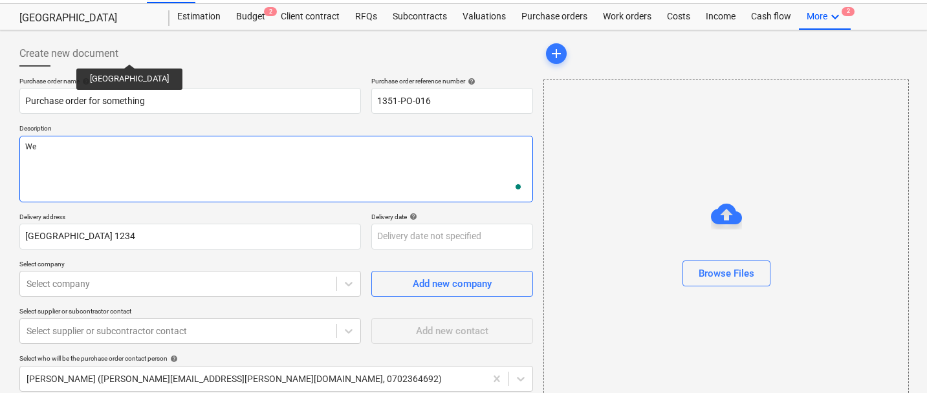
type textarea "We"
type textarea "x"
type textarea "We n"
type textarea "x"
type textarea "We ne"
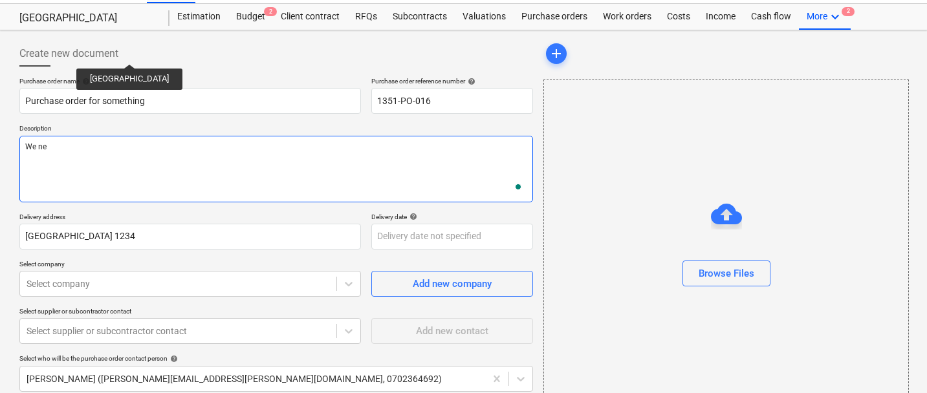
type textarea "x"
type textarea "We nee"
type textarea "x"
type textarea "We need"
type textarea "x"
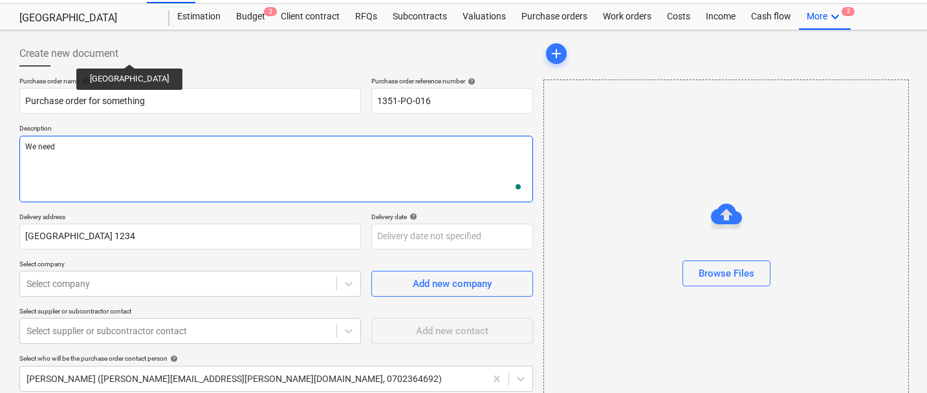
type textarea "We need t"
type textarea "x"
type textarea "We need th"
type textarea "x"
type textarea "We need thi"
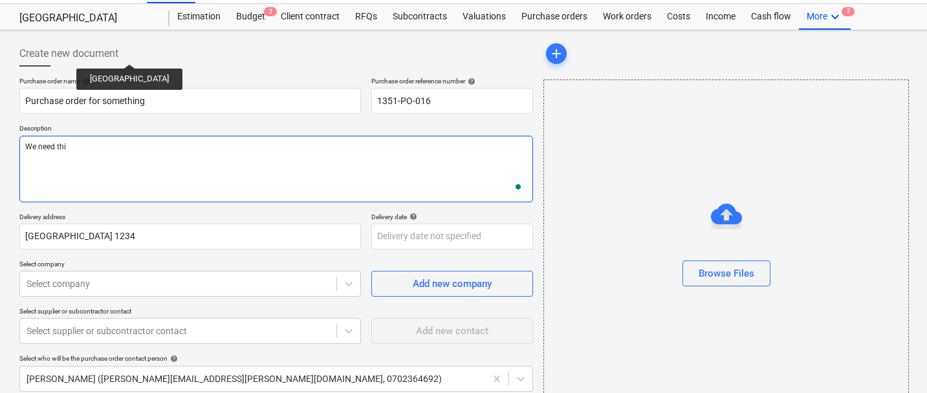
type textarea "x"
type textarea "We need this"
type textarea "x"
type textarea "We need this"
type textarea "x"
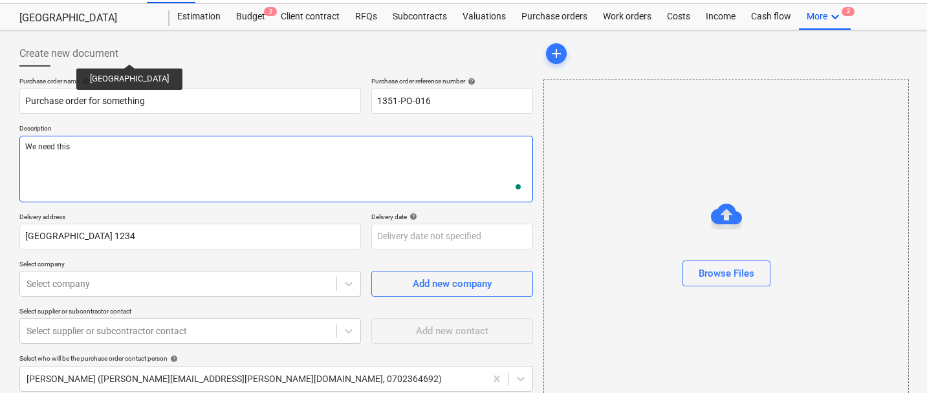
type textarea "We need this t"
type textarea "x"
type textarea "We need this to"
type textarea "x"
type textarea "We need this to"
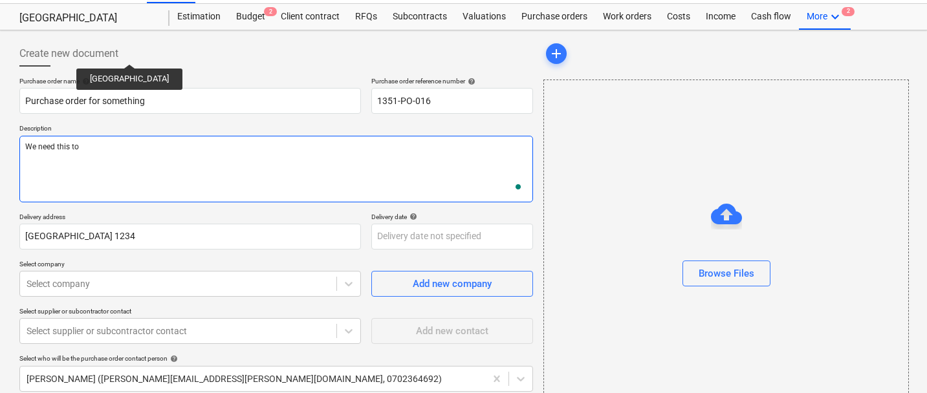
type textarea "x"
type textarea "We need this to si"
type textarea "x"
type textarea "We need this to site"
type textarea "x"
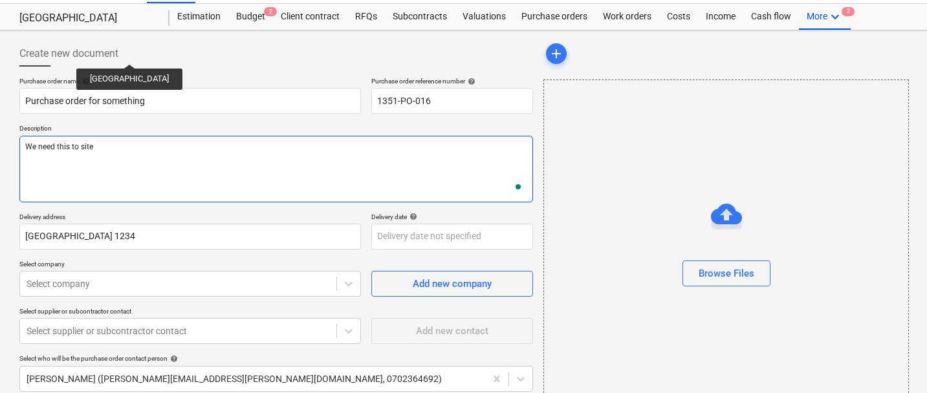
type textarea "We need this to site,"
type textarea "x"
type textarea "We need this to site,"
type textarea "x"
type textarea "We need this to site, d"
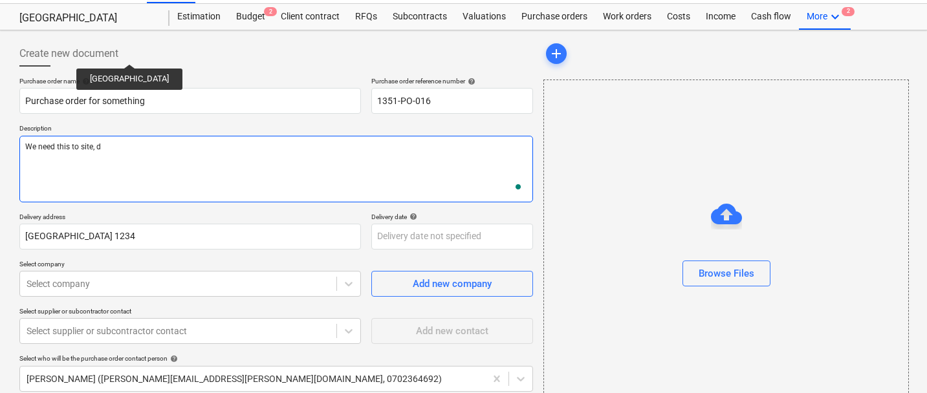
type textarea "x"
type textarea "We need this to site, de"
type textarea "x"
type textarea "We need this to site, del"
type textarea "x"
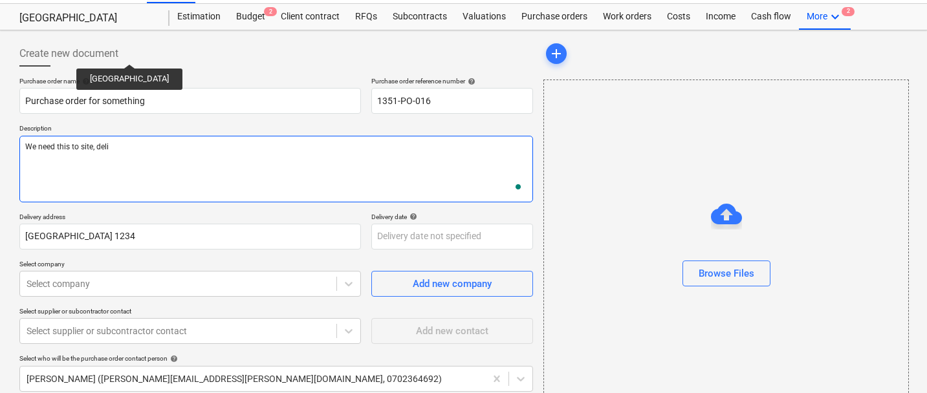
type textarea "We need this to site, deliv"
type textarea "x"
type textarea "We need this to site, delive"
type textarea "x"
type textarea "We need this to site, deliver"
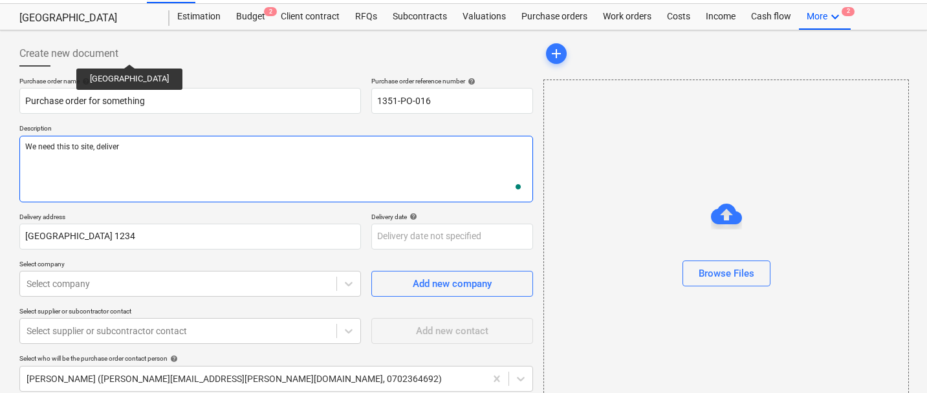
type textarea "x"
type textarea "We need this to site, deliver o"
type textarea "x"
type textarea "We need this to site, deliver on"
type textarea "x"
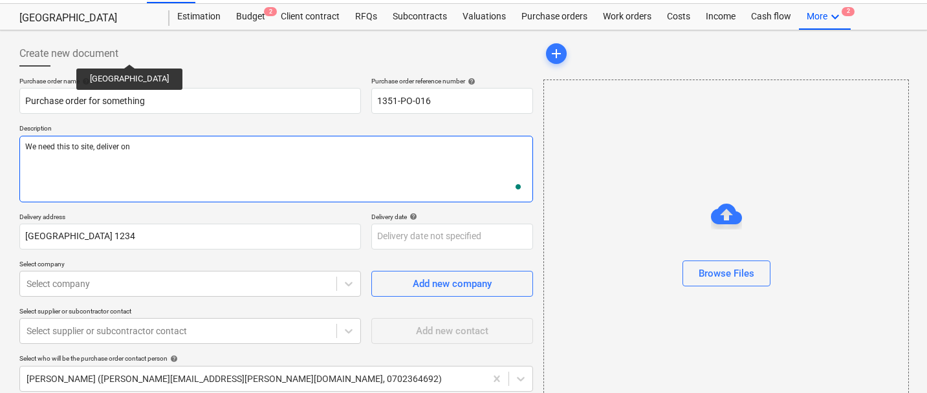
type textarea "We need this to site, deliver on m"
type textarea "x"
type textarea "We need this to site, deliver on mo"
type textarea "x"
type textarea "We need this to site, deliver on m"
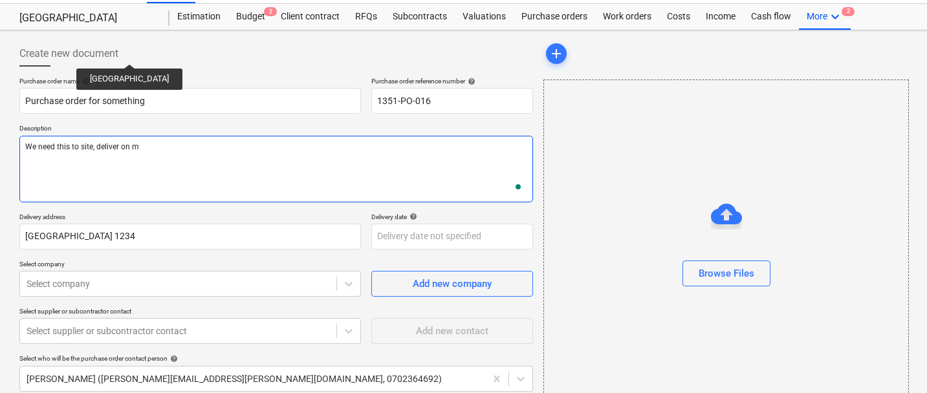
type textarea "x"
type textarea "We need this to site, deliver on"
type textarea "x"
type textarea "We need this to site, deliver on mo"
type textarea "x"
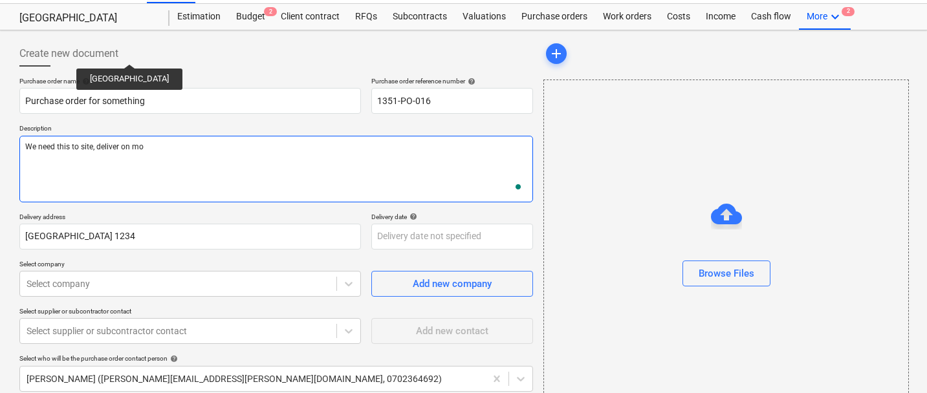
type textarea "We need this to site, deliver [DATE]"
type textarea "x"
type textarea "We need this to site, deliver on mond"
type textarea "x"
type textarea "We need this to site, deliver on [PERSON_NAME]"
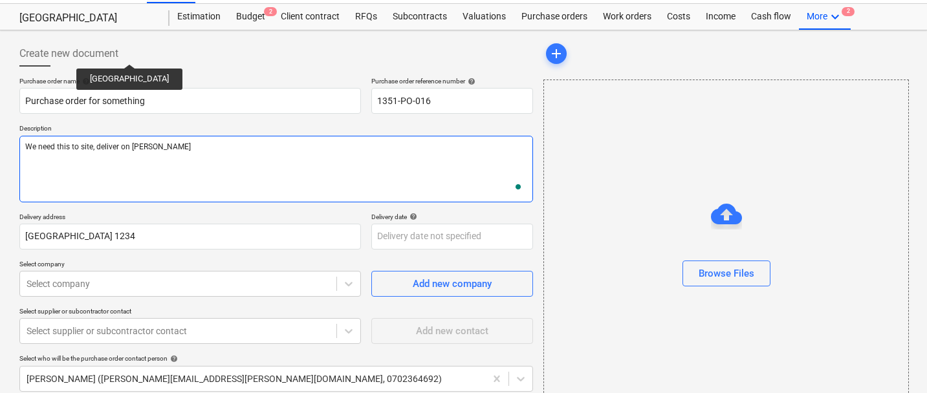
type textarea "x"
type textarea "We need this to site, deliver [DATE]"
type textarea "x"
type textarea "We need this to site, deliver on mondays"
type textarea "x"
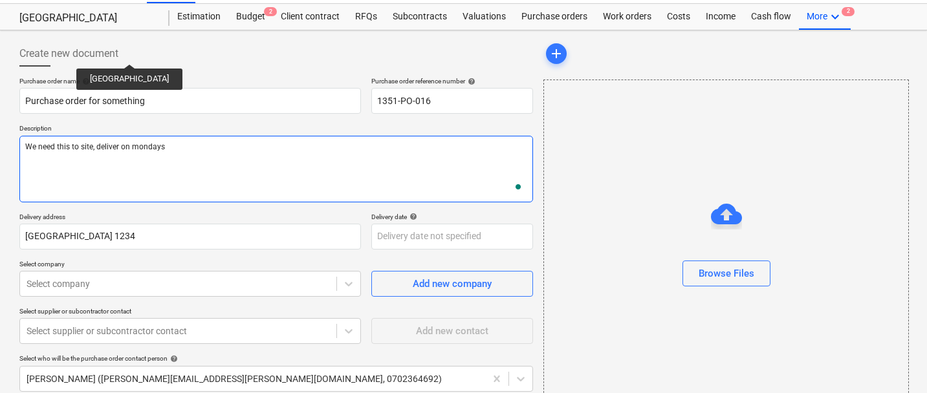
type textarea "We need this to site, deliver on mondays"
type textarea "x"
type textarea "We need this to site, deliver on mondays -"
type textarea "x"
type textarea "We need this to site, deliver on mondays"
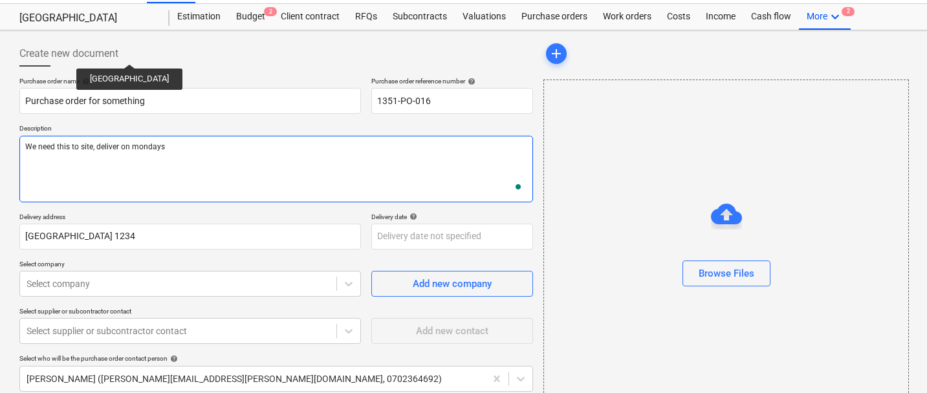
type textarea "x"
type textarea "We need this to site, deliver on mondays 1"
type textarea "x"
type textarea "We need this to site, deliver on mondays 11"
type textarea "x"
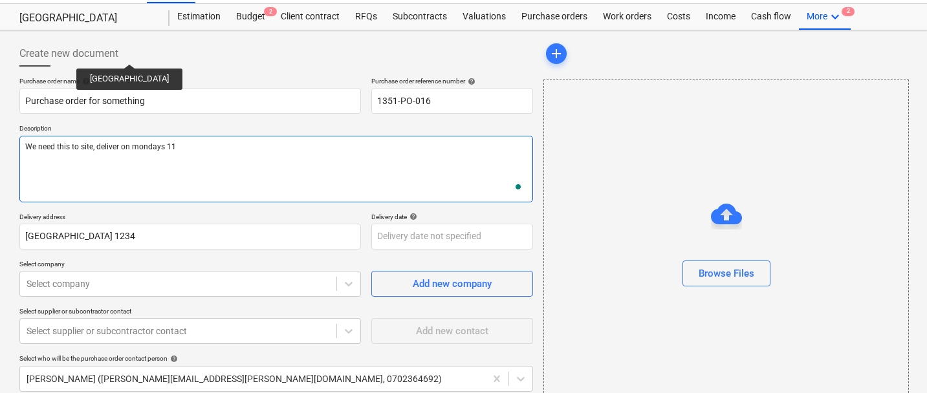
type textarea "We need this to site, deliver on mondays 11-"
type textarea "x"
type textarea "We need this to site, deliver on mondays 11-1"
type textarea "x"
type textarea "We need this to site, deliver on mondays 11-10"
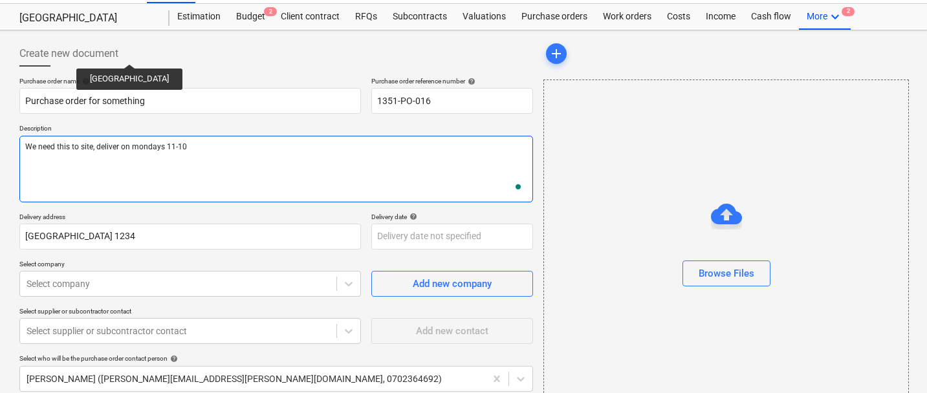
type textarea "x"
type textarea "We need this to site, deliver on mondays 11-10"
type textarea "x"
type textarea "We need this to site, deliver on mondays 11-10"
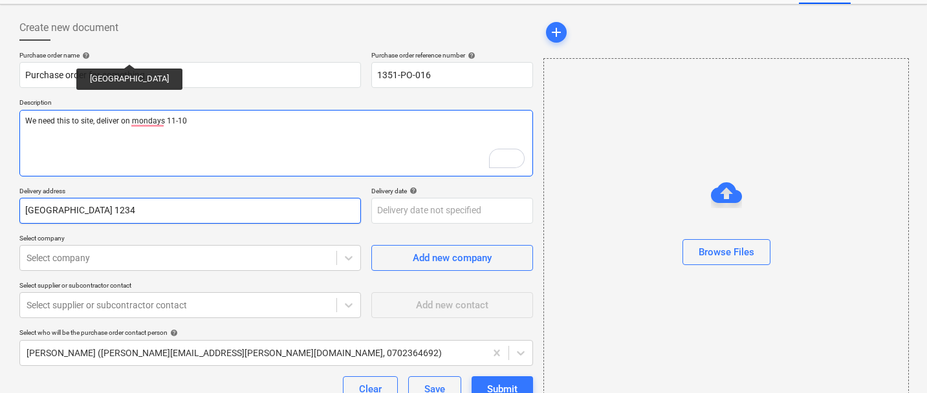
scroll to position [83, 0]
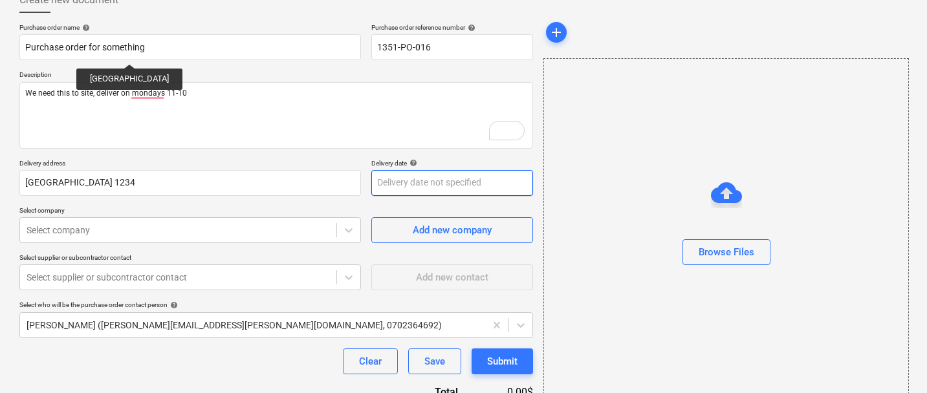
click at [419, 180] on body "Sales 1 Projects Contacts Company Consolidated Invoices 9+ Inbox 2 Resources fo…" at bounding box center [463, 113] width 927 height 393
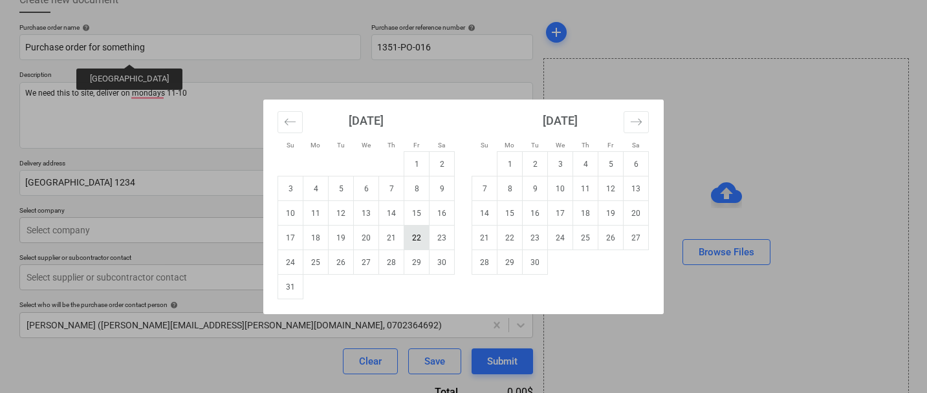
click at [408, 237] on td "22" at bounding box center [416, 238] width 25 height 25
type textarea "x"
type input "[DATE]"
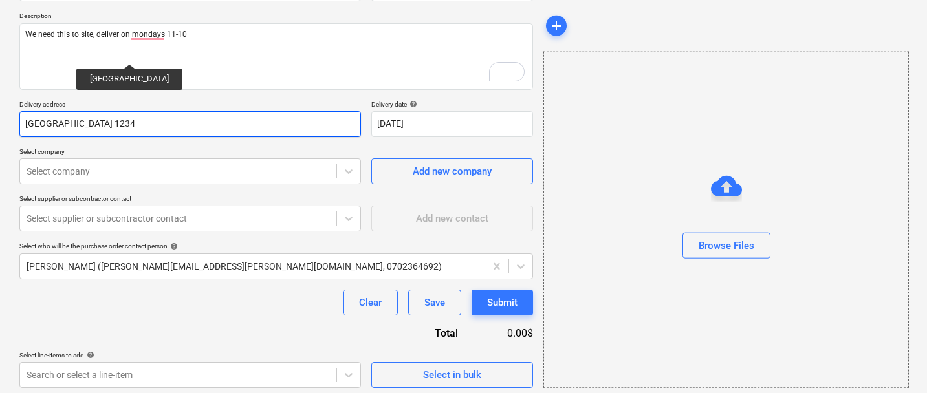
scroll to position [141, 0]
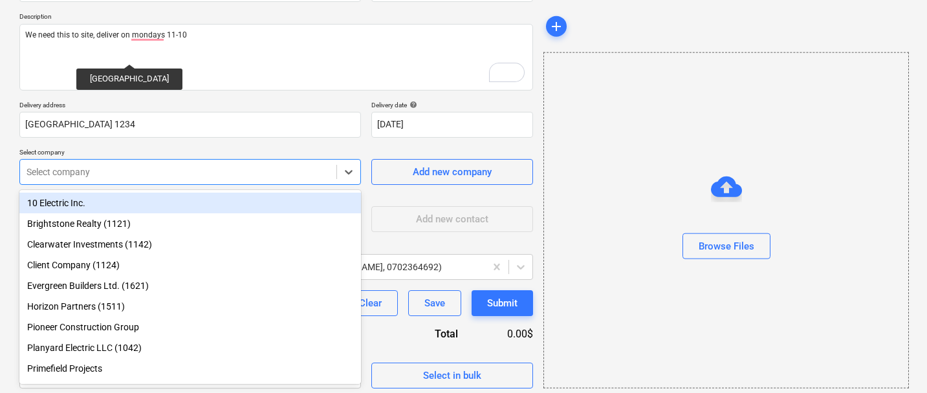
click at [254, 180] on div "Select company" at bounding box center [178, 172] width 316 height 18
click at [206, 210] on div "10 Electric Inc." at bounding box center [190, 203] width 342 height 21
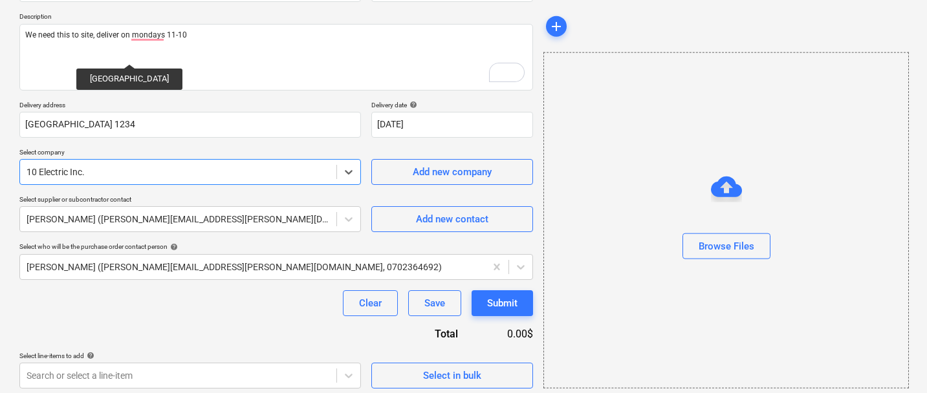
scroll to position [147, 0]
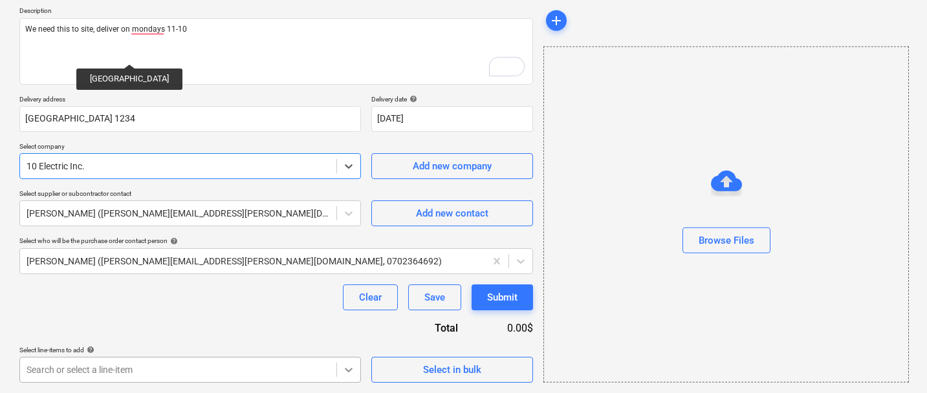
click at [345, 246] on body "Sales 1 Projects Contacts Company Consolidated Invoices 9+ Inbox 2 Resources fo…" at bounding box center [463, 49] width 927 height 393
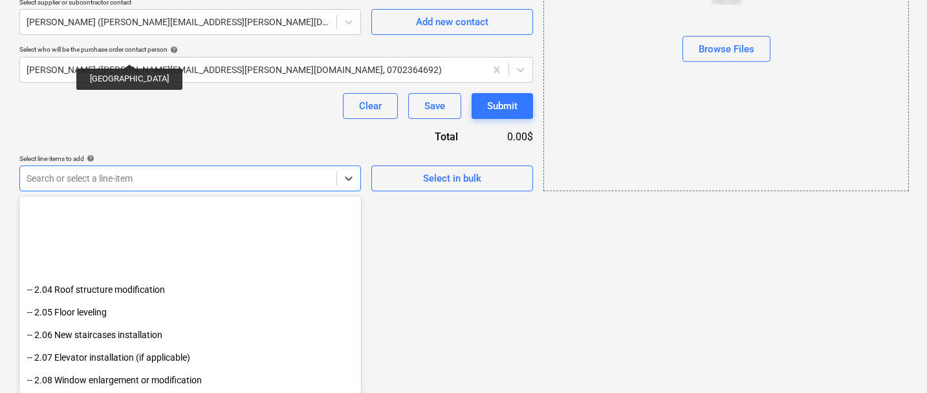
scroll to position [818, 0]
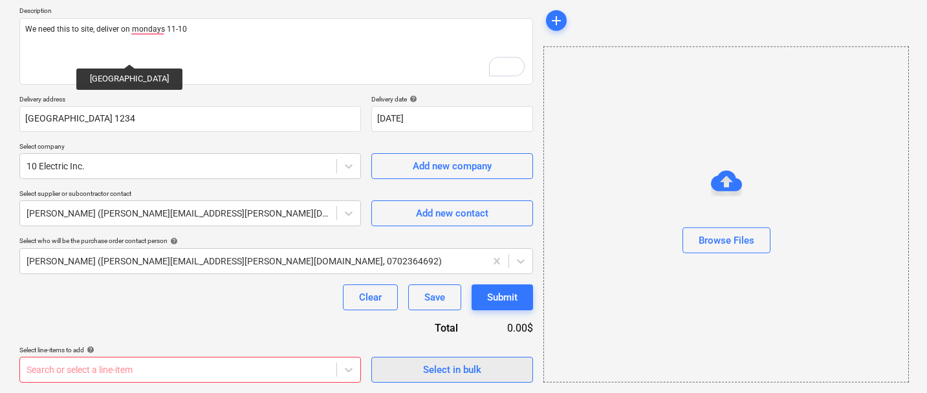
click at [410, 378] on span "Select in bulk" at bounding box center [452, 370] width 129 height 17
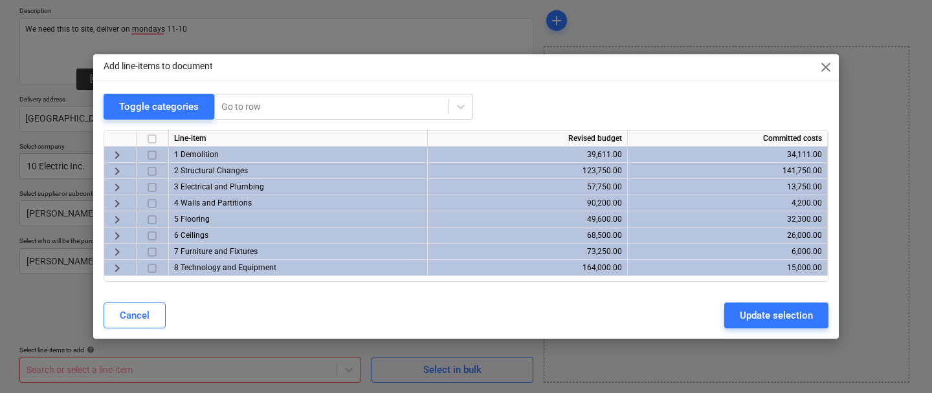
click at [119, 202] on span "keyboard_arrow_right" at bounding box center [117, 204] width 16 height 16
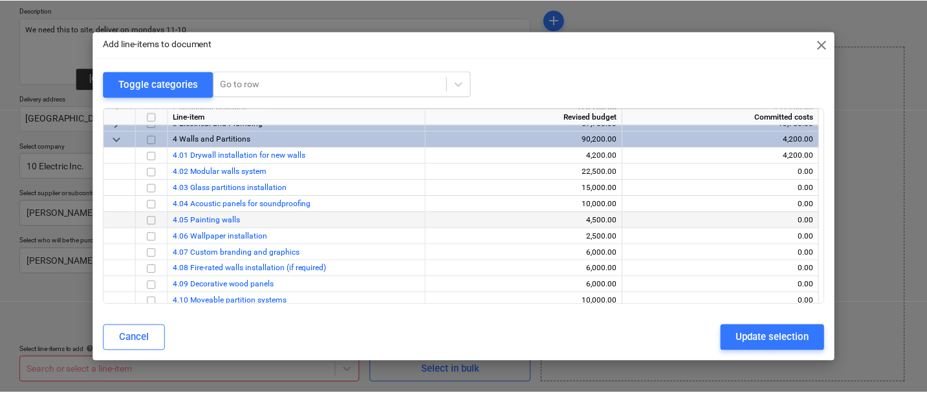
scroll to position [39, 0]
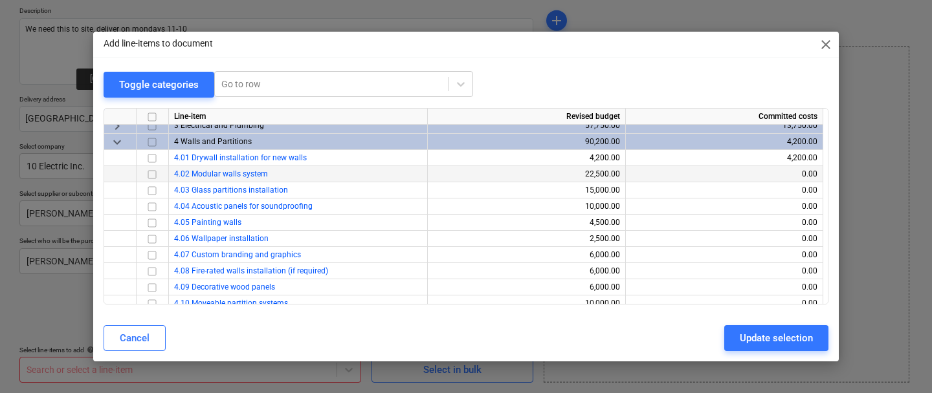
click at [155, 179] on input "checkbox" at bounding box center [152, 175] width 16 height 16
click at [151, 190] on input "checkbox" at bounding box center [152, 191] width 16 height 16
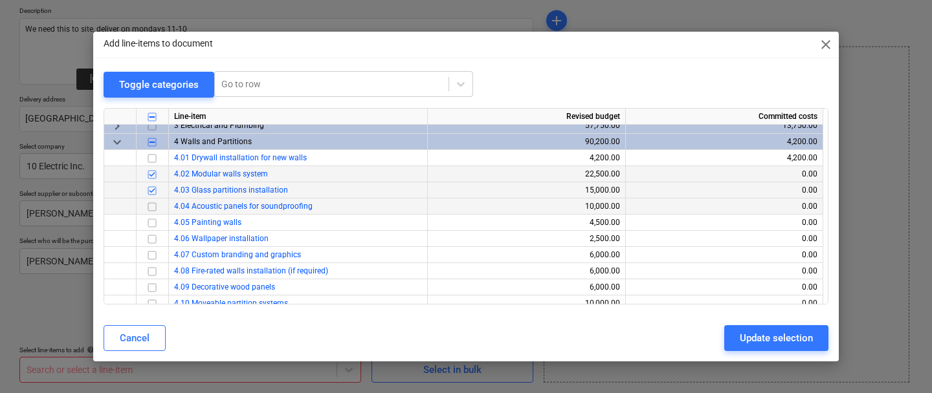
click at [151, 207] on input "checkbox" at bounding box center [152, 207] width 16 height 16
click at [741, 335] on div "Update selection" at bounding box center [775, 338] width 73 height 17
type textarea "x"
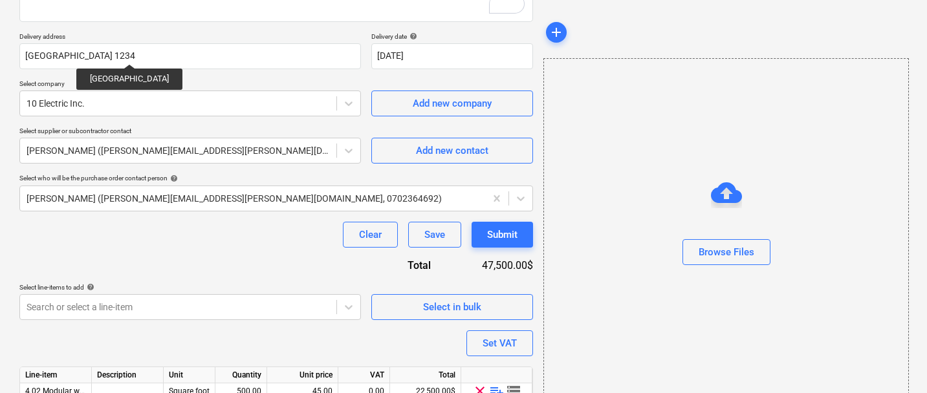
scroll to position [301, 0]
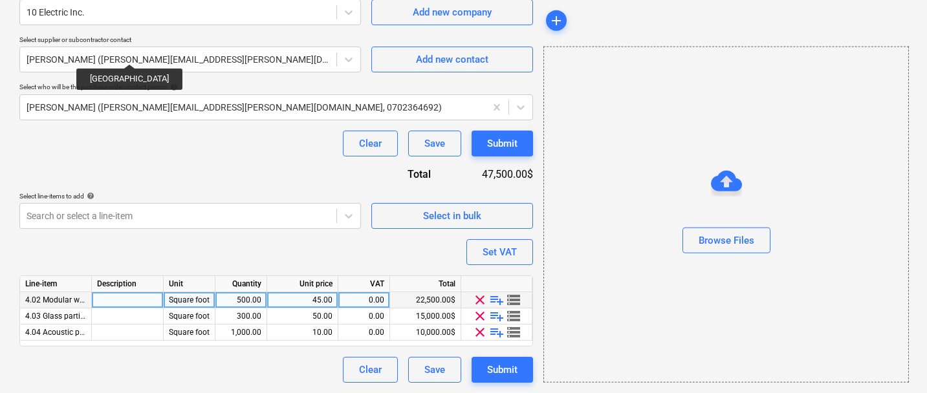
click at [496, 300] on span "playlist_add" at bounding box center [497, 300] width 16 height 16
type textarea "x"
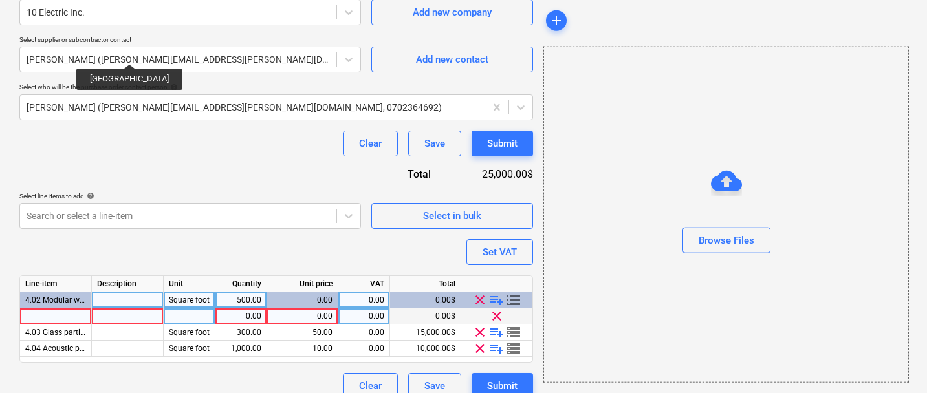
click at [65, 309] on div at bounding box center [56, 317] width 72 height 16
type input "M"
type input "Wall X 200x200x200"
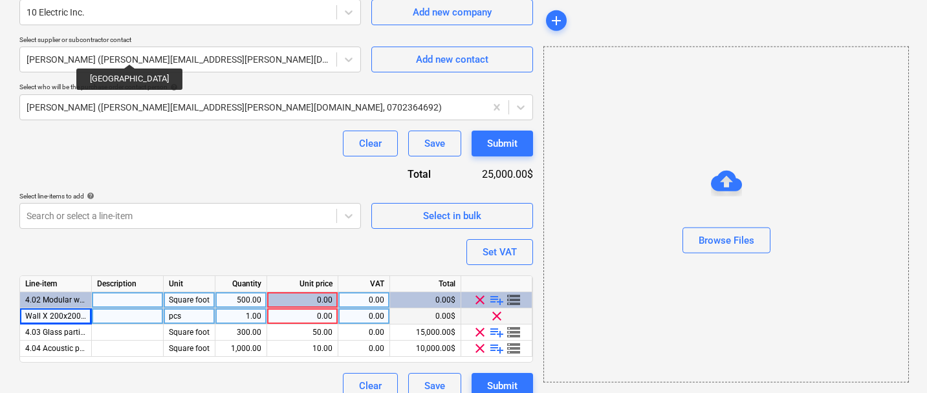
click at [62, 259] on div "Purchase order name help Purchase order for something Purchase order reference …" at bounding box center [276, 102] width 514 height 594
type textarea "x"
click at [312, 314] on div "0.00" at bounding box center [302, 317] width 60 height 16
type input "2000"
type textarea "x"
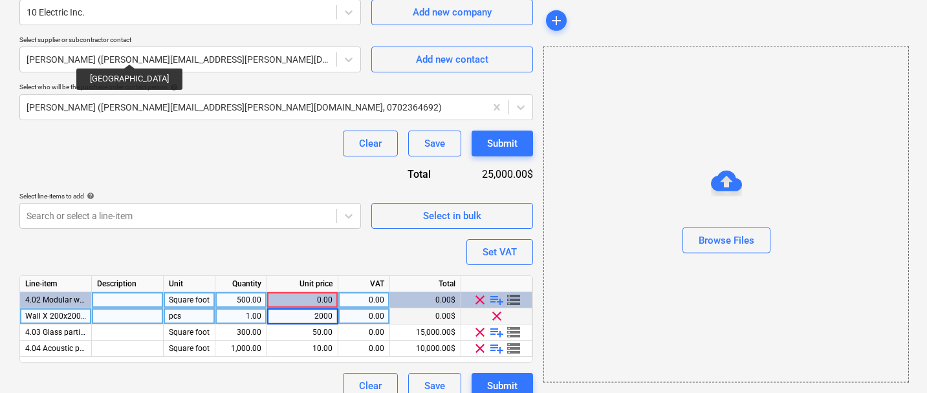
click at [310, 255] on div "Purchase order name help Purchase order for something Purchase order reference …" at bounding box center [276, 102] width 514 height 594
click at [252, 316] on div "1.00" at bounding box center [241, 317] width 41 height 16
type input "10"
click at [267, 243] on div "Purchase order name help Purchase order for something Purchase order reference …" at bounding box center [276, 102] width 514 height 594
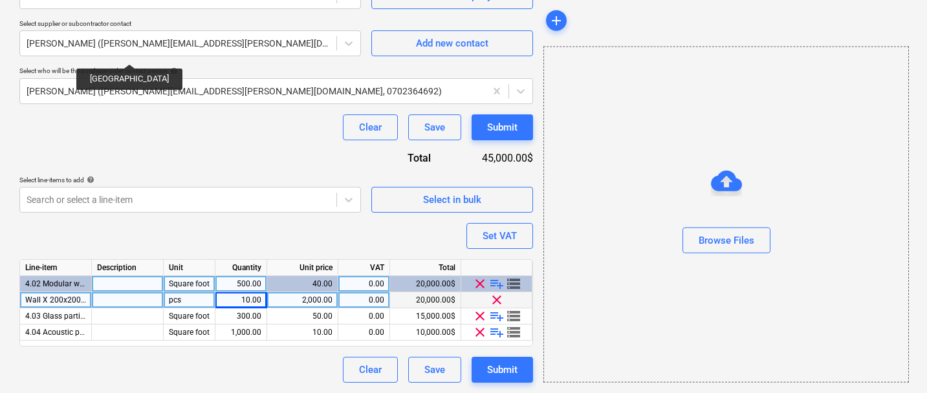
scroll to position [317, 0]
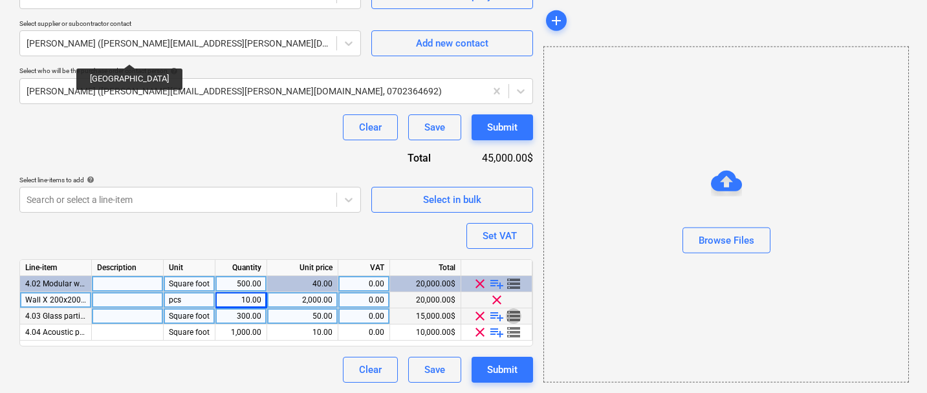
click at [513, 314] on span "storage" at bounding box center [514, 317] width 16 height 16
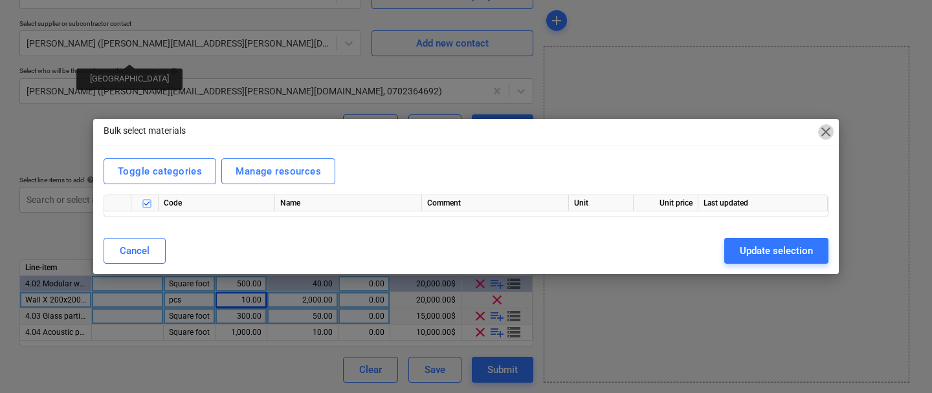
click at [825, 130] on span "close" at bounding box center [826, 132] width 16 height 16
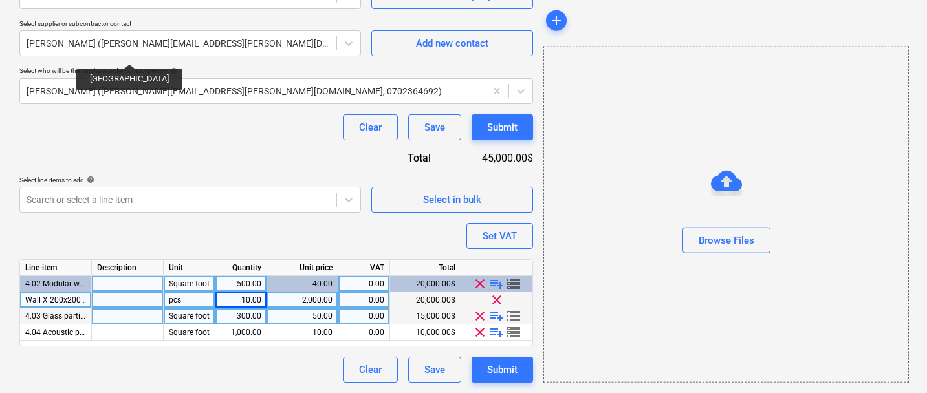
click at [321, 164] on div "Purchase order name help Purchase order for something Purchase order reference …" at bounding box center [276, 86] width 514 height 594
click at [483, 132] on button "Submit" at bounding box center [502, 128] width 61 height 26
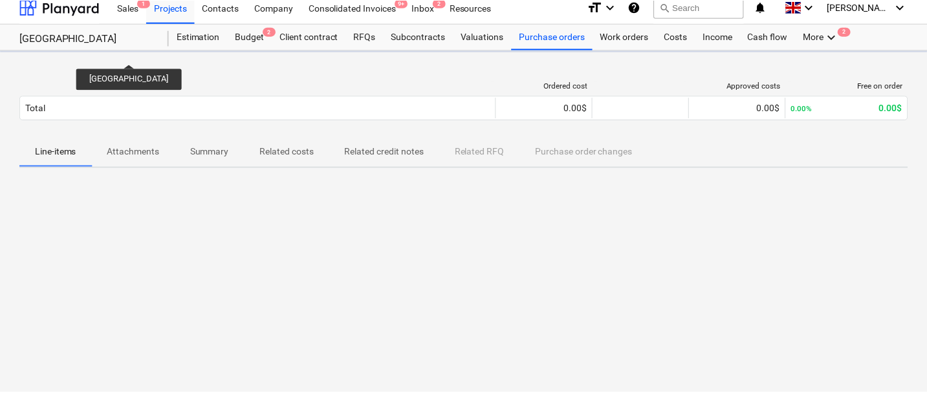
scroll to position [9, 0]
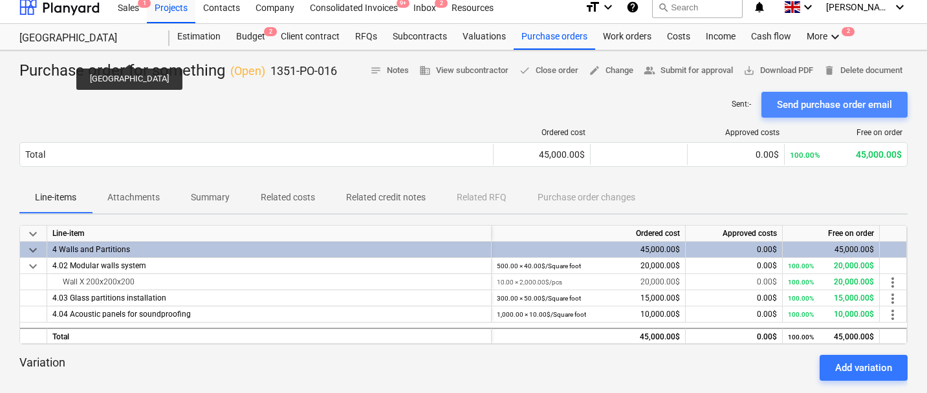
click at [818, 102] on div "Send purchase order email" at bounding box center [834, 104] width 115 height 17
click at [776, 72] on span "save_alt Download PDF" at bounding box center [778, 70] width 70 height 15
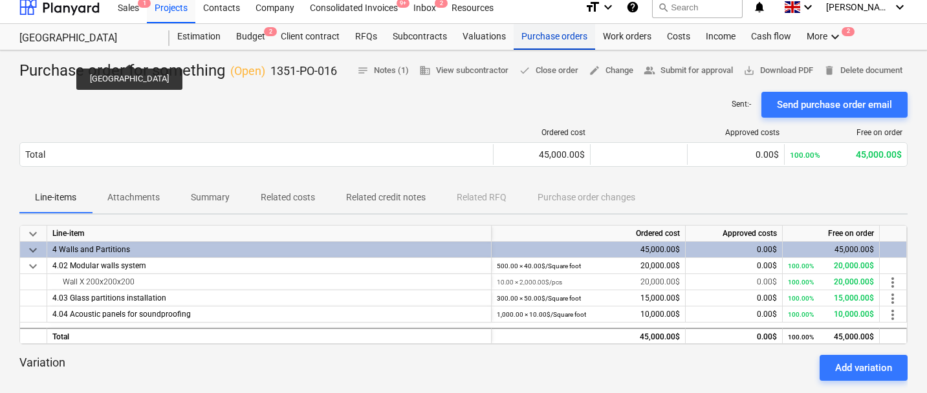
click at [528, 41] on div "Purchase orders" at bounding box center [555, 37] width 82 height 26
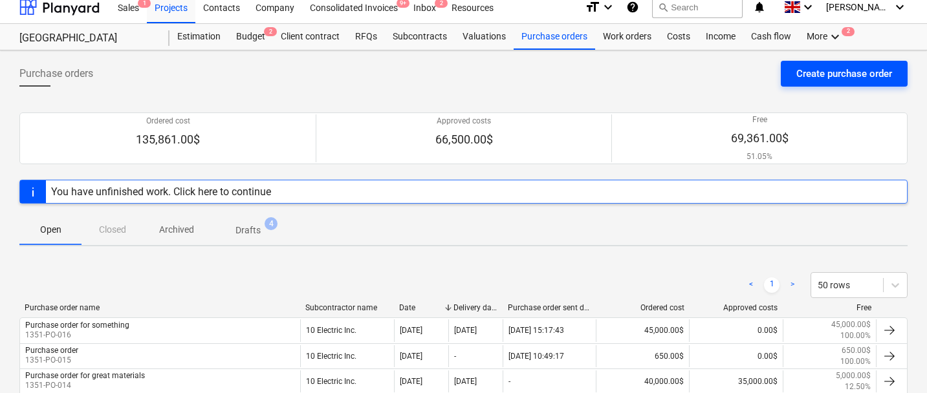
click at [840, 75] on div "Create purchase order" at bounding box center [844, 73] width 96 height 17
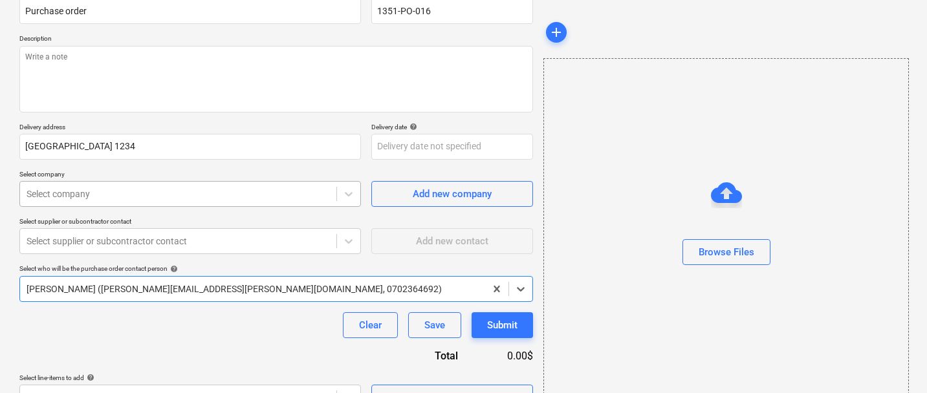
scroll to position [137, 0]
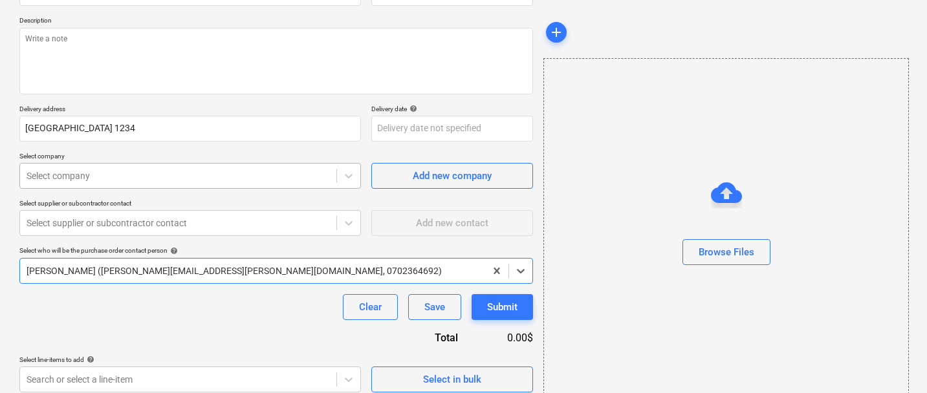
click at [291, 200] on body "Sales 1 Projects Contacts Company Consolidated Invoices 9+ Inbox 2 Resources fo…" at bounding box center [463, 59] width 927 height 393
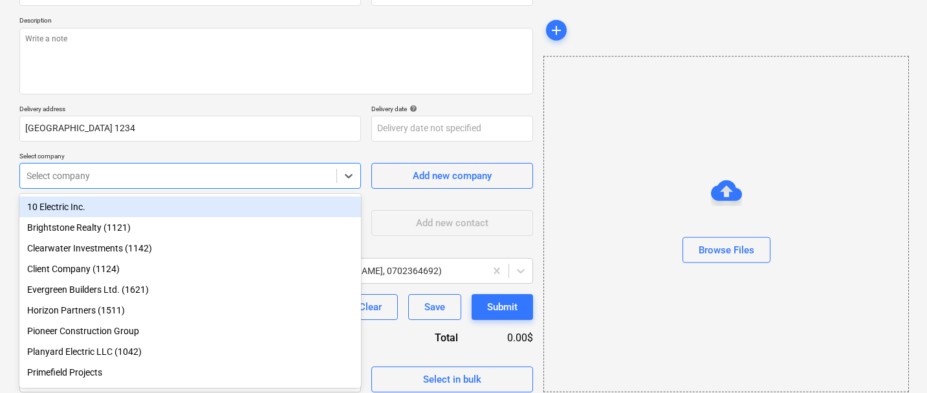
click at [248, 208] on div "10 Electric Inc." at bounding box center [190, 207] width 342 height 21
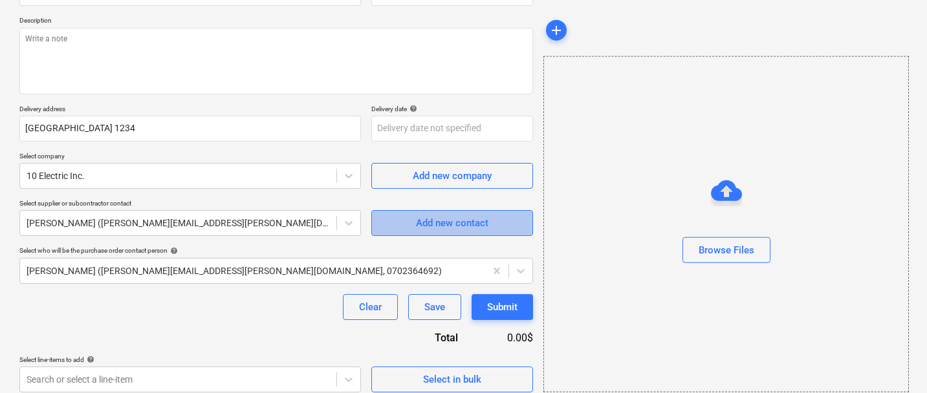
click at [455, 227] on div "Add new contact" at bounding box center [452, 223] width 72 height 17
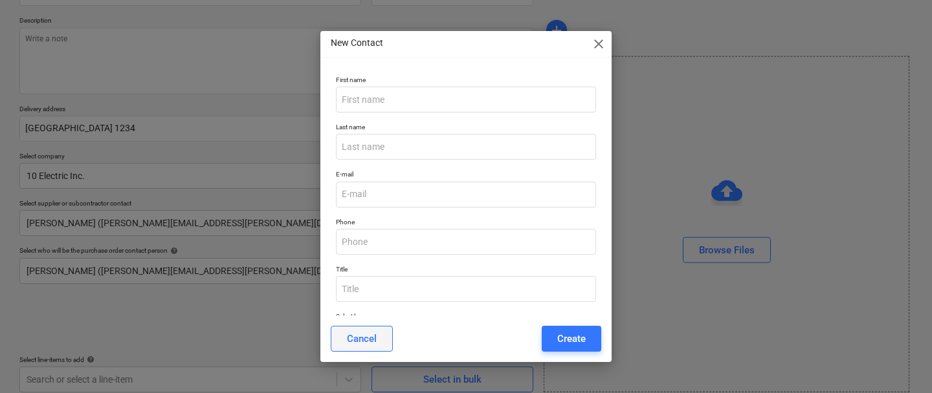
click at [382, 333] on button "Cancel" at bounding box center [362, 339] width 62 height 26
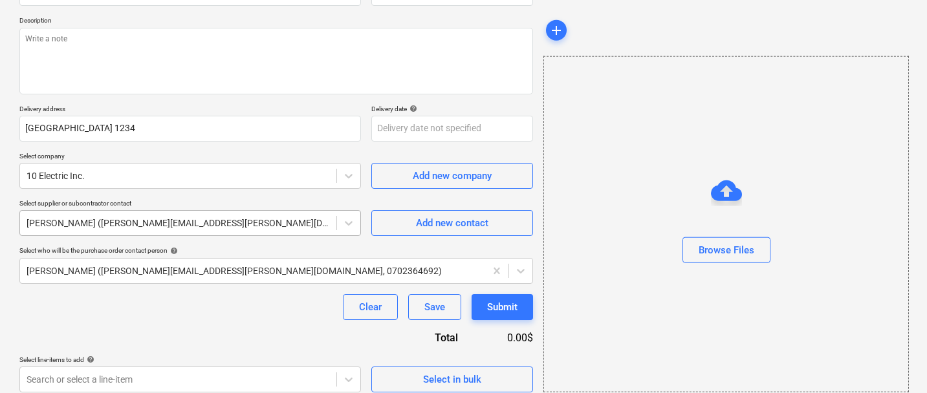
click at [253, 223] on div at bounding box center [178, 223] width 303 height 13
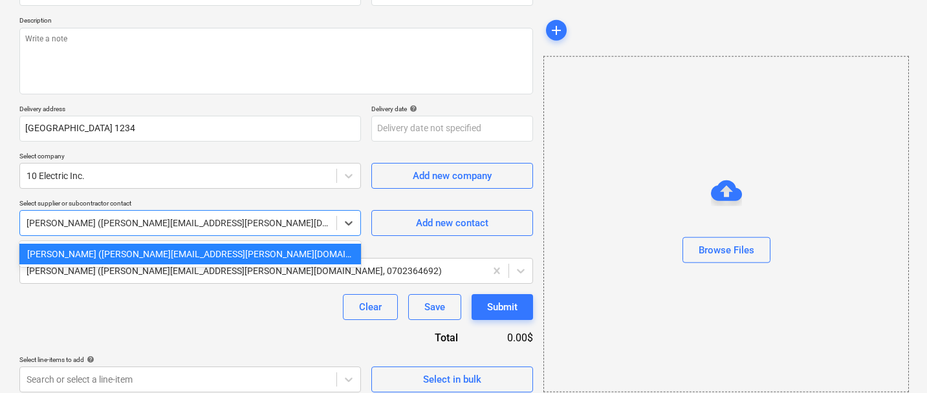
click at [215, 219] on div at bounding box center [178, 223] width 303 height 13
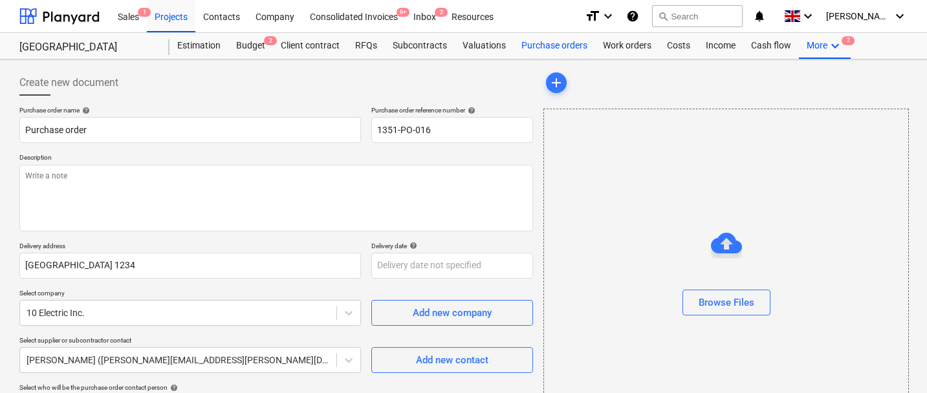
click at [538, 54] on div "Purchase orders" at bounding box center [555, 46] width 82 height 26
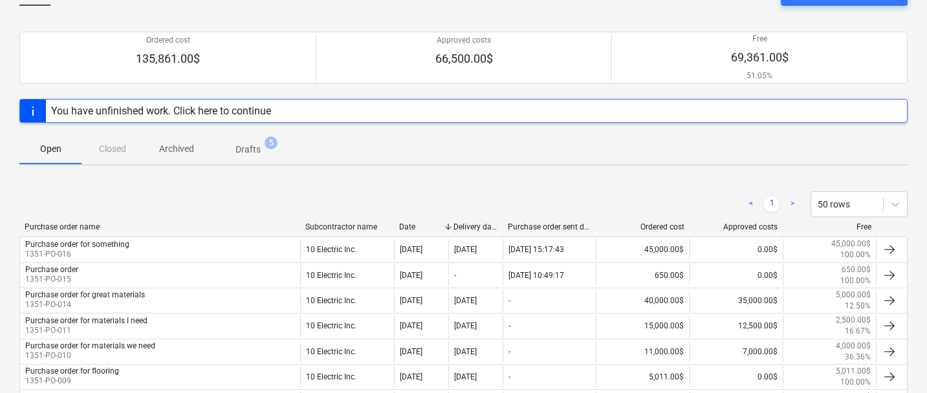
scroll to position [92, 0]
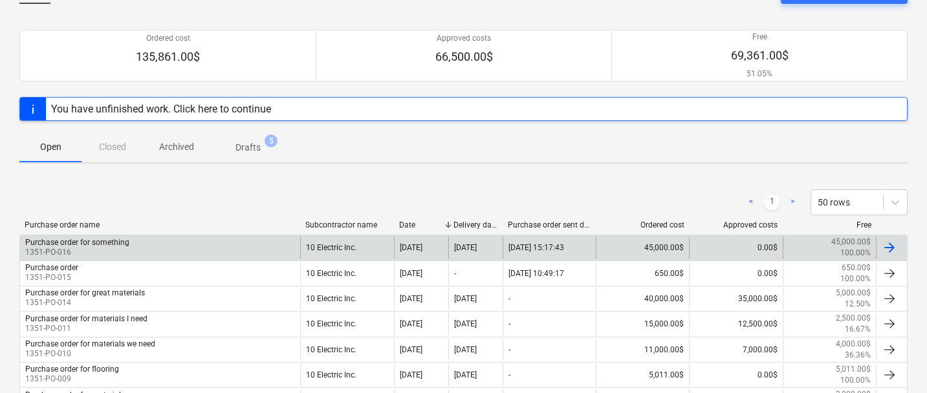
click at [109, 243] on div "Purchase order for something" at bounding box center [77, 242] width 104 height 9
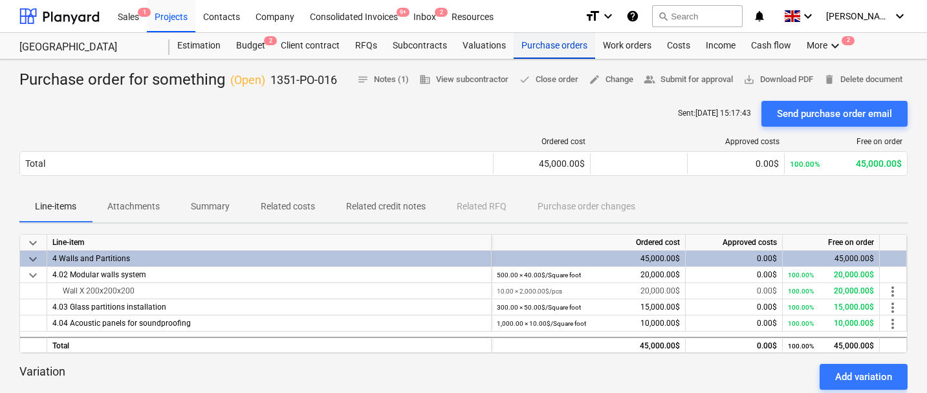
click at [536, 45] on div "Purchase orders" at bounding box center [555, 46] width 82 height 26
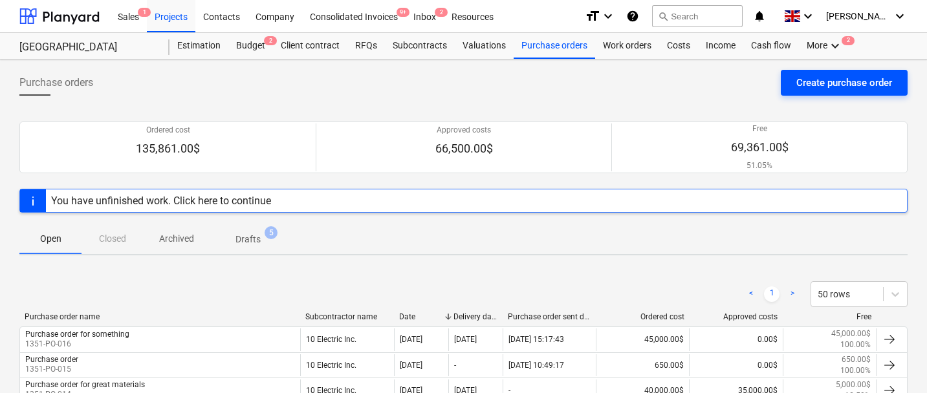
click at [801, 91] on div "Create purchase order" at bounding box center [844, 82] width 96 height 17
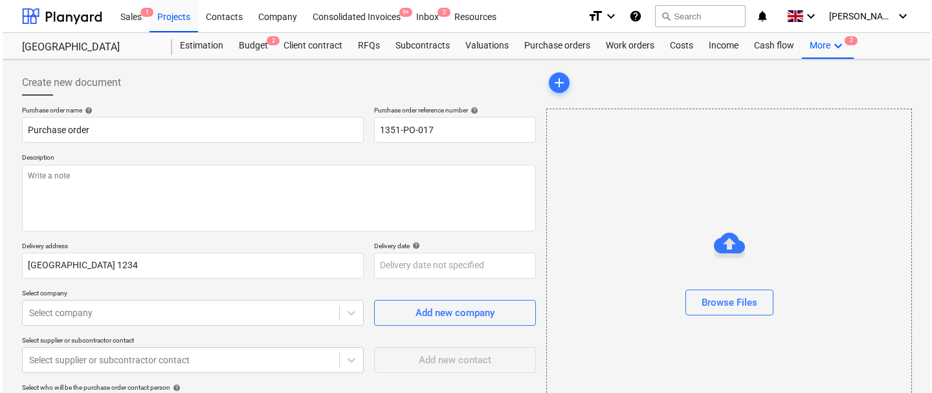
scroll to position [147, 0]
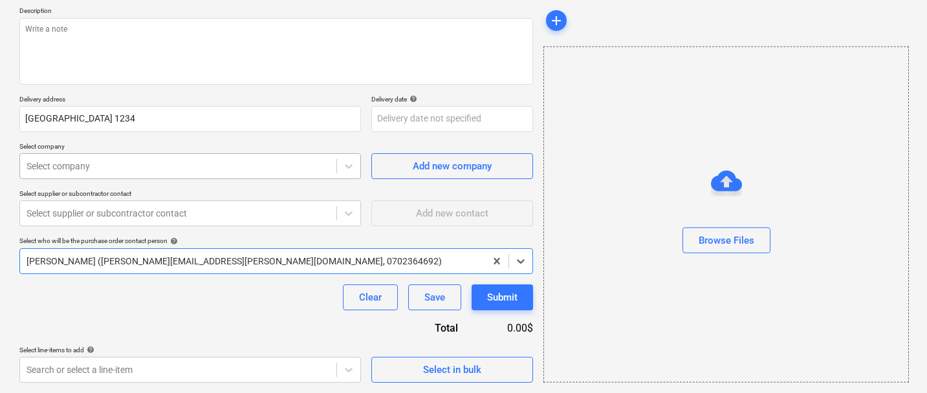
click at [325, 167] on div at bounding box center [178, 166] width 303 height 13
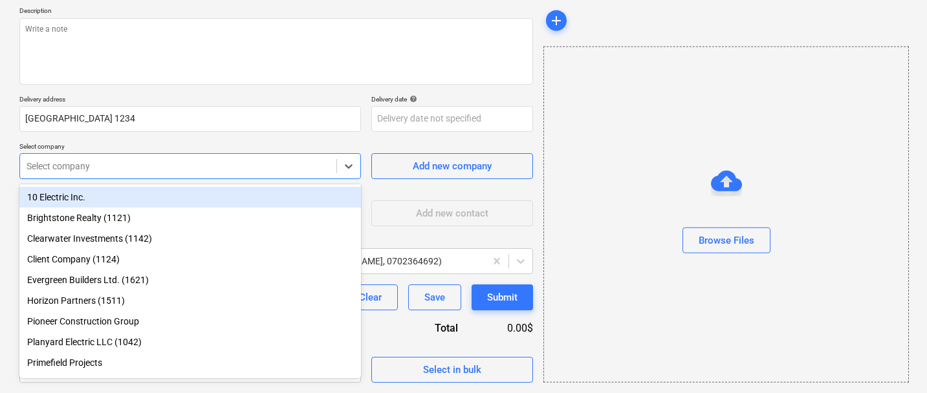
click at [252, 198] on div "10 Electric Inc." at bounding box center [190, 197] width 342 height 21
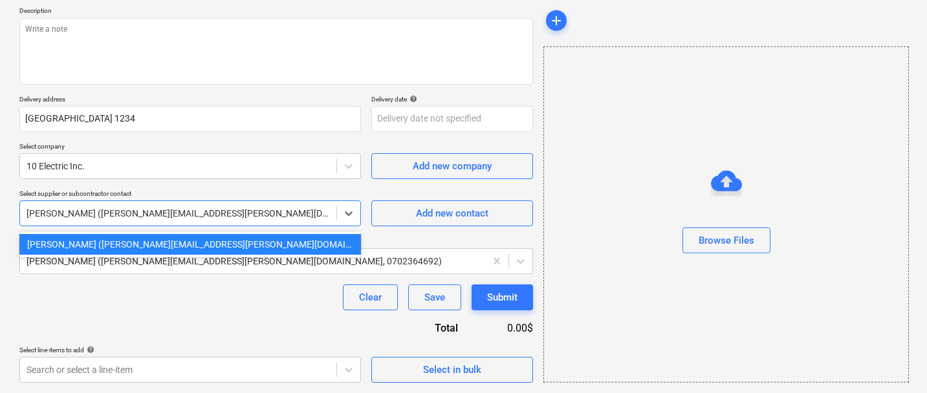
click at [120, 212] on div at bounding box center [178, 213] width 303 height 13
click at [456, 218] on div "Add new contact" at bounding box center [452, 213] width 72 height 17
type textarea "x"
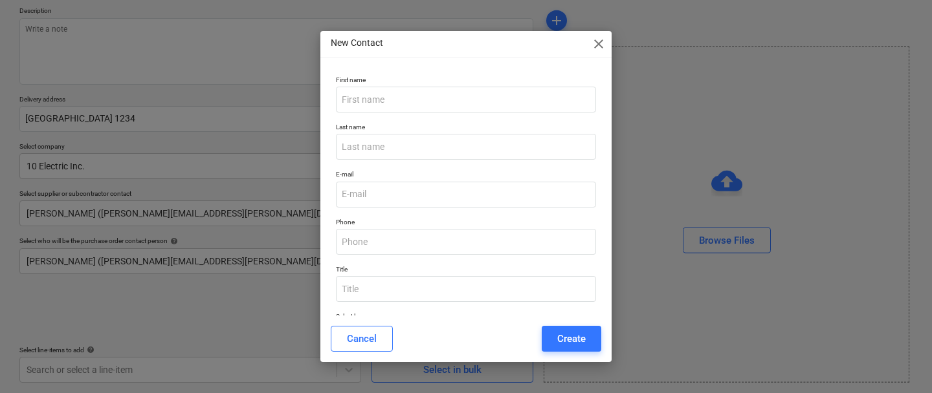
click at [480, 113] on div "First name" at bounding box center [466, 94] width 270 height 47
click at [480, 105] on input "text" at bounding box center [466, 100] width 260 height 26
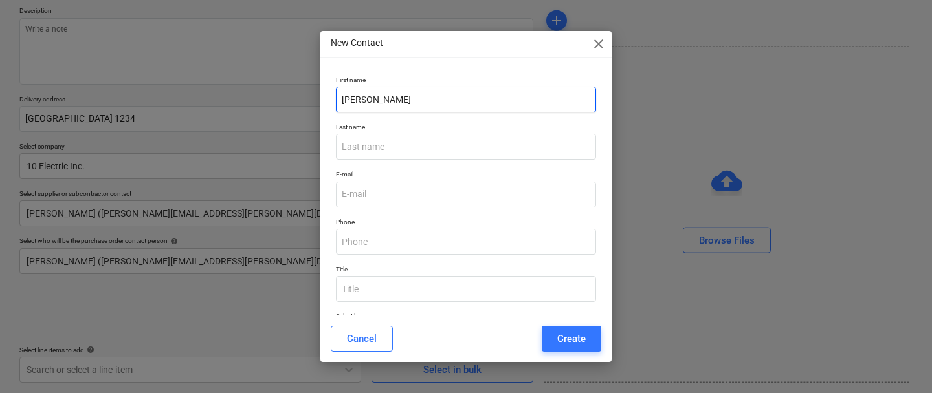
type input "[PERSON_NAME]"
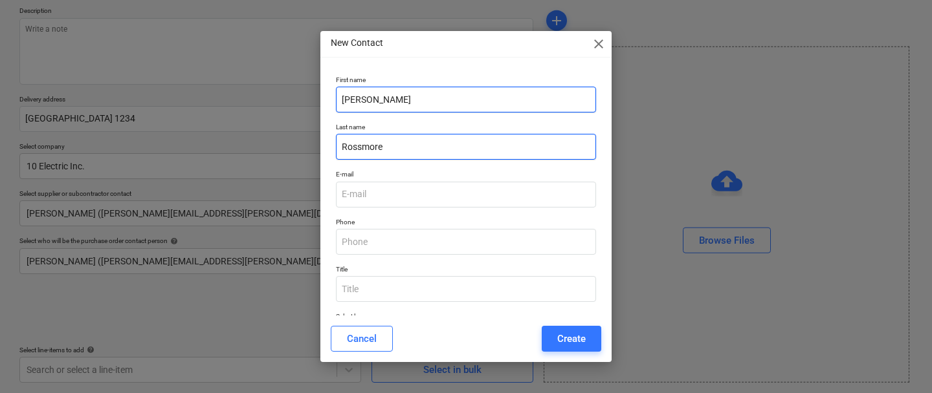
type input "Rossmore"
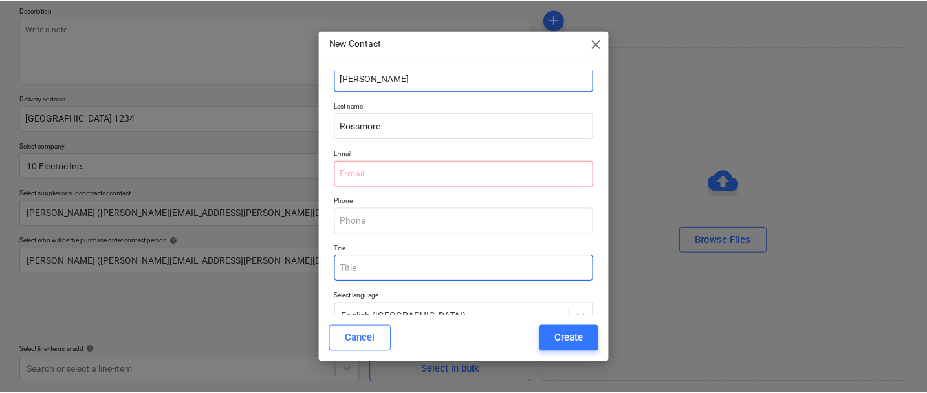
scroll to position [23, 0]
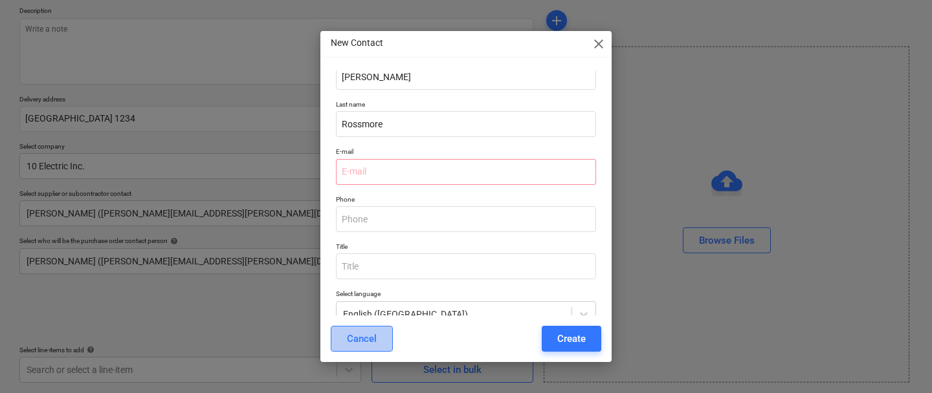
click at [371, 343] on div "Cancel" at bounding box center [362, 339] width 30 height 17
type textarea "x"
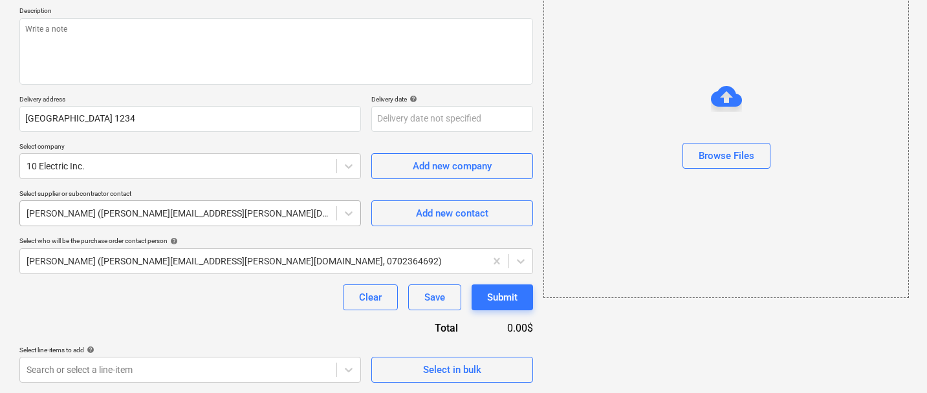
scroll to position [0, 0]
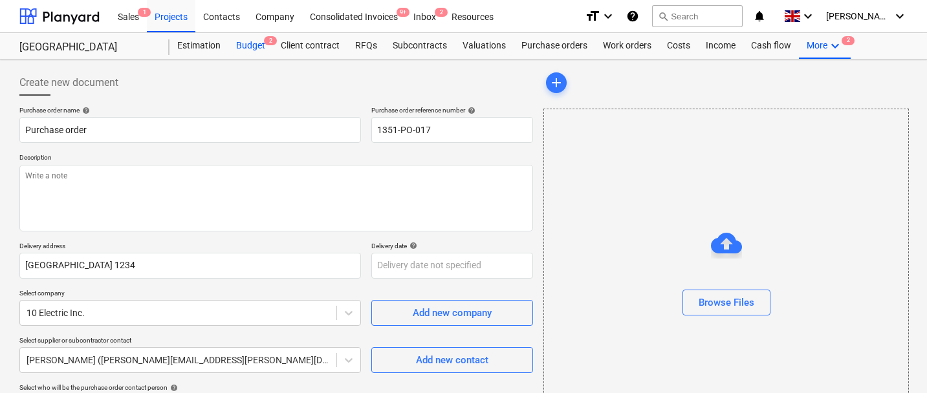
click at [256, 49] on div "Budget 2" at bounding box center [250, 46] width 45 height 26
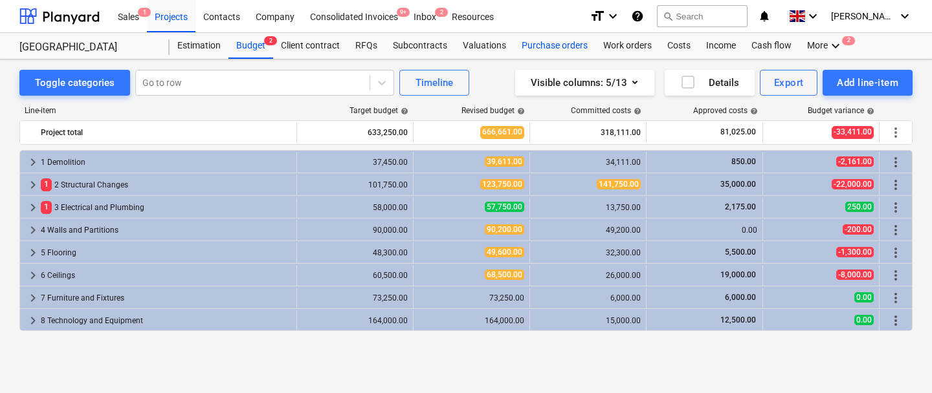
click at [546, 54] on div "Purchase orders" at bounding box center [555, 46] width 82 height 26
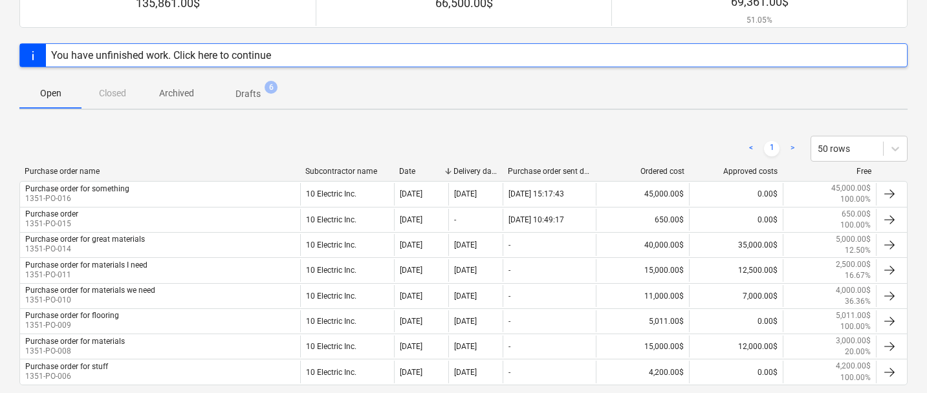
scroll to position [210, 0]
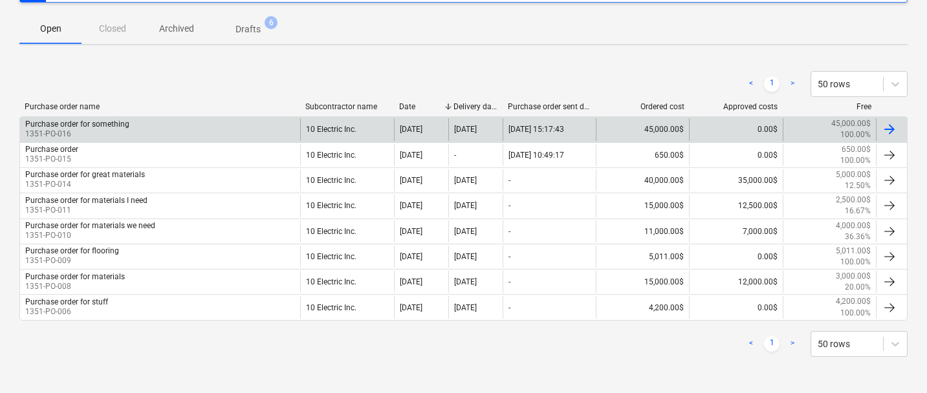
click at [173, 129] on div "Purchase order for something 1351-PO-016" at bounding box center [160, 129] width 280 height 22
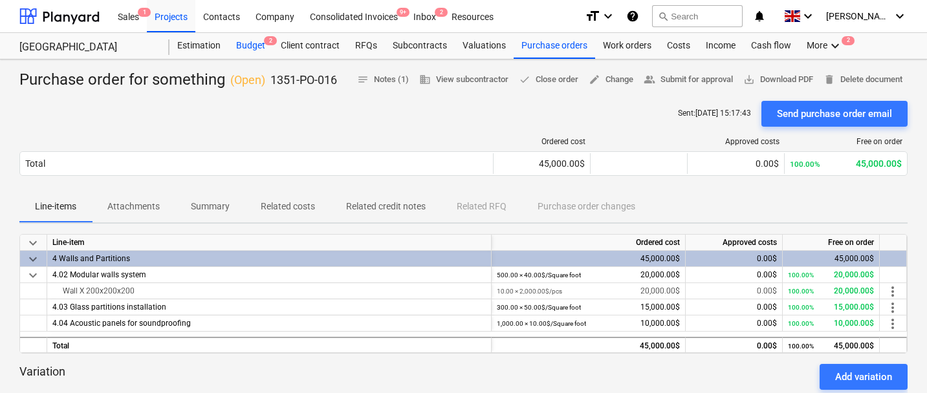
click at [256, 34] on div "Budget 2" at bounding box center [250, 46] width 45 height 26
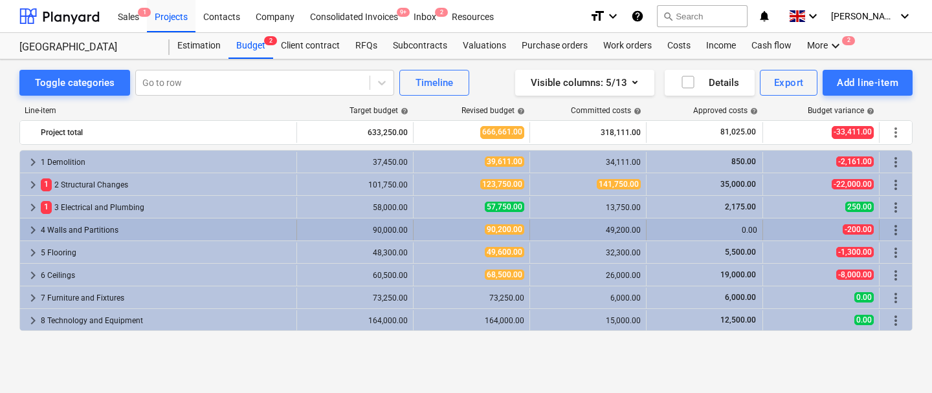
click at [34, 230] on span "keyboard_arrow_right" at bounding box center [33, 231] width 16 height 16
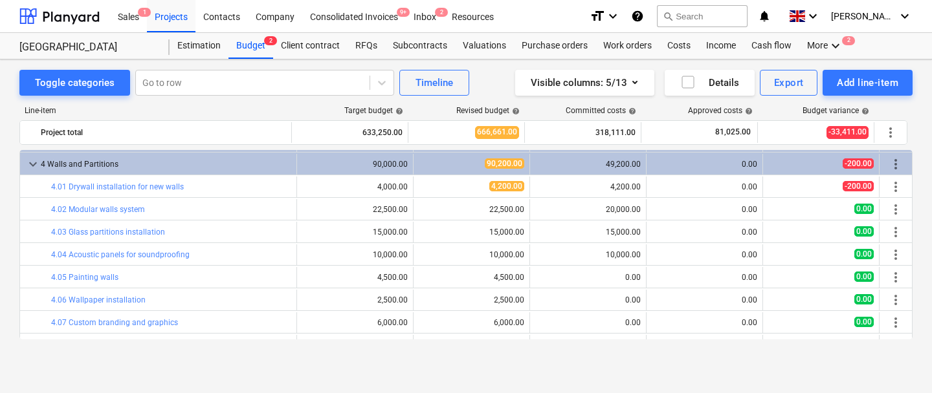
scroll to position [65, 0]
click at [30, 166] on span "keyboard_arrow_down" at bounding box center [33, 165] width 16 height 16
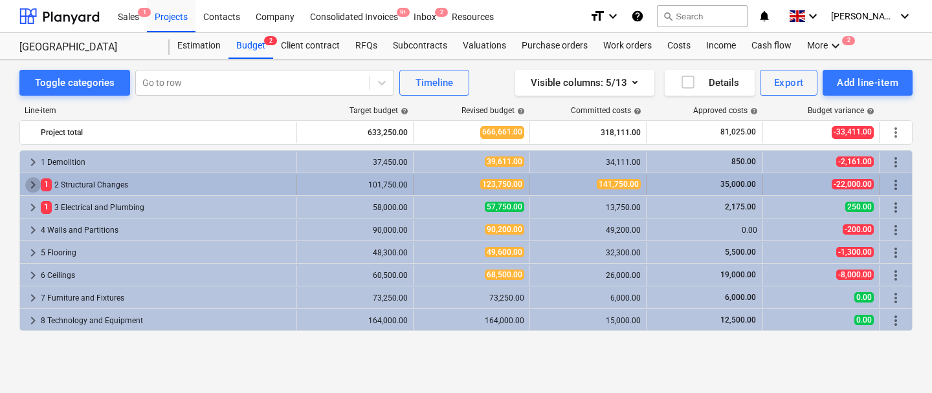
click at [31, 184] on span "keyboard_arrow_right" at bounding box center [33, 185] width 16 height 16
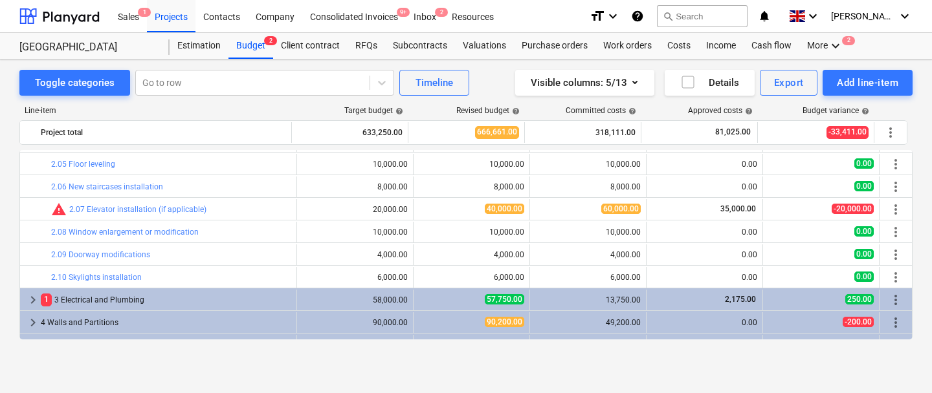
scroll to position [118, 0]
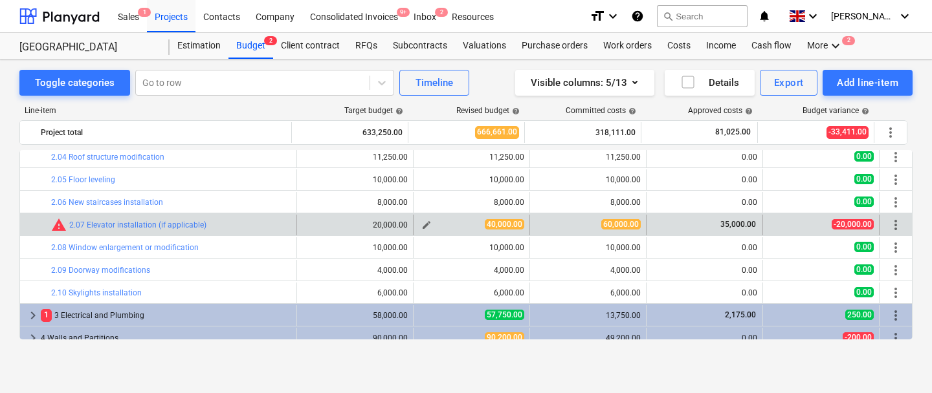
click at [421, 224] on span "edit" at bounding box center [426, 225] width 10 height 10
type textarea "x"
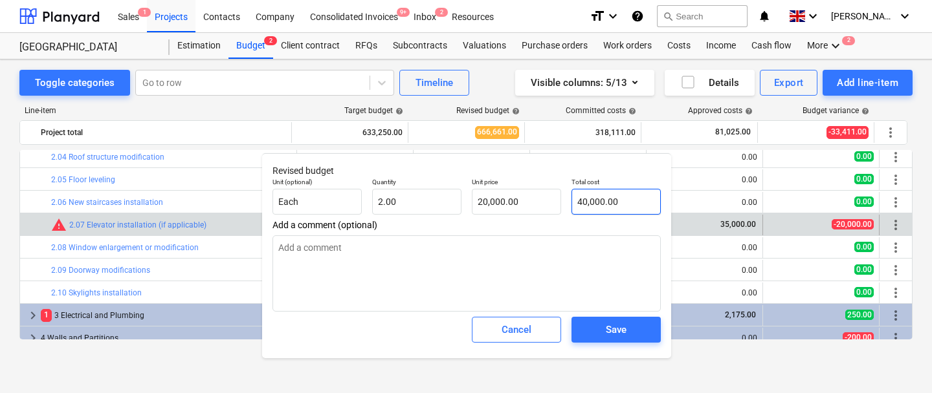
type input "40000"
click at [606, 194] on input "40000" at bounding box center [615, 202] width 89 height 26
type textarea "x"
type input "6"
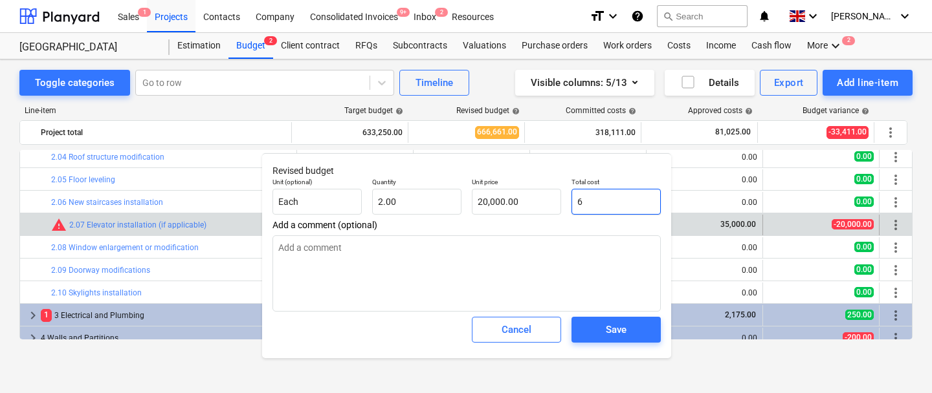
type input "3.00"
type textarea "x"
type input "60"
type input "30.00"
type textarea "x"
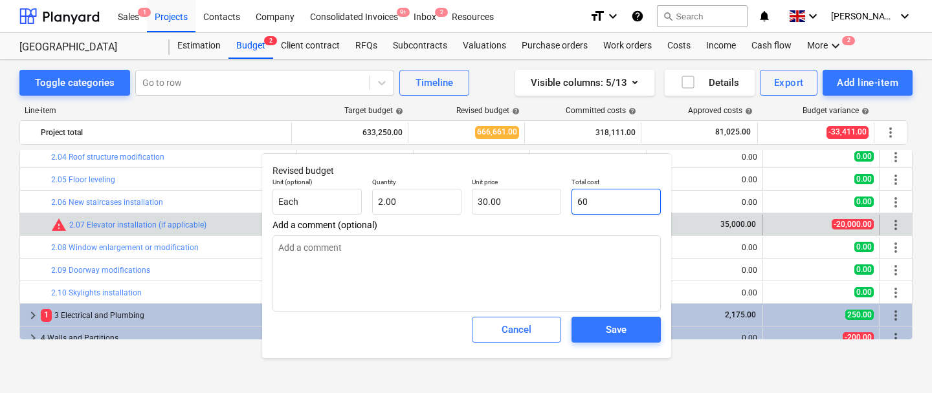
type input "600"
type input "300.00"
type textarea "x"
type input "6000"
type input "3,000.00"
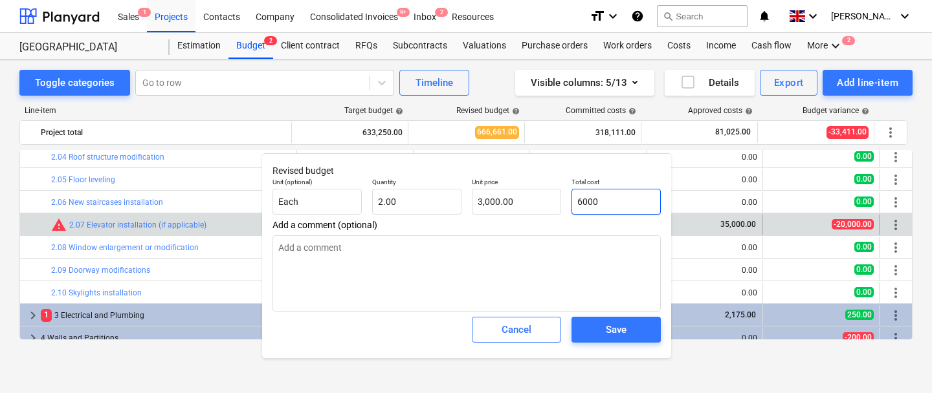
type textarea "x"
type input "60000"
type input "30,000.00"
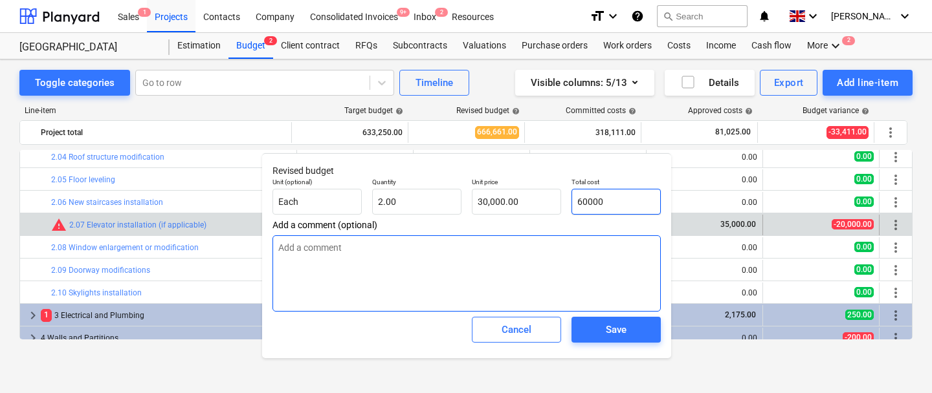
type input "60000"
click at [541, 263] on textarea at bounding box center [466, 273] width 388 height 76
type textarea "x"
type input "60,000.00"
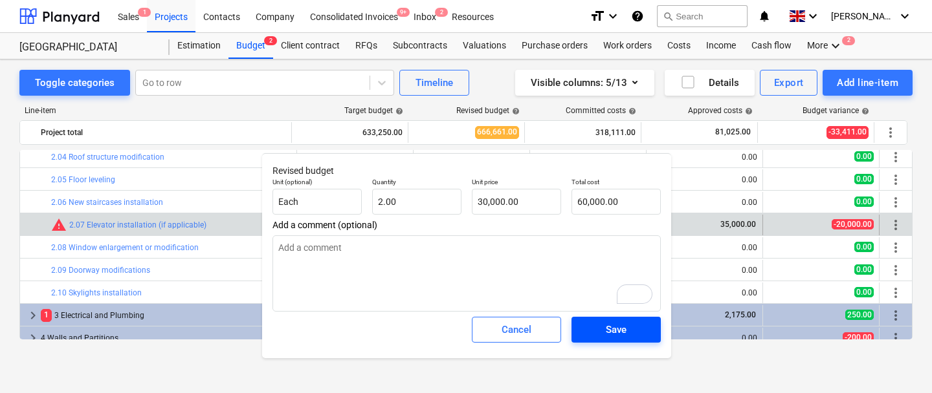
click at [604, 329] on span "Save" at bounding box center [616, 330] width 58 height 17
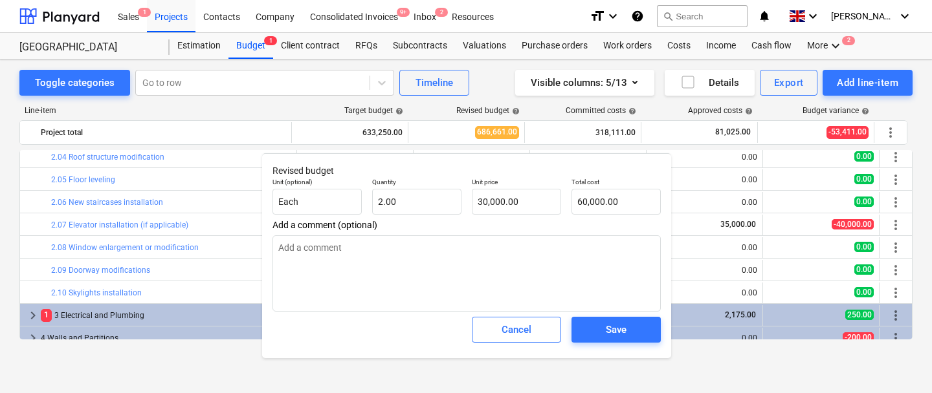
type textarea "x"
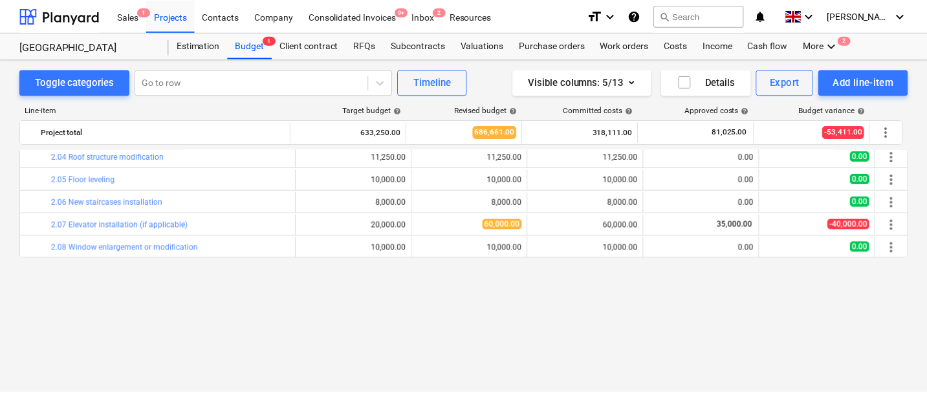
scroll to position [0, 0]
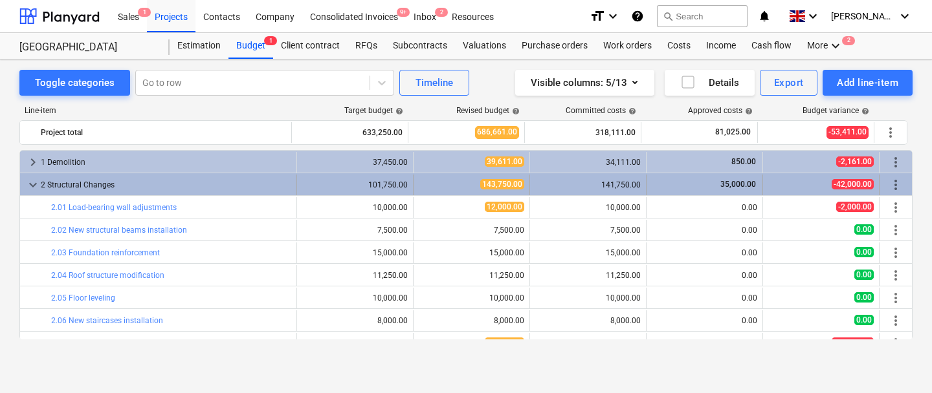
click at [40, 182] on span "keyboard_arrow_down" at bounding box center [33, 185] width 16 height 16
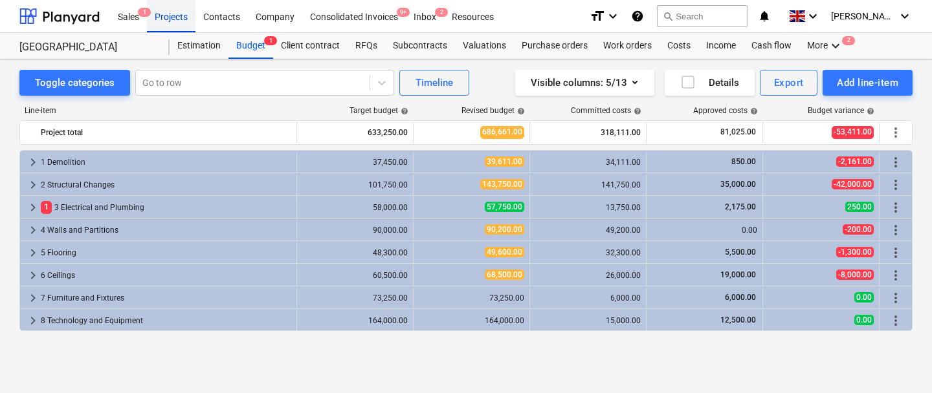
click at [180, 21] on div "Projects" at bounding box center [171, 15] width 49 height 33
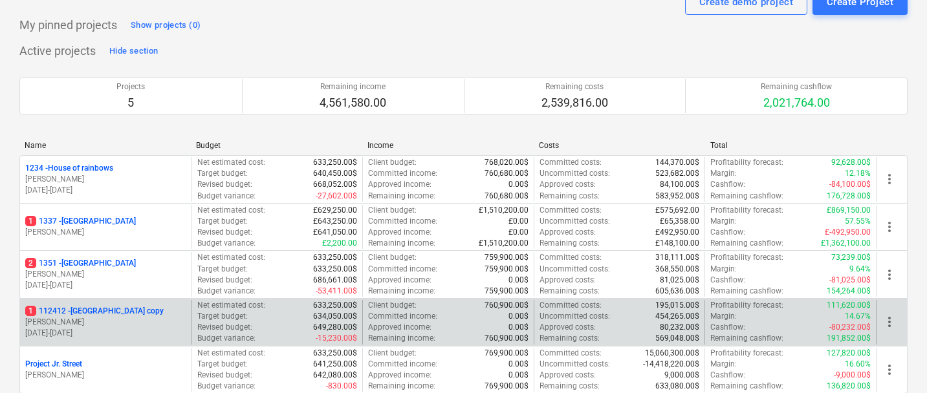
scroll to position [53, 0]
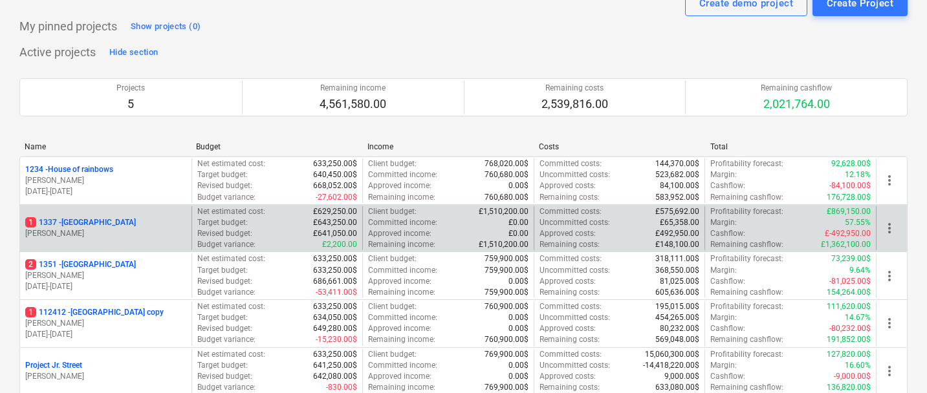
click at [83, 235] on p "[PERSON_NAME]" at bounding box center [105, 233] width 161 height 11
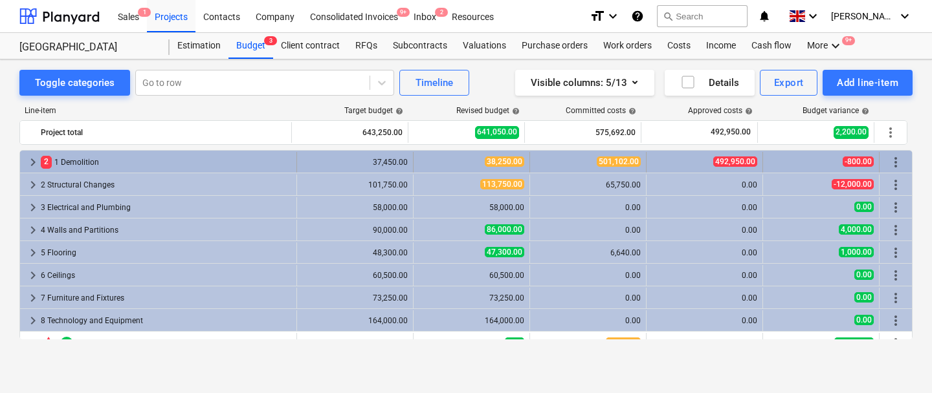
click at [20, 168] on div "keyboard_arrow_right 2 1 Demolition" at bounding box center [158, 162] width 277 height 21
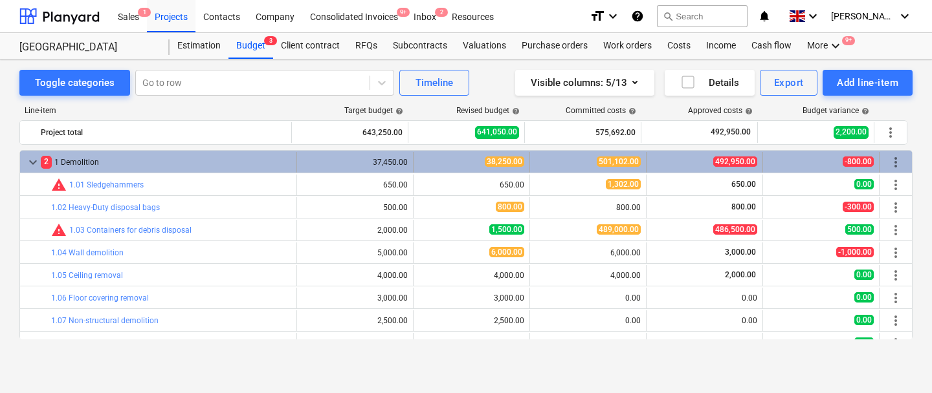
click at [34, 160] on span "keyboard_arrow_down" at bounding box center [33, 163] width 16 height 16
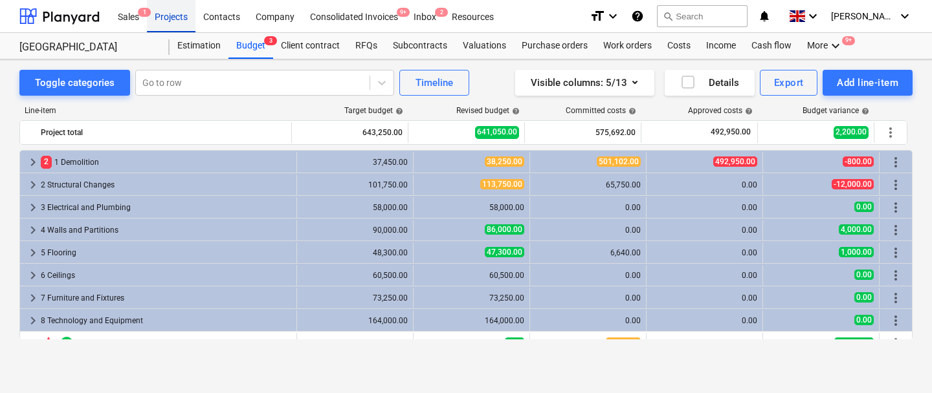
click at [180, 25] on div "Projects" at bounding box center [171, 15] width 49 height 33
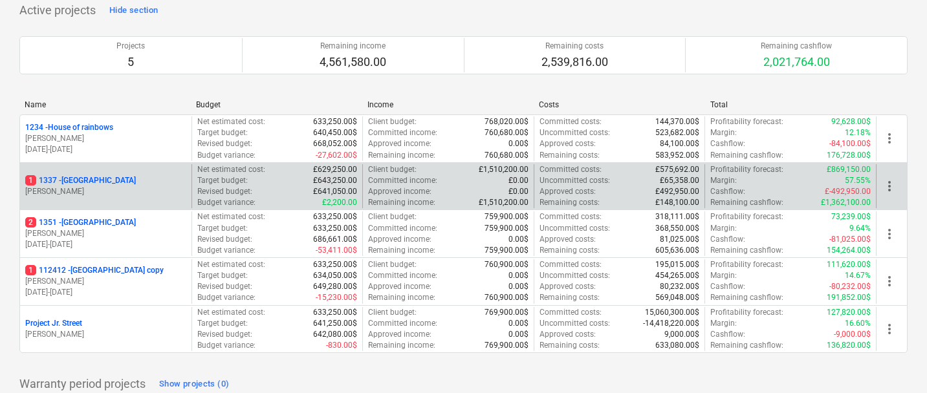
scroll to position [96, 0]
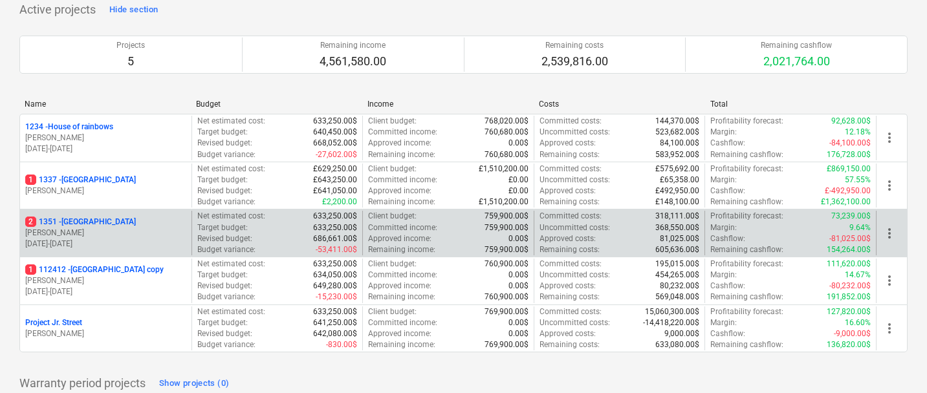
click at [125, 237] on p "[PERSON_NAME]" at bounding box center [105, 233] width 161 height 11
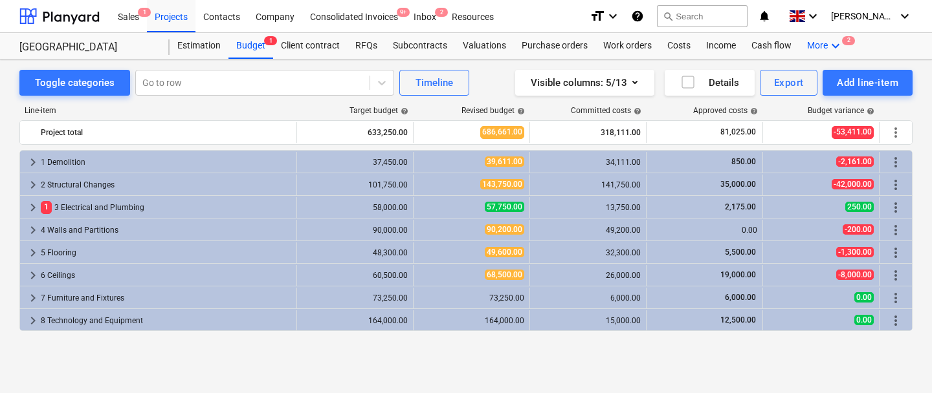
click at [809, 41] on div "More keyboard_arrow_down 2" at bounding box center [825, 46] width 52 height 26
click at [785, 67] on div "Files 2" at bounding box center [812, 77] width 78 height 21
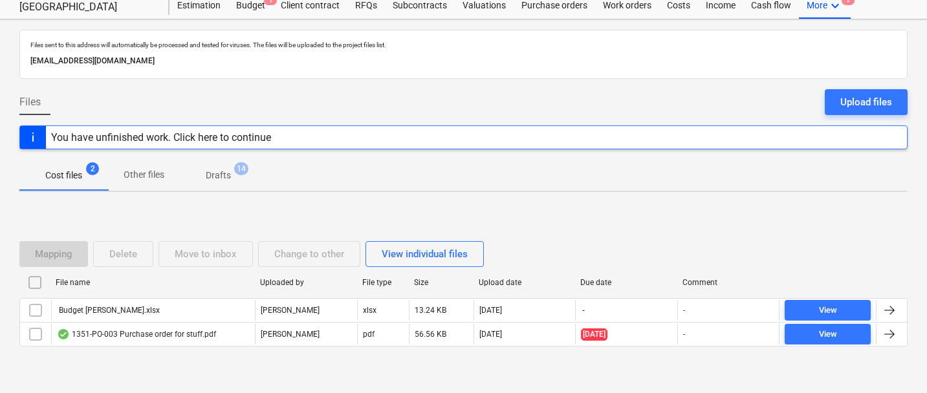
scroll to position [37, 0]
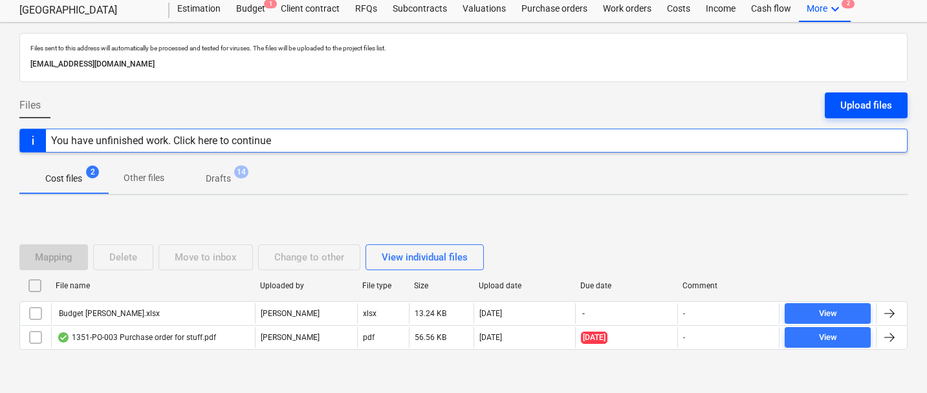
click at [859, 110] on div "Upload files" at bounding box center [866, 105] width 52 height 17
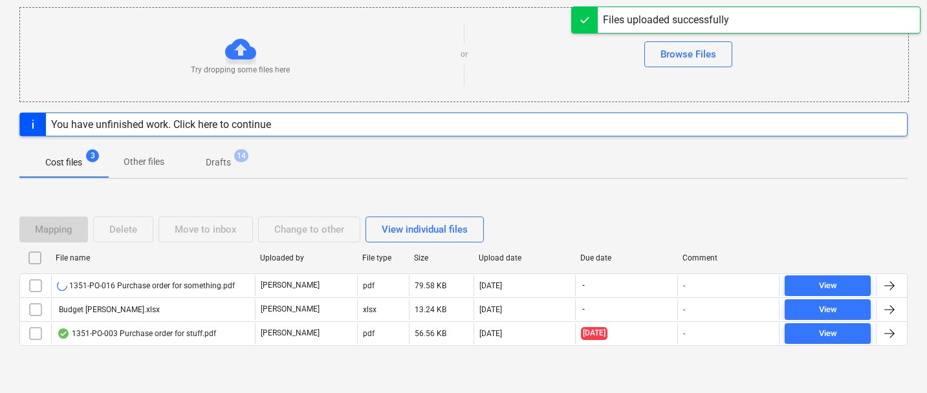
scroll to position [166, 0]
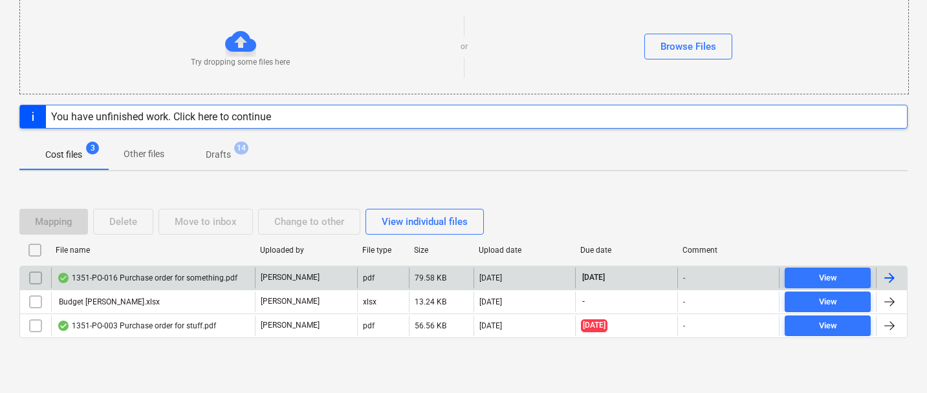
click at [104, 279] on div "1351-PO-016 Purchase order for something.pdf" at bounding box center [147, 278] width 180 height 10
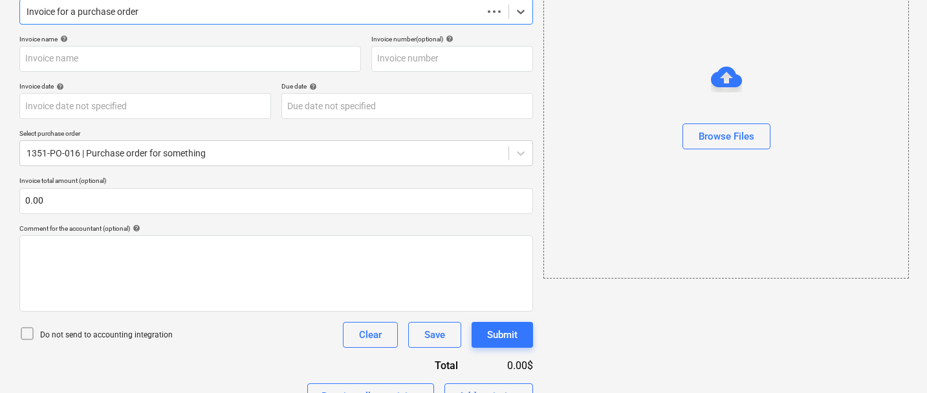
scroll to position [157, 0]
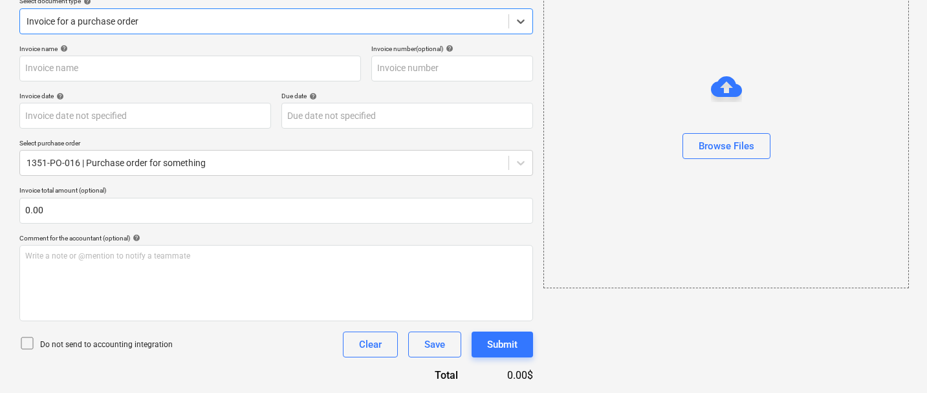
type input "1351-PO-016"
type input "[DATE]"
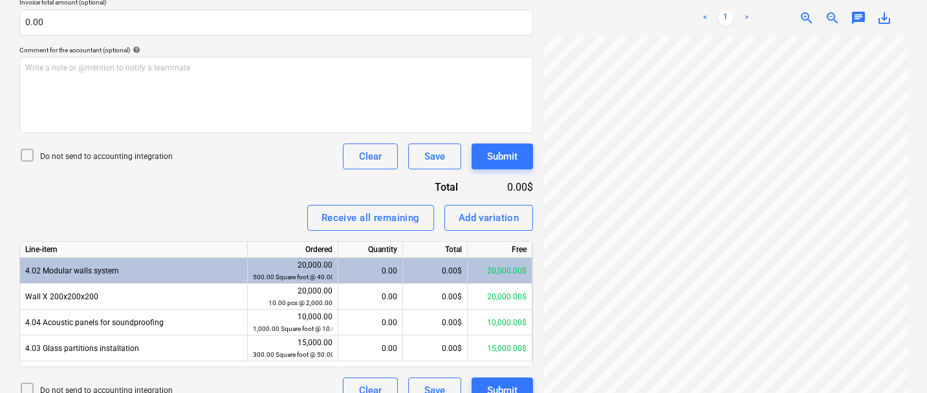
scroll to position [366, 0]
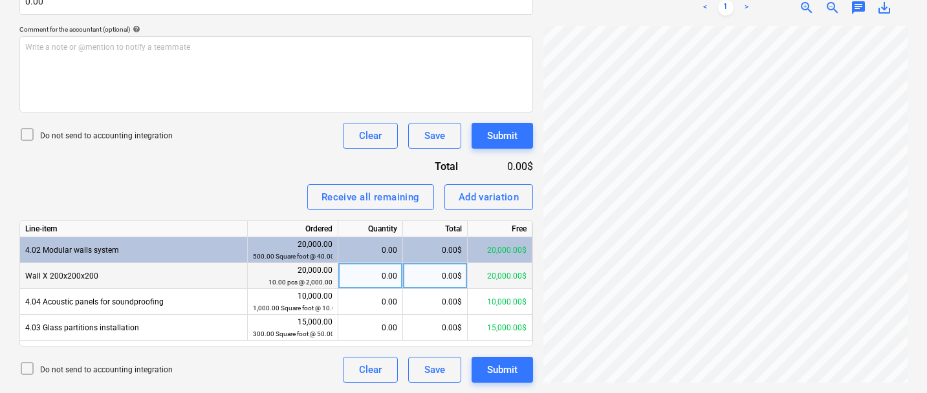
click at [355, 286] on div "0.00" at bounding box center [371, 276] width 54 height 26
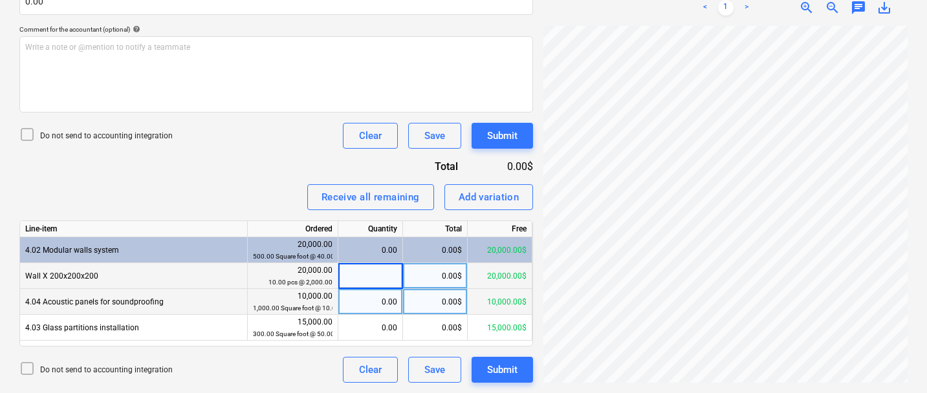
type input "5"
type input "500"
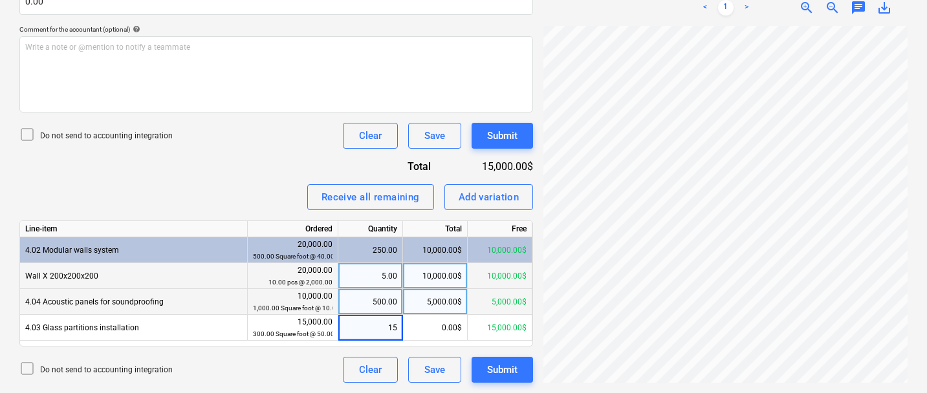
type input "150"
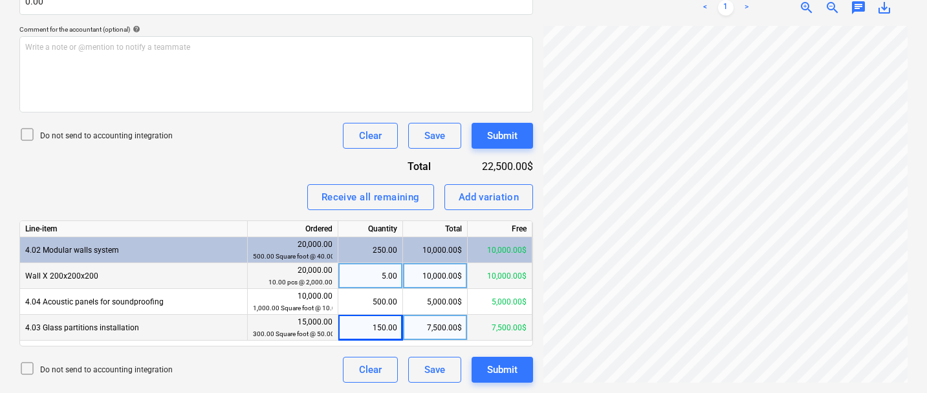
click at [381, 332] on div "150.00" at bounding box center [371, 328] width 54 height 26
click at [370, 326] on input "150" at bounding box center [370, 327] width 64 height 25
type input "350"
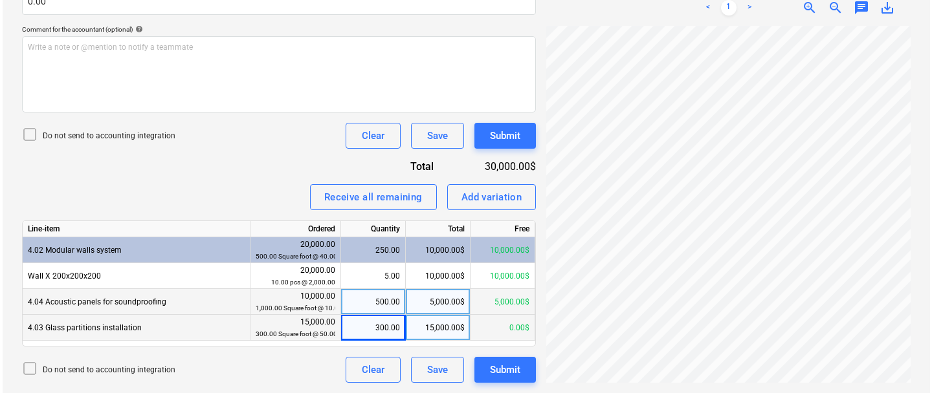
scroll to position [365, 0]
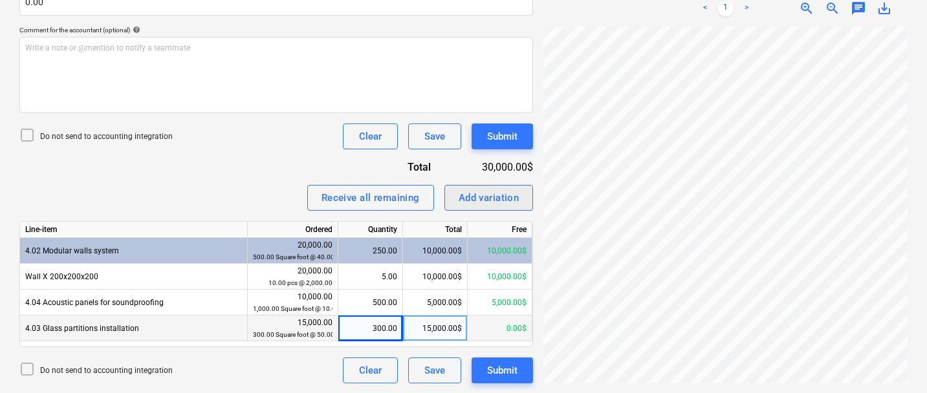
click at [470, 197] on div "Add variation" at bounding box center [489, 198] width 61 height 17
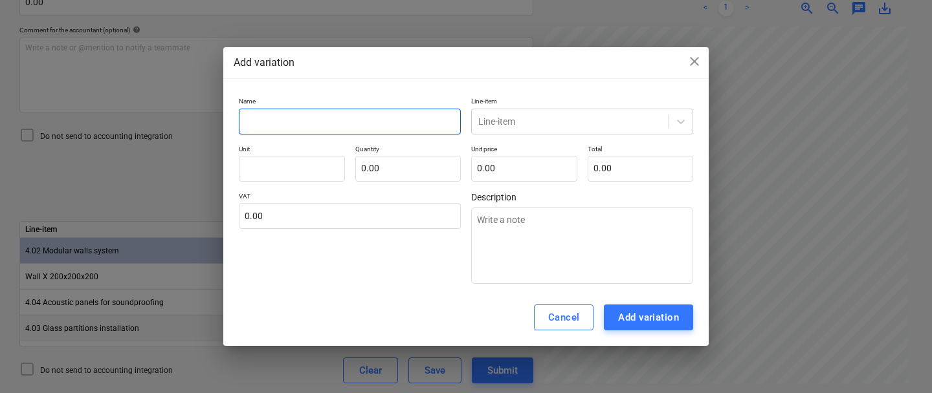
click at [364, 120] on input "text" at bounding box center [350, 122] width 222 height 26
type textarea "x"
type input "D"
type textarea "x"
type input "De"
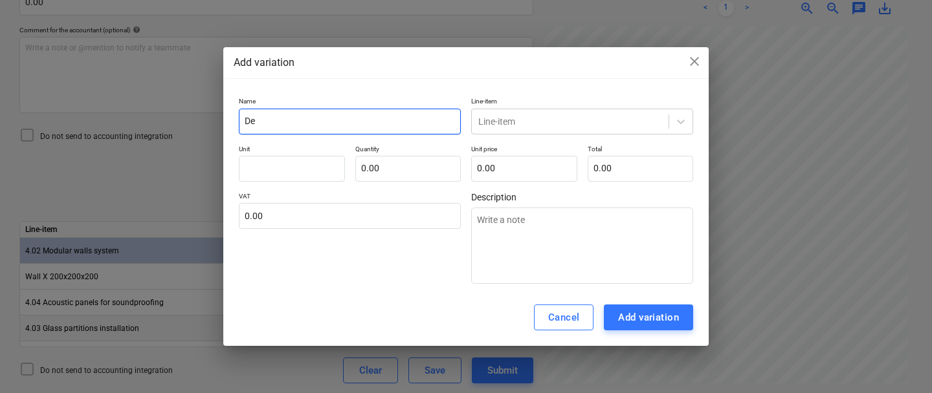
type textarea "x"
type input "D"
type textarea "x"
click at [525, 123] on div at bounding box center [570, 121] width 184 height 13
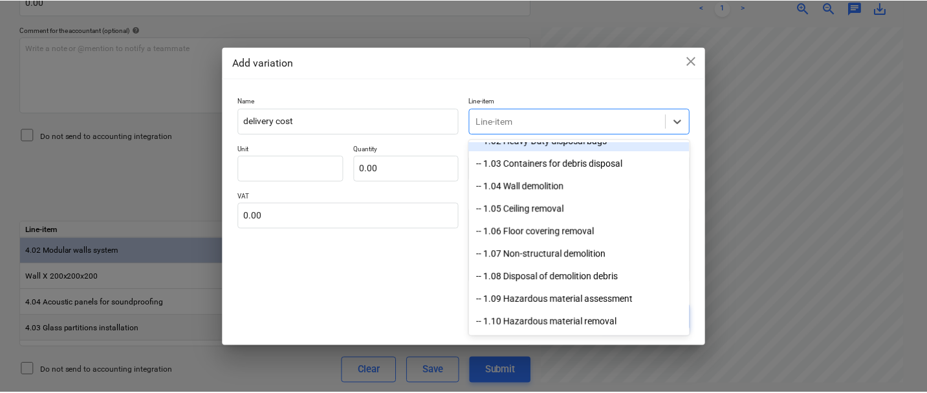
scroll to position [124, 0]
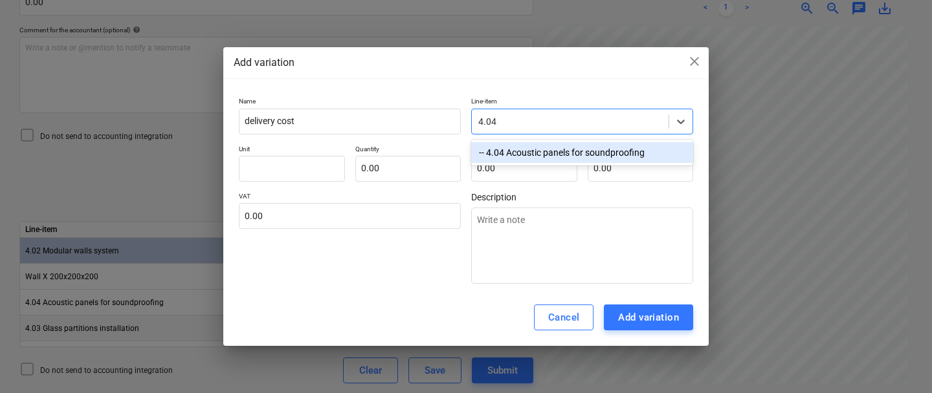
click at [557, 151] on div "-- 4.04 Acoustic panels for soundproofing" at bounding box center [582, 152] width 222 height 21
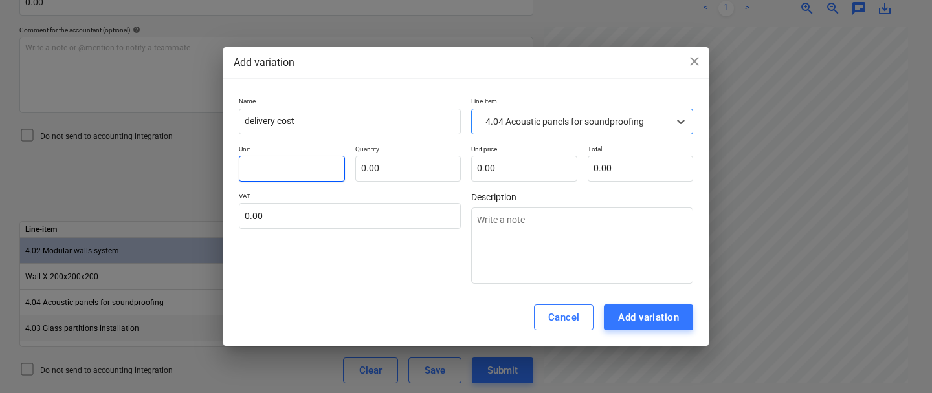
click at [312, 166] on input "text" at bounding box center [292, 169] width 106 height 26
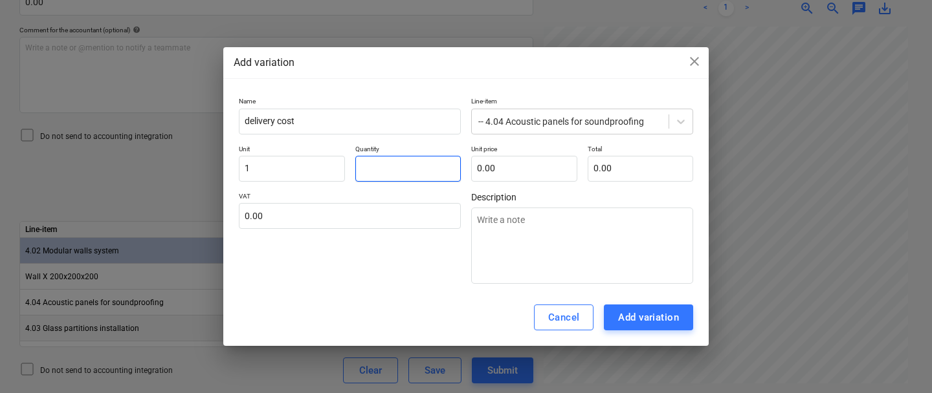
click at [382, 165] on input "text" at bounding box center [408, 169] width 106 height 26
click at [505, 167] on input "text" at bounding box center [524, 169] width 106 height 26
click at [349, 283] on div "VAT 0.00" at bounding box center [350, 238] width 222 height 92
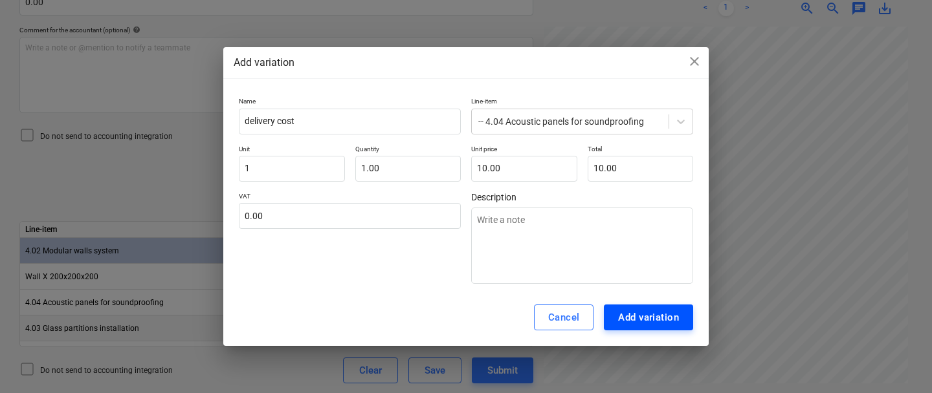
click at [639, 313] on div "Add variation" at bounding box center [648, 317] width 61 height 17
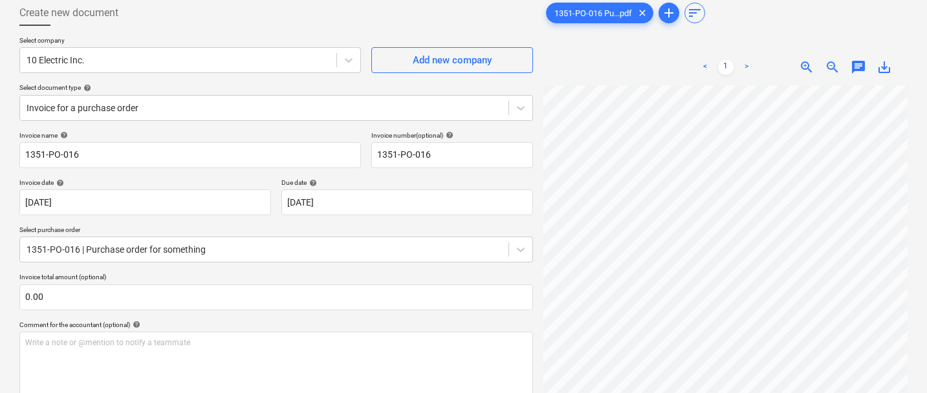
scroll to position [43, 0]
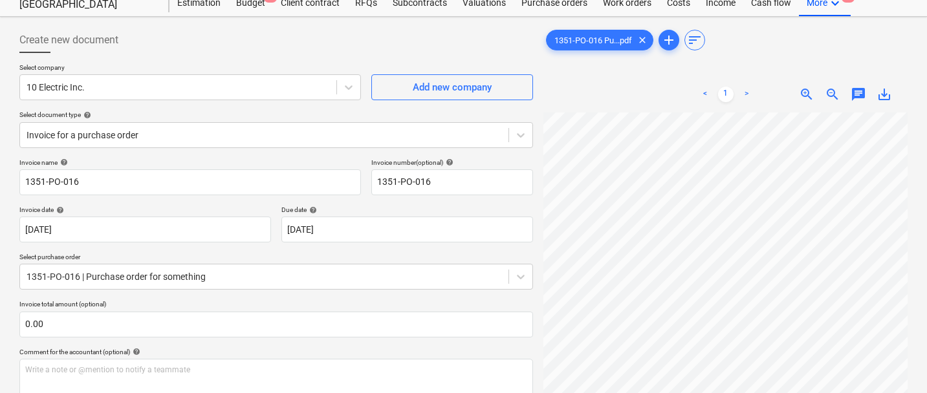
click at [860, 96] on span "chat" at bounding box center [859, 95] width 16 height 16
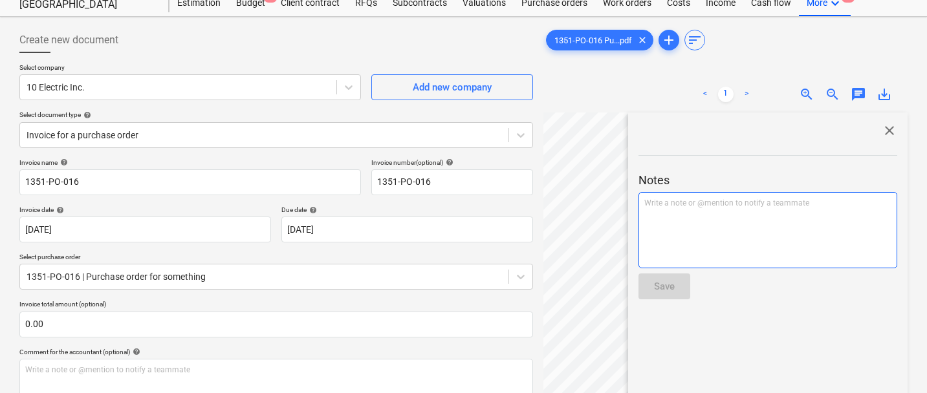
click at [719, 238] on div "Write a note or @mention to notify a teammate [PERSON_NAME]" at bounding box center [768, 230] width 259 height 76
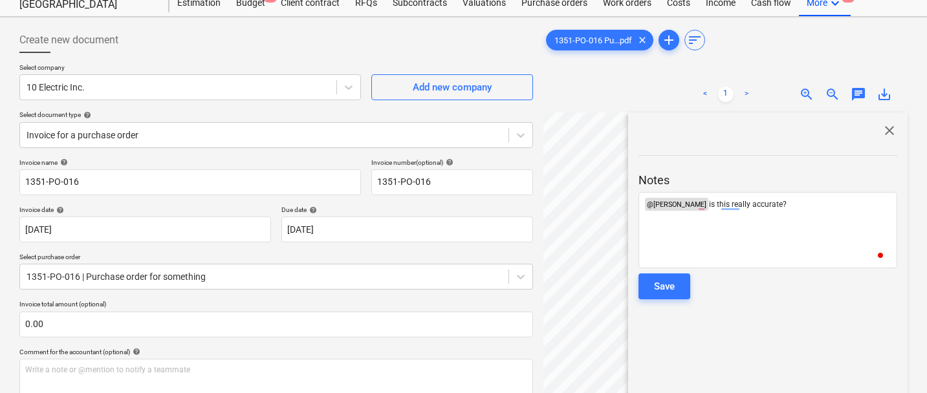
click at [663, 305] on div at bounding box center [768, 305] width 259 height 10
click at [666, 285] on div "Save" at bounding box center [664, 286] width 21 height 17
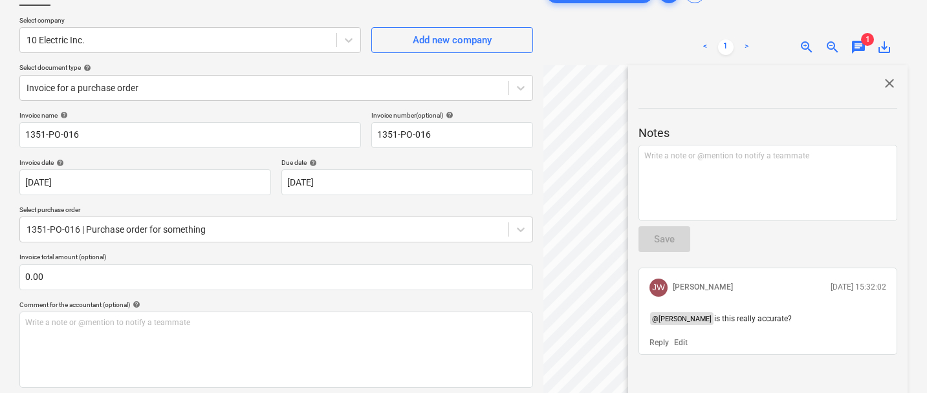
scroll to position [115, 0]
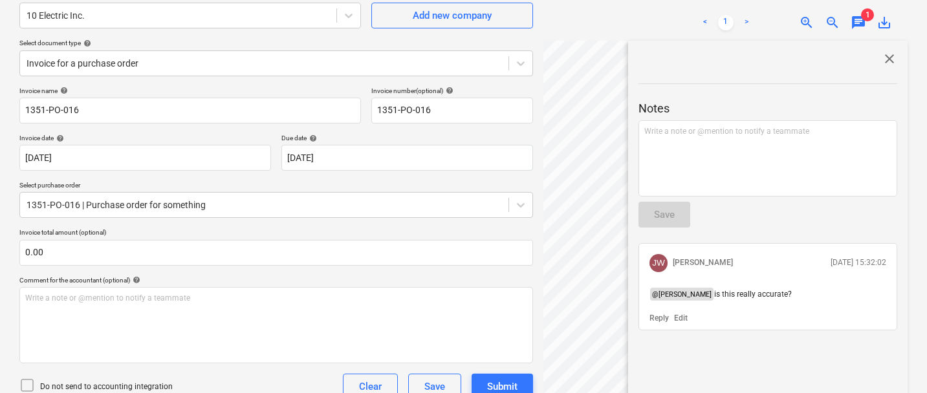
click at [883, 56] on span "close" at bounding box center [890, 59] width 16 height 16
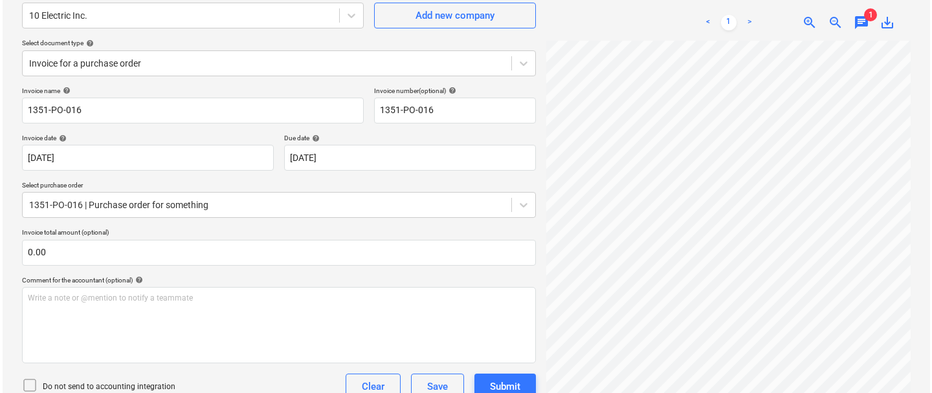
scroll to position [391, 0]
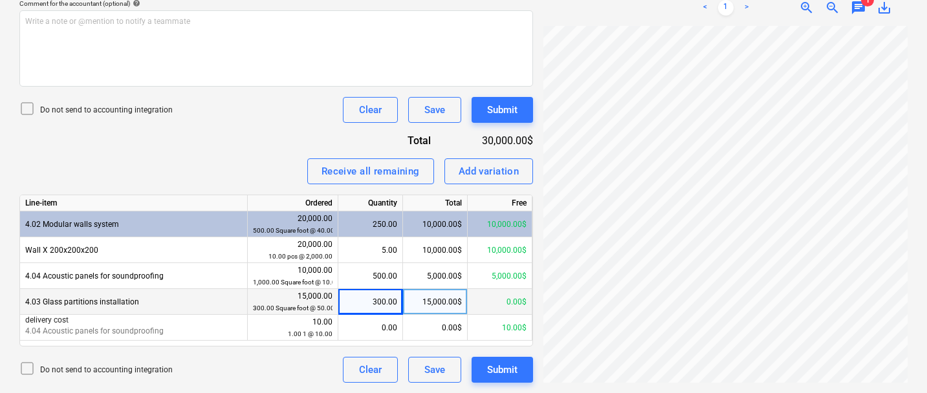
click at [401, 309] on div "300.00" at bounding box center [370, 302] width 65 height 26
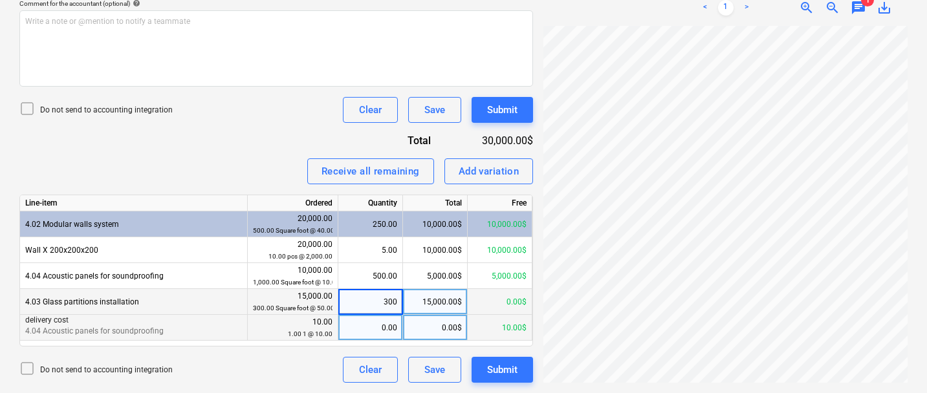
click at [350, 331] on div "0.00" at bounding box center [371, 328] width 54 height 26
click at [504, 363] on div "Submit" at bounding box center [502, 370] width 30 height 17
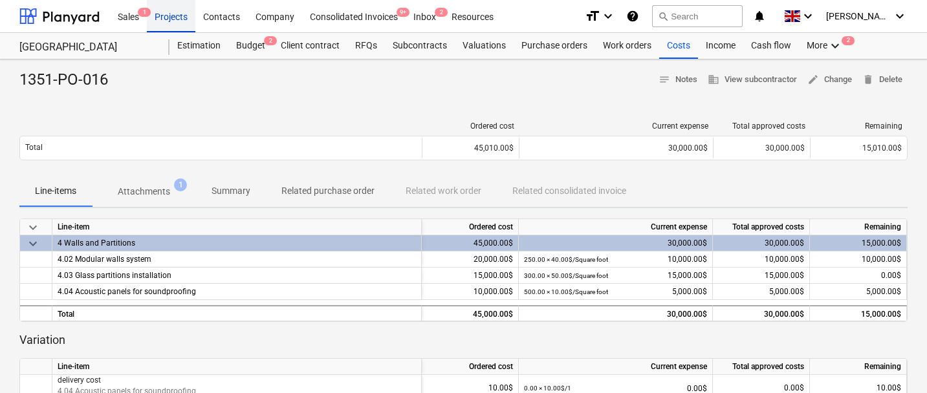
click at [193, 28] on div "Projects" at bounding box center [171, 15] width 49 height 33
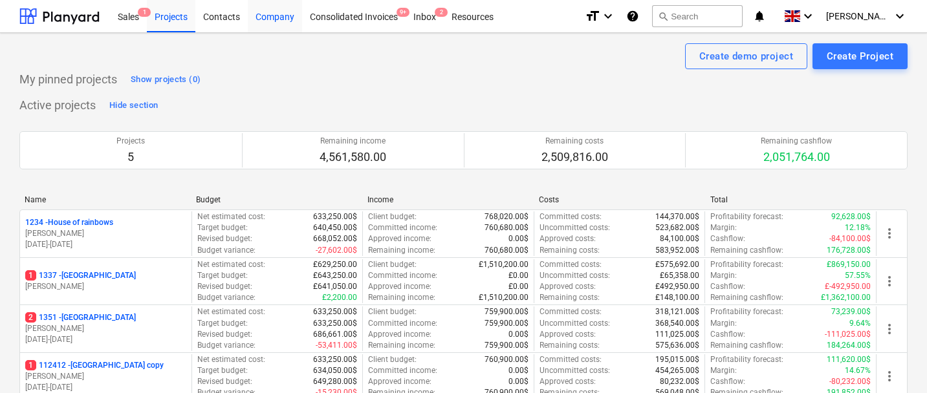
click at [284, 14] on div "Company" at bounding box center [275, 15] width 54 height 33
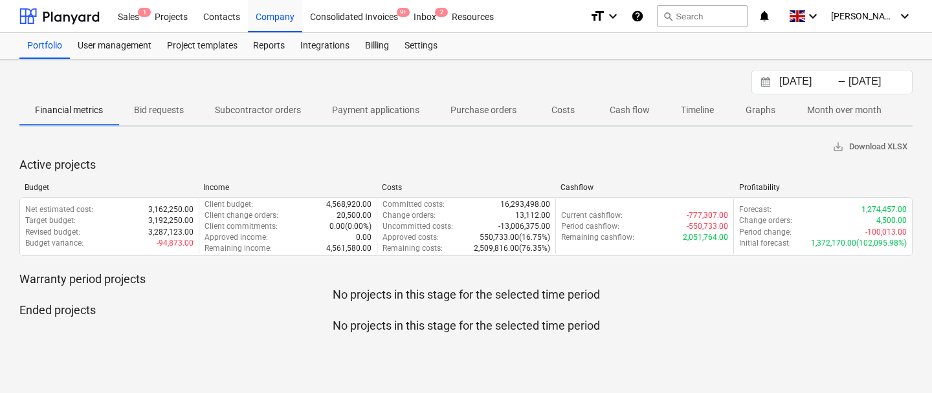
click at [694, 109] on p "Timeline" at bounding box center [697, 111] width 33 height 14
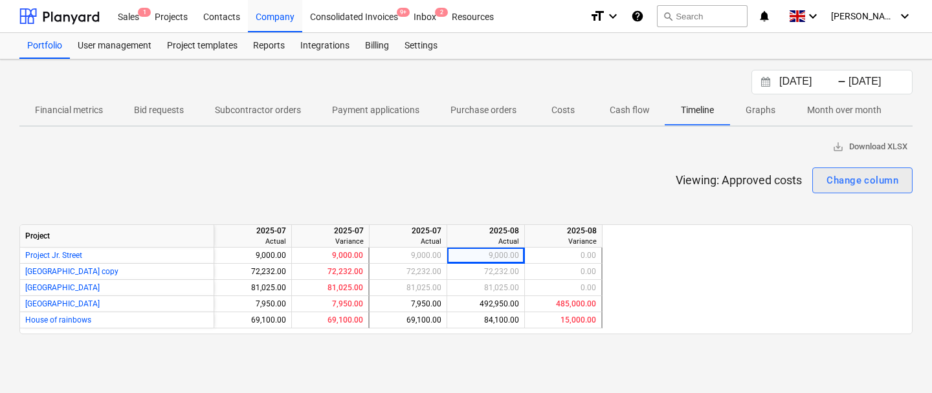
click at [849, 180] on div "Change column" at bounding box center [862, 180] width 72 height 17
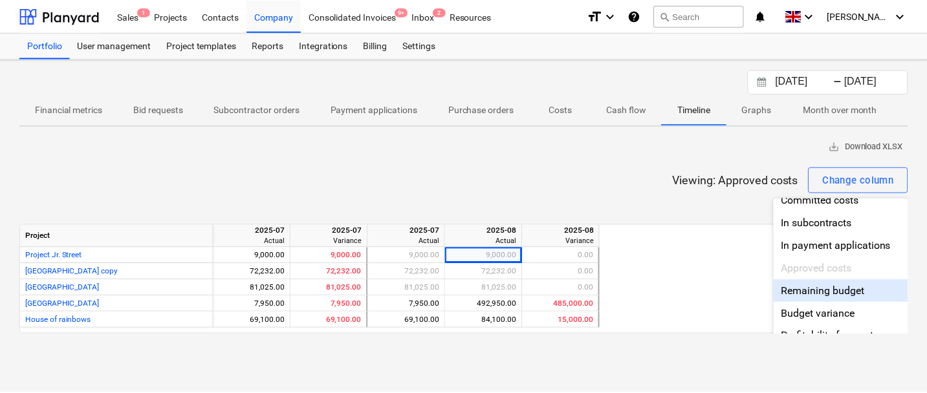
scroll to position [148, 0]
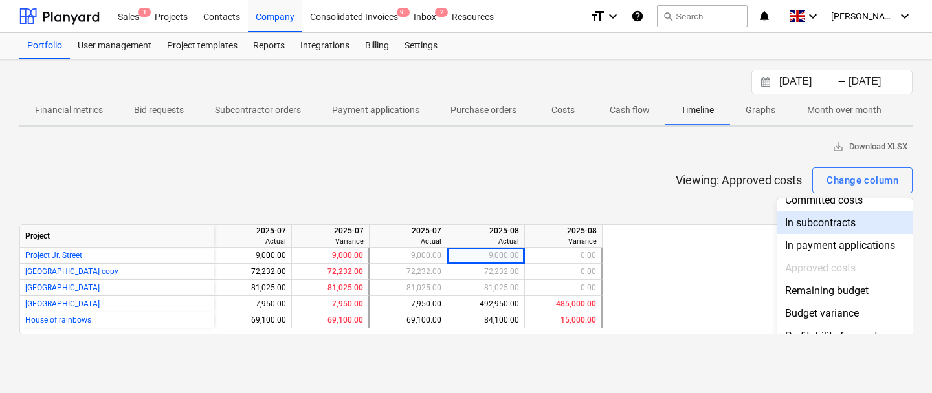
click at [527, 144] on div at bounding box center [466, 196] width 932 height 393
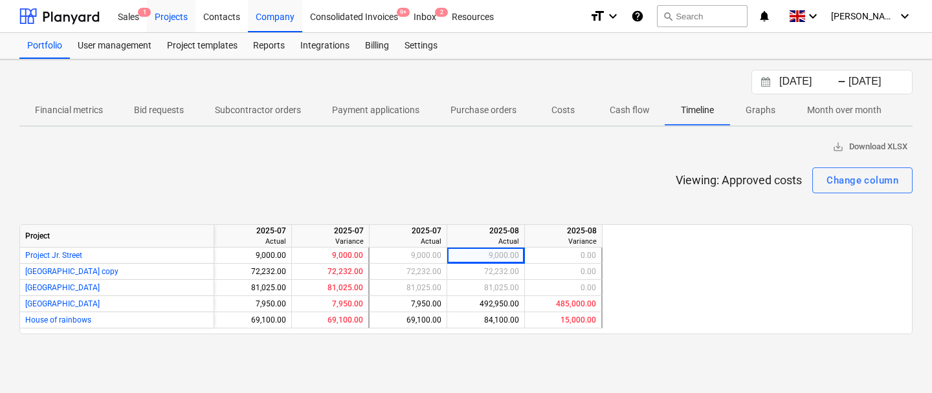
click at [180, 17] on div "Projects" at bounding box center [171, 15] width 49 height 33
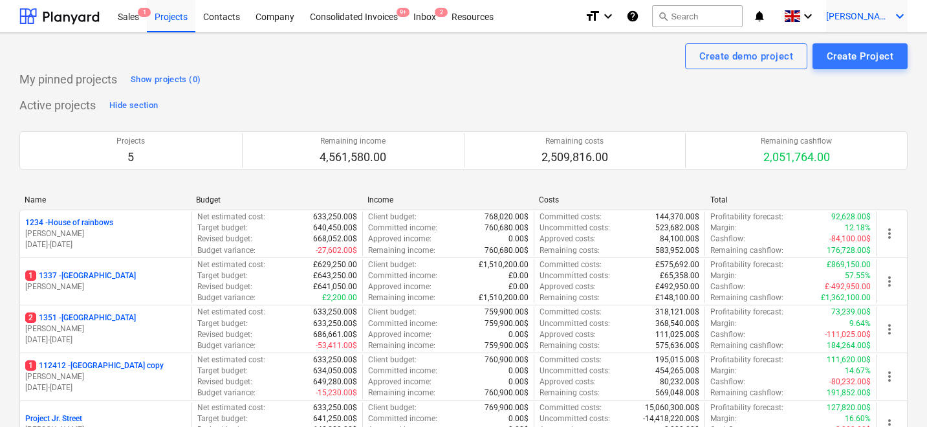
click at [891, 16] on div "[PERSON_NAME] keyboard_arrow_down" at bounding box center [867, 16] width 82 height 32
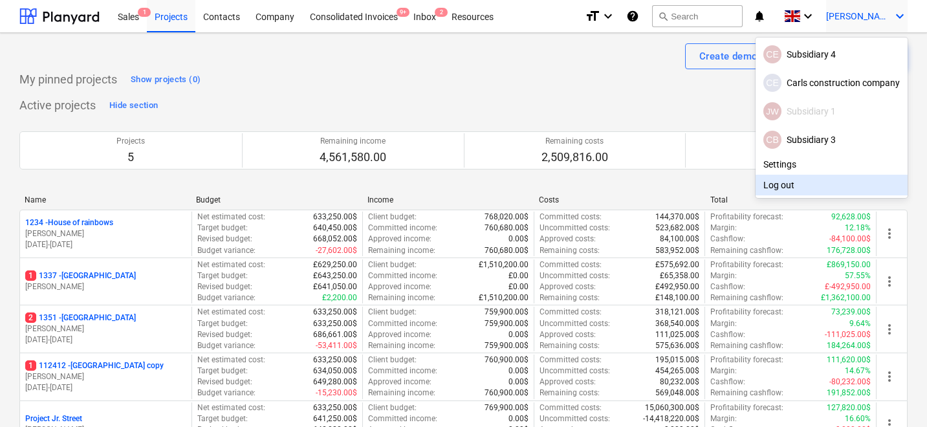
click at [784, 188] on div "Log out" at bounding box center [832, 185] width 152 height 21
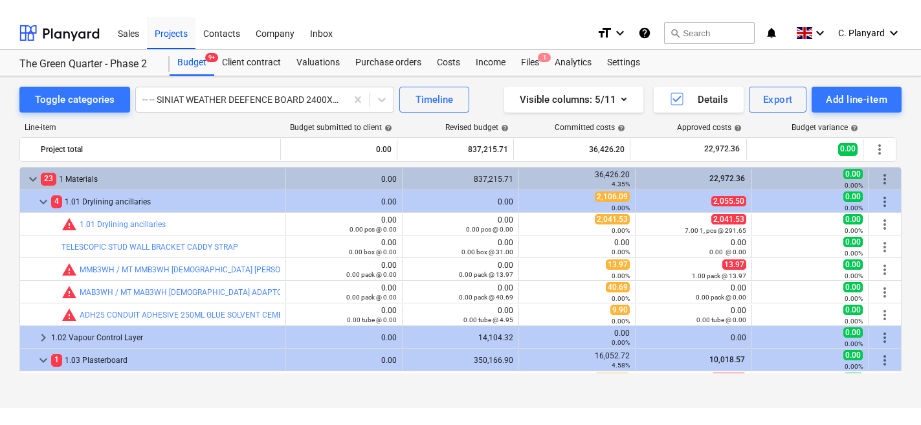
scroll to position [368, 0]
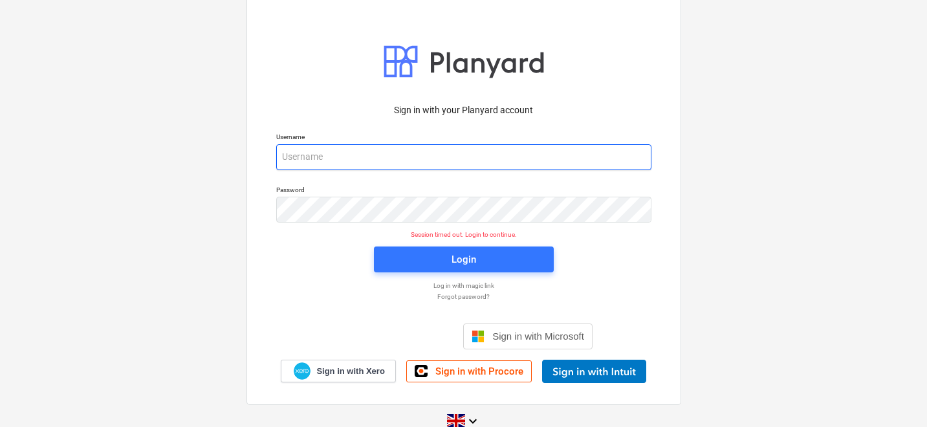
click at [429, 146] on input "email" at bounding box center [463, 157] width 375 height 26
type input "carl+tm@planyard.com"
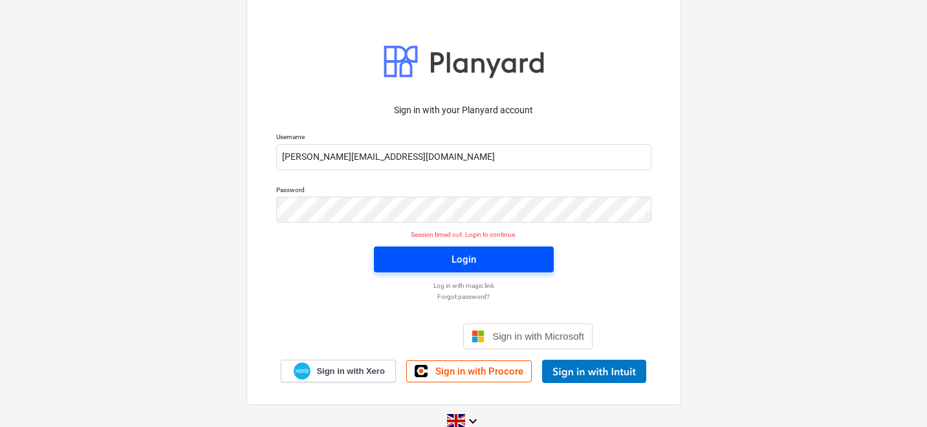
click at [404, 265] on span "Login" at bounding box center [463, 259] width 149 height 17
